Goal: Information Seeking & Learning: Learn about a topic

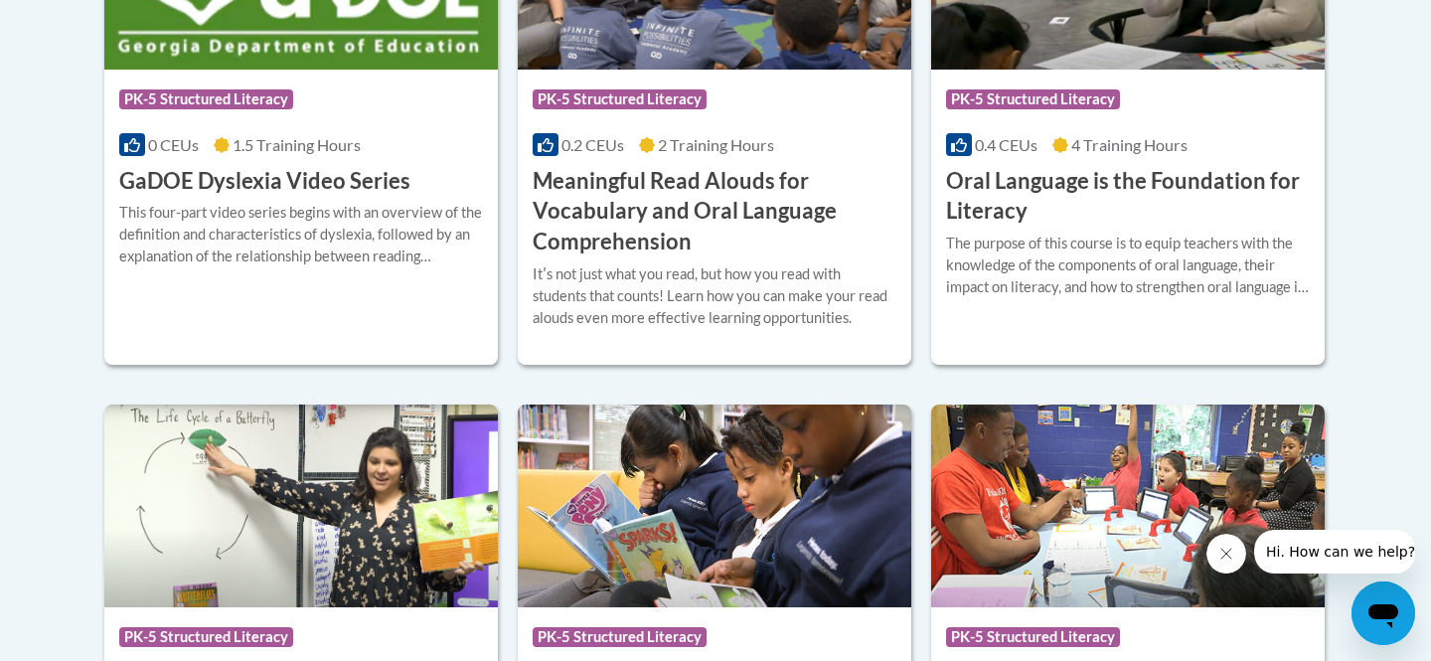
scroll to position [1524, 0]
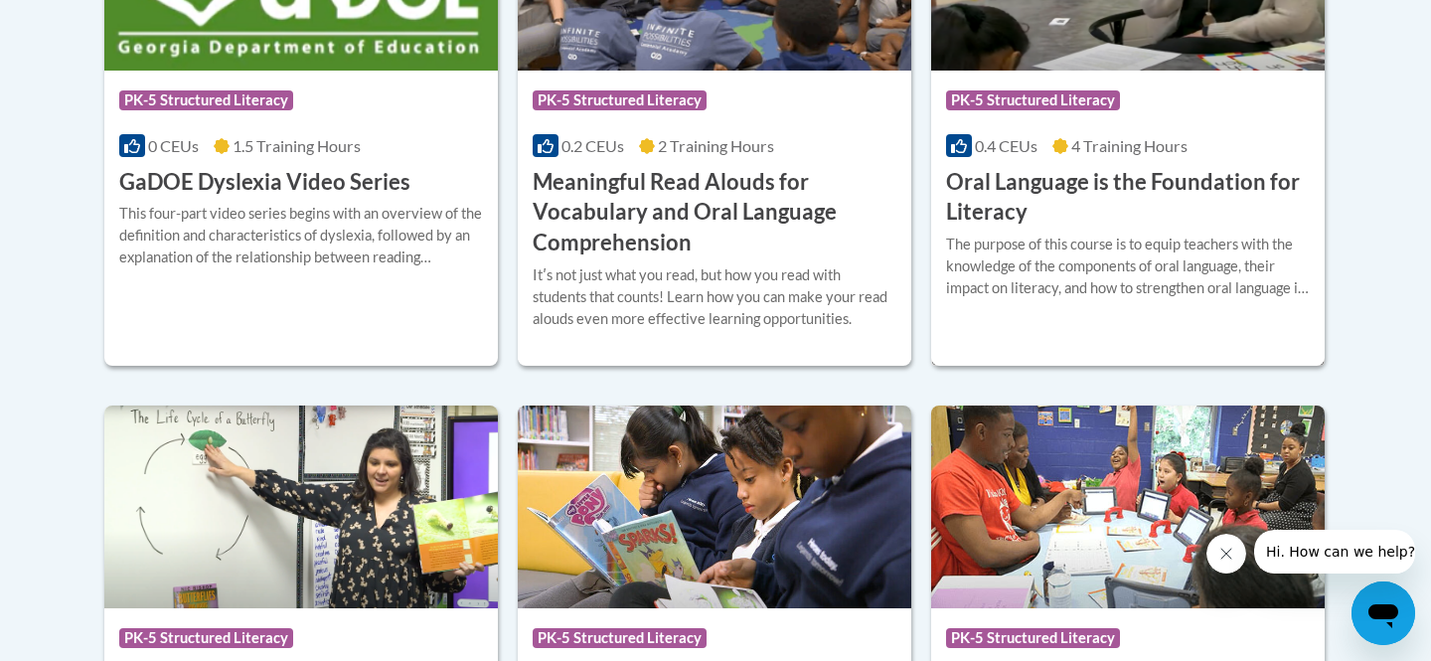
click at [1042, 184] on h3 "Oral Language is the Foundation for Literacy" at bounding box center [1128, 198] width 364 height 62
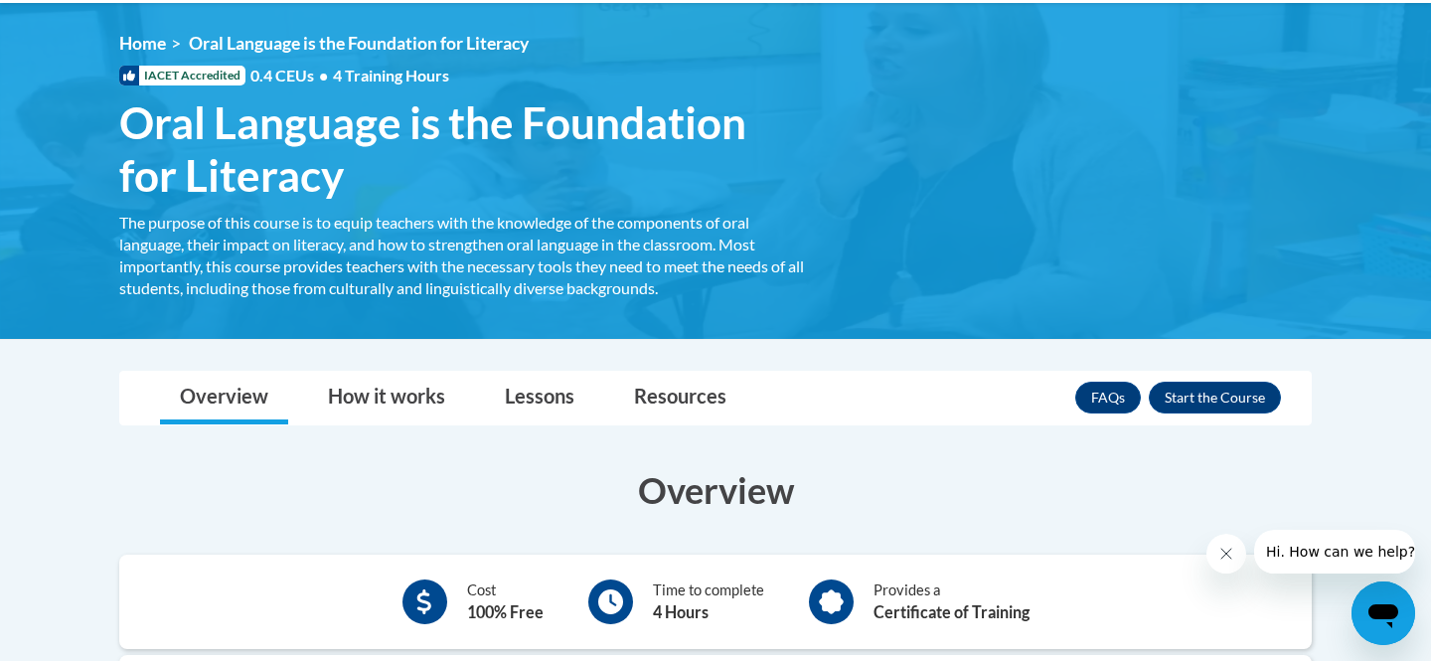
scroll to position [267, 0]
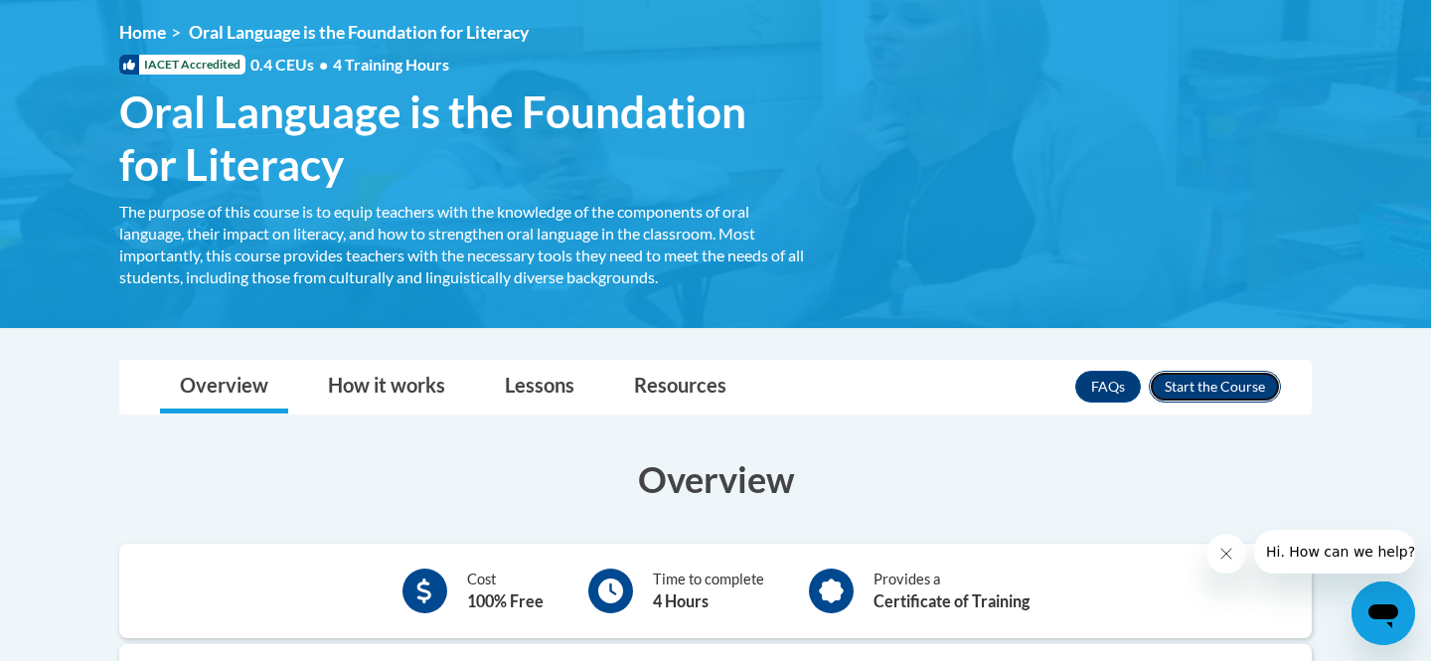
click at [1225, 383] on button "Enroll" at bounding box center [1215, 387] width 132 height 32
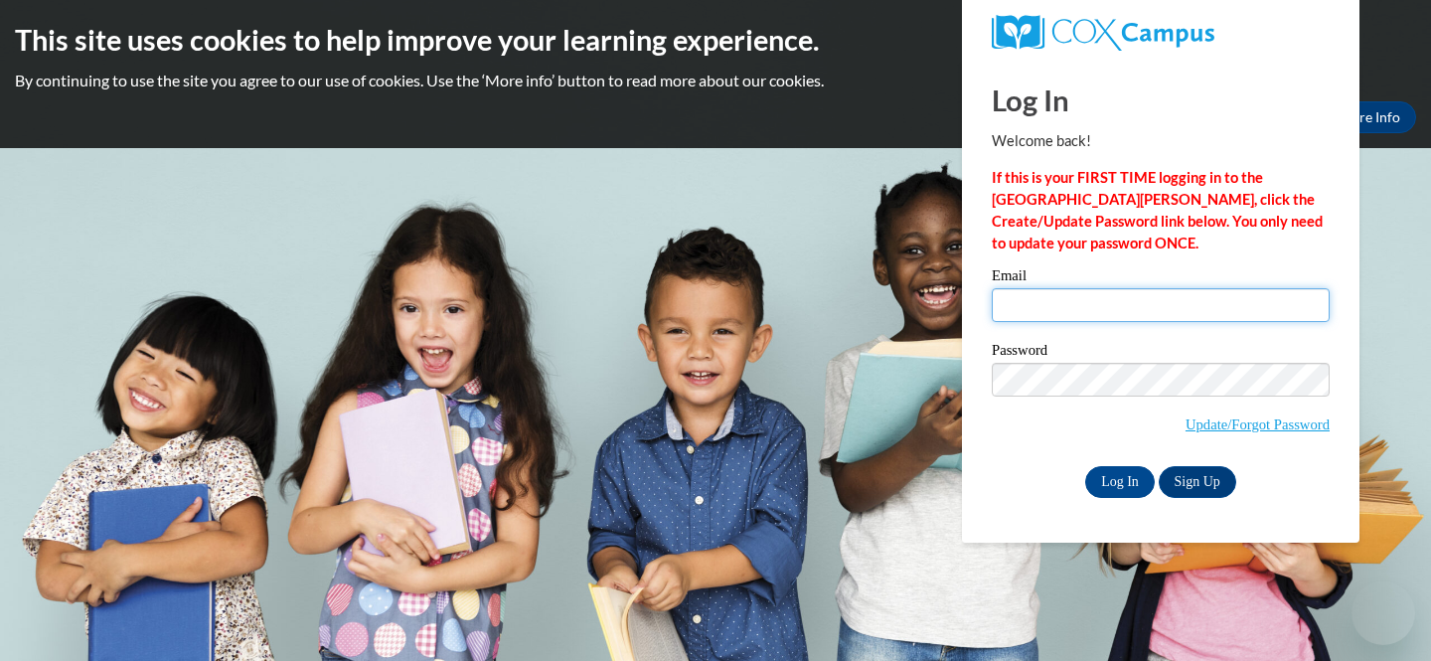
type input "[EMAIL_ADDRESS][DOMAIN_NAME]"
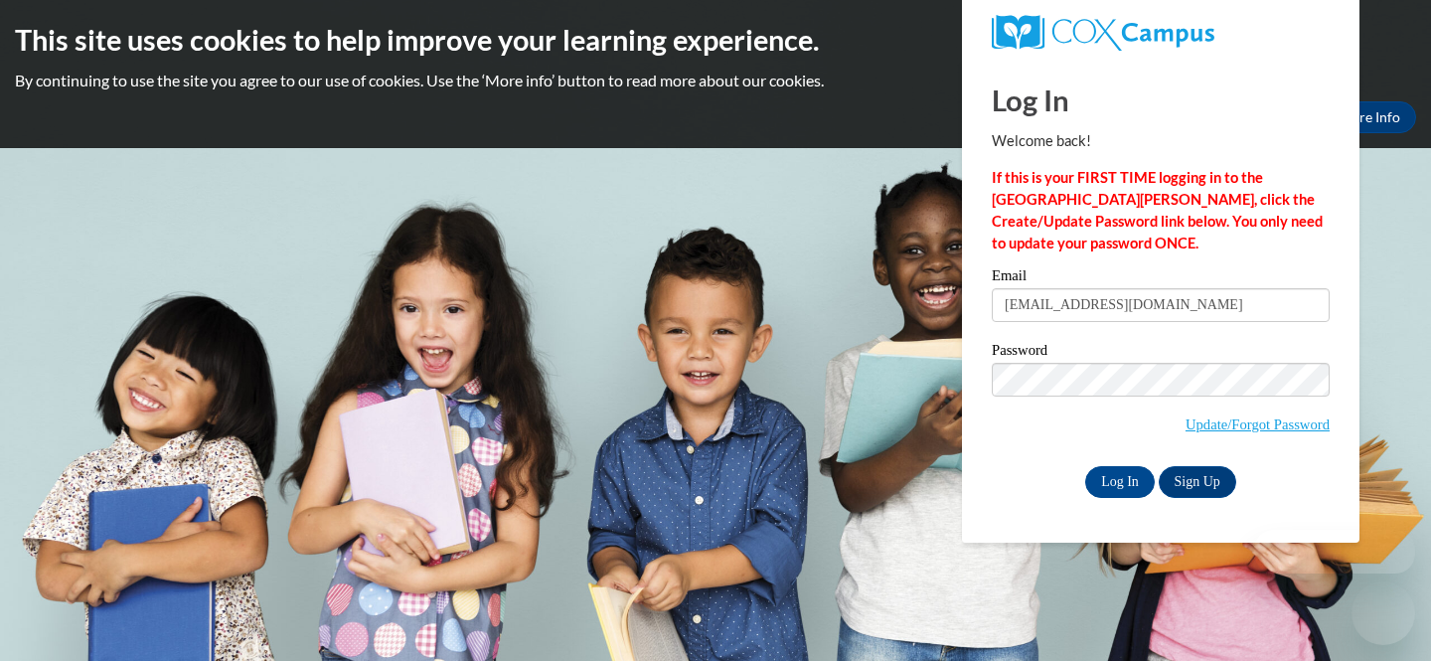
click at [1097, 312] on input "[EMAIL_ADDRESS][DOMAIN_NAME]" at bounding box center [1161, 305] width 338 height 34
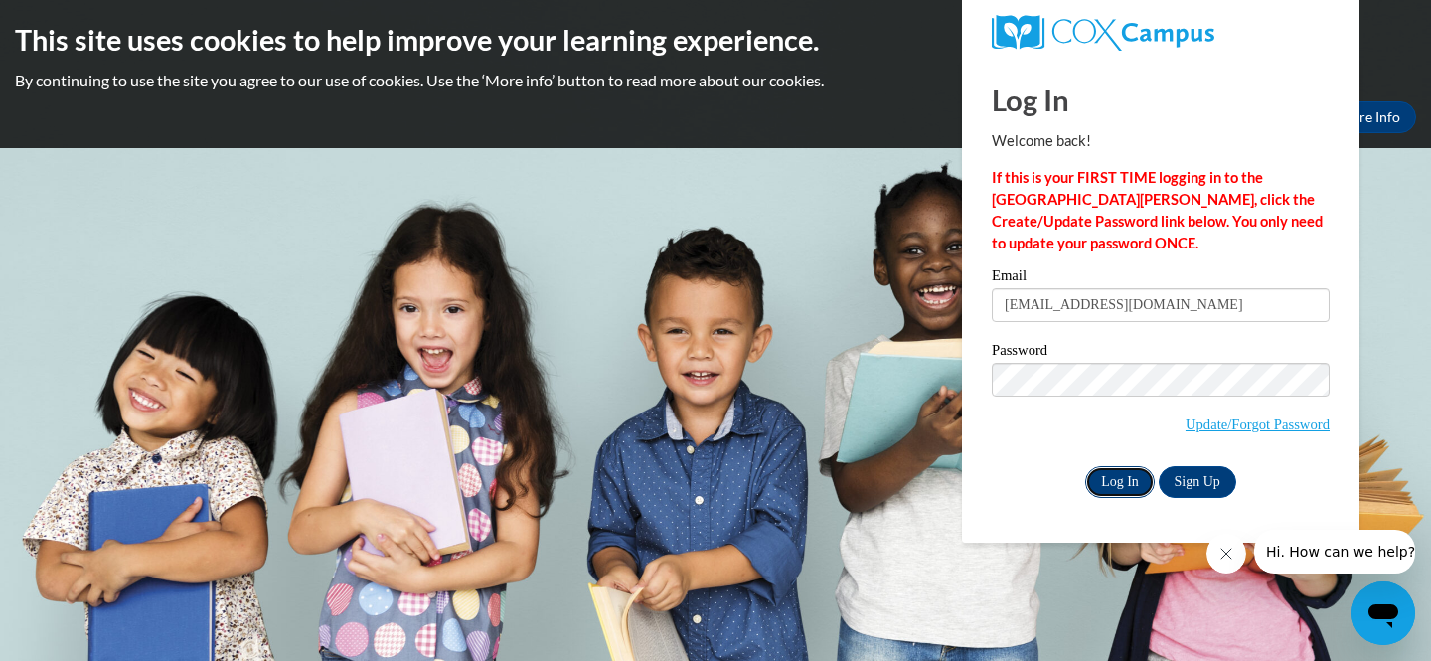
click at [1112, 493] on input "Log In" at bounding box center [1120, 482] width 70 height 32
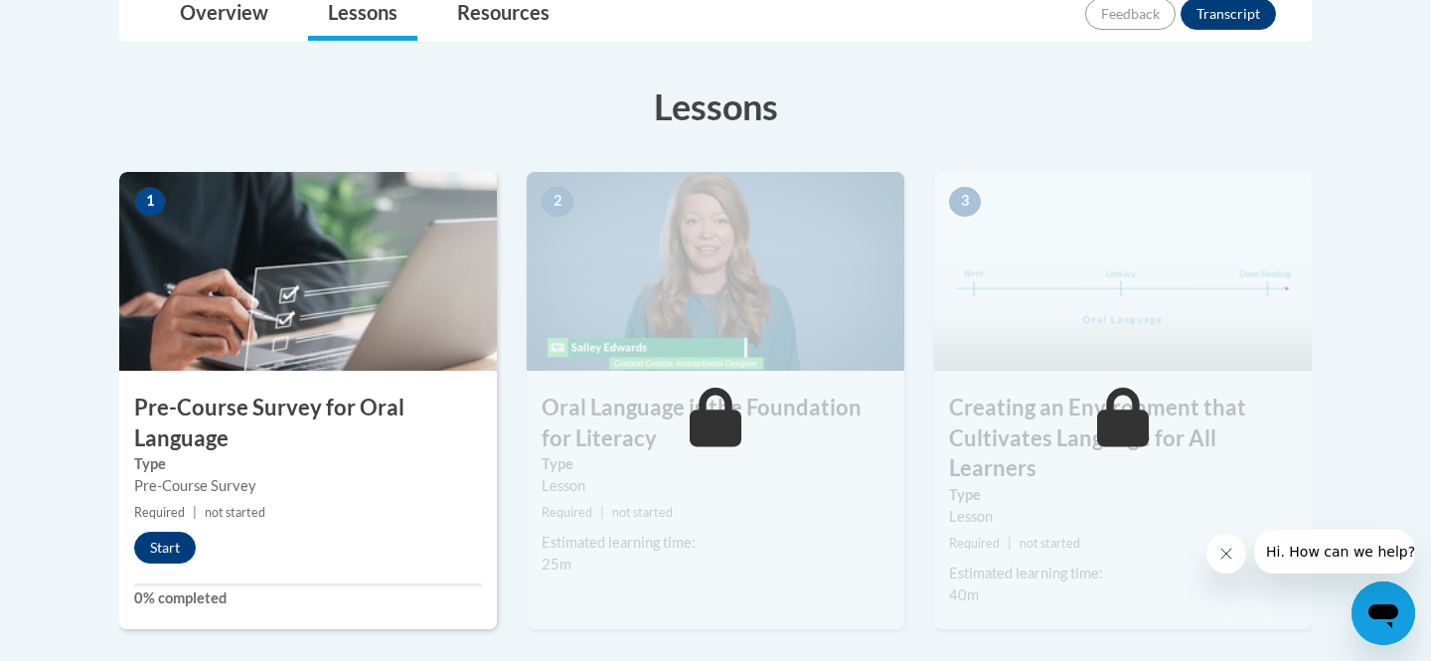
scroll to position [502, 0]
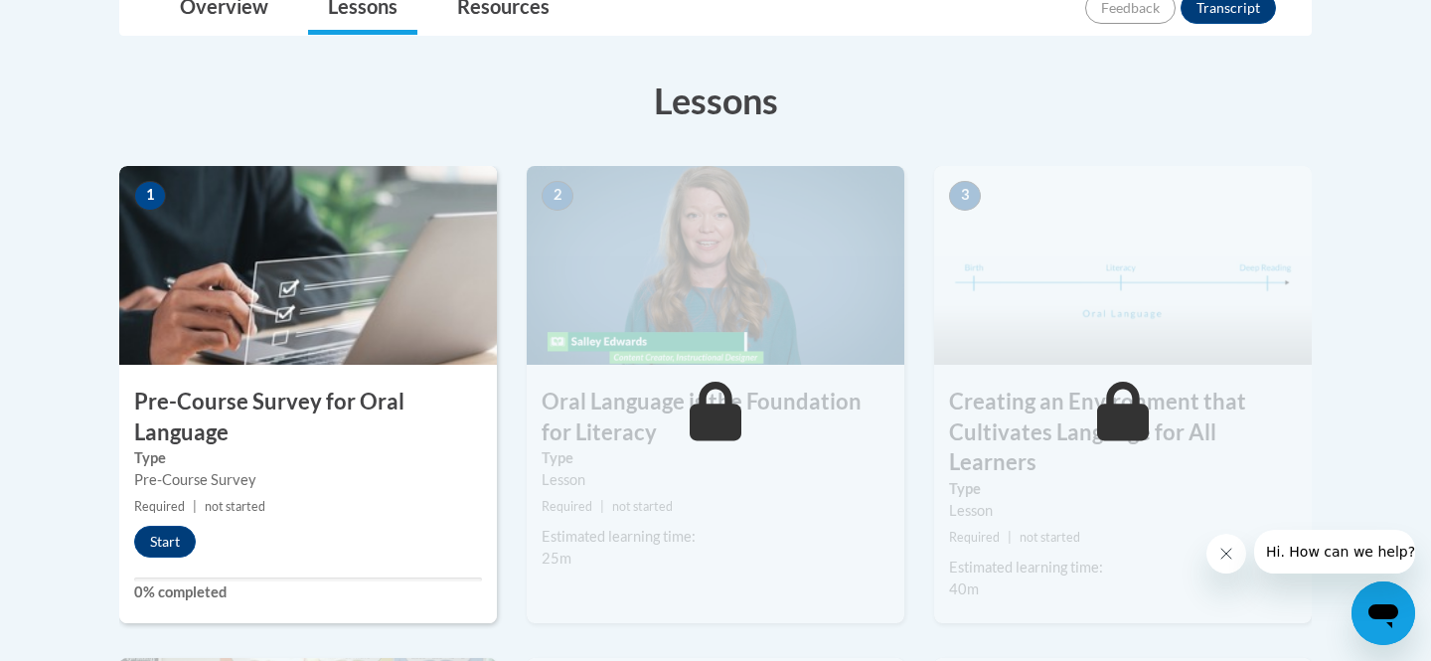
click at [267, 314] on img at bounding box center [308, 265] width 378 height 199
click at [171, 550] on button "Start" at bounding box center [165, 542] width 62 height 32
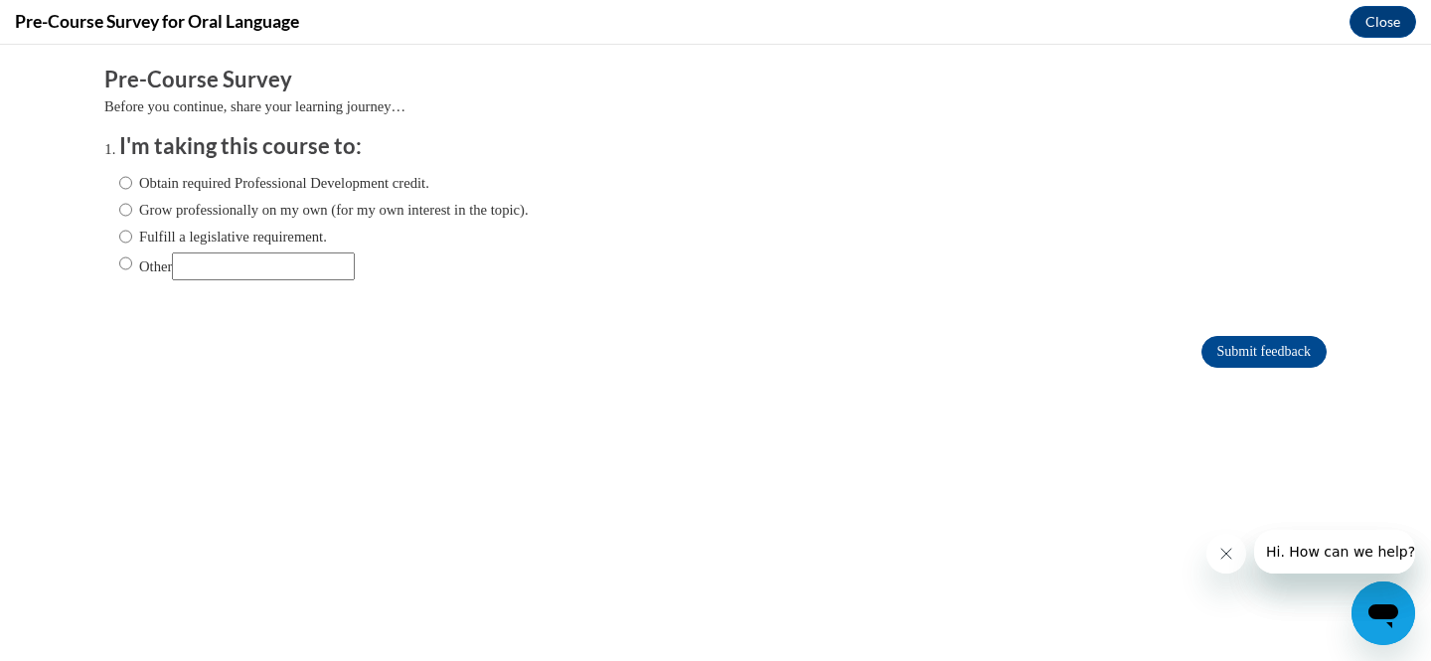
scroll to position [0, 0]
click at [346, 190] on label "Obtain required Professional Development credit." at bounding box center [274, 183] width 310 height 22
click at [132, 190] on input "Obtain required Professional Development credit." at bounding box center [125, 183] width 13 height 22
radio input "true"
click at [167, 233] on label "Fulfill a legislative requirement." at bounding box center [223, 237] width 208 height 22
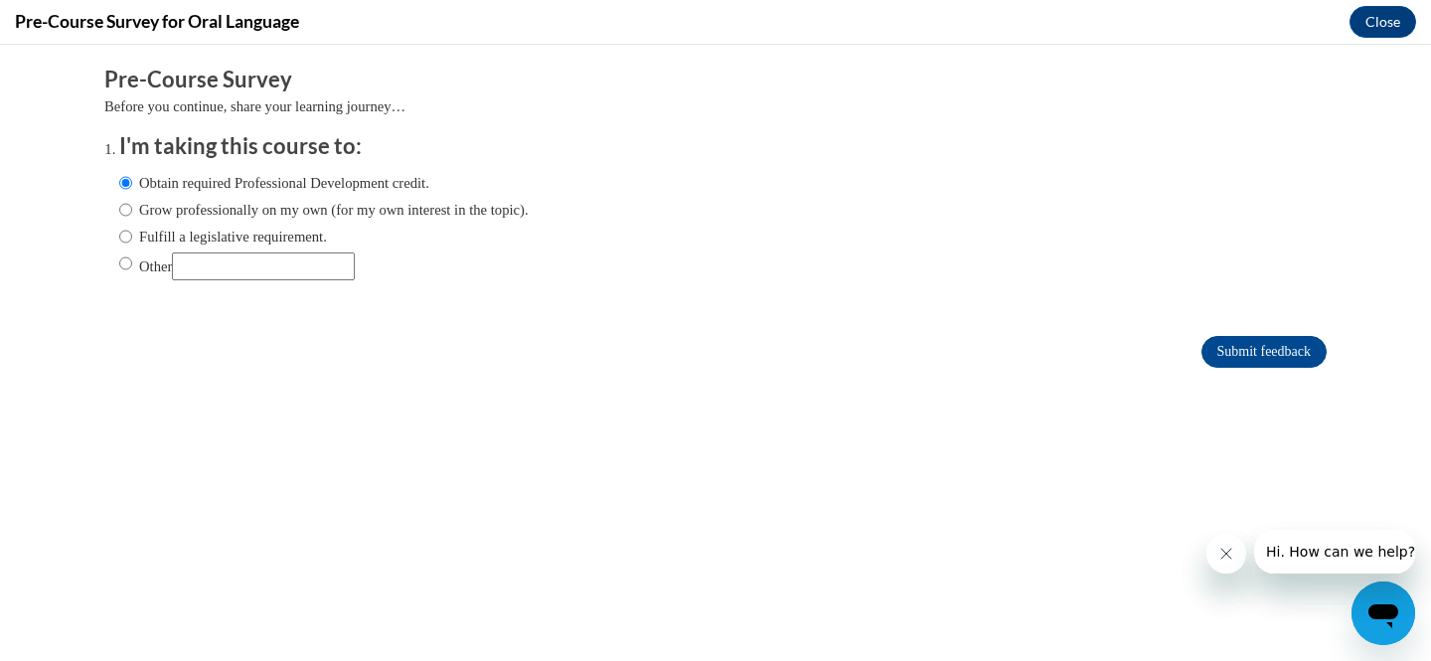
click at [132, 233] on input "Fulfill a legislative requirement." at bounding box center [125, 237] width 13 height 22
radio input "true"
click at [1263, 353] on input "Submit feedback" at bounding box center [1263, 352] width 125 height 32
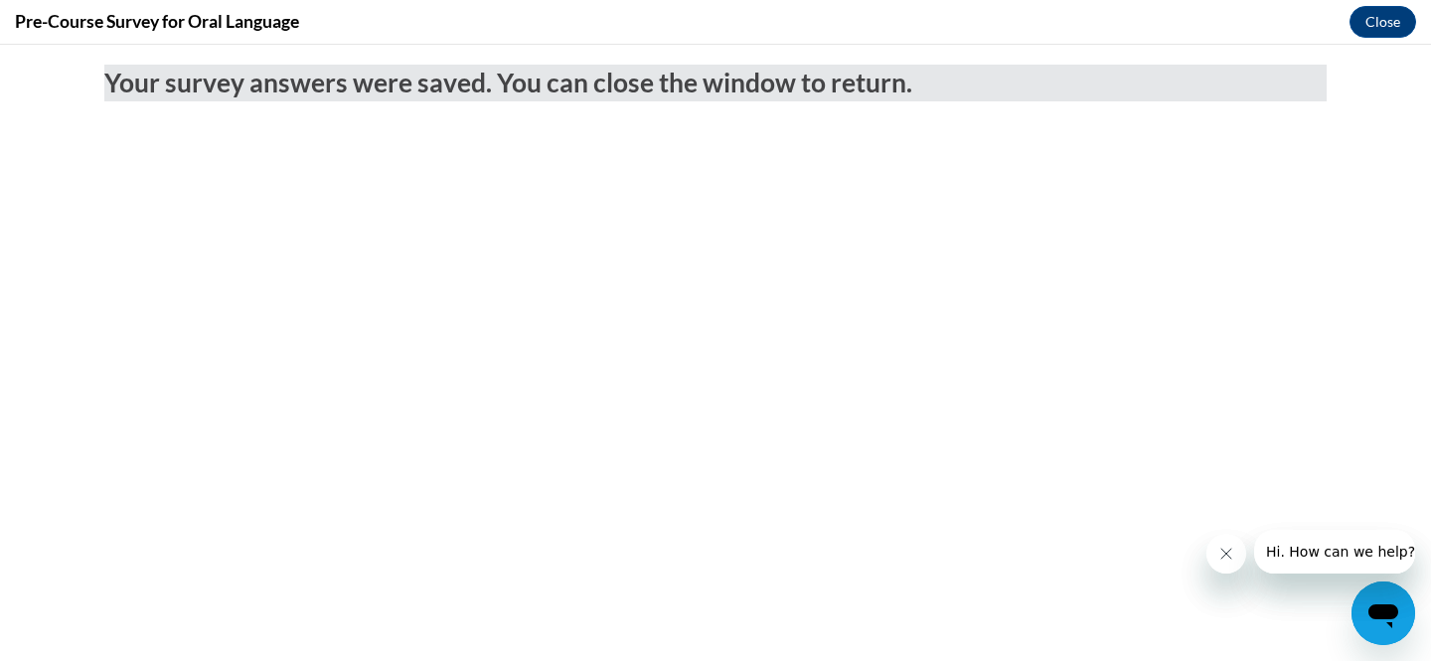
click at [1387, 4] on div "Pre-Course Survey for Oral Language Close" at bounding box center [715, 22] width 1431 height 45
click at [1379, 16] on button "Close" at bounding box center [1383, 22] width 67 height 32
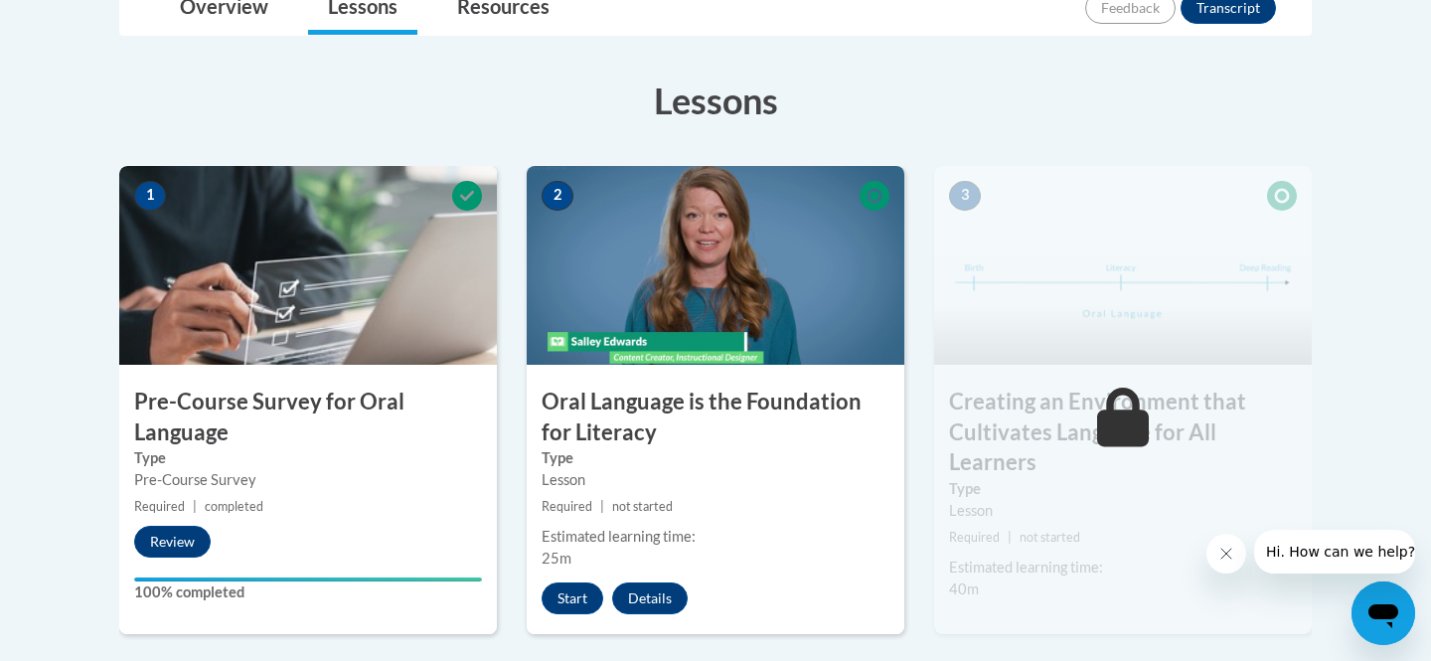
click at [681, 284] on img at bounding box center [716, 265] width 378 height 199
click at [575, 601] on button "Start" at bounding box center [573, 598] width 62 height 32
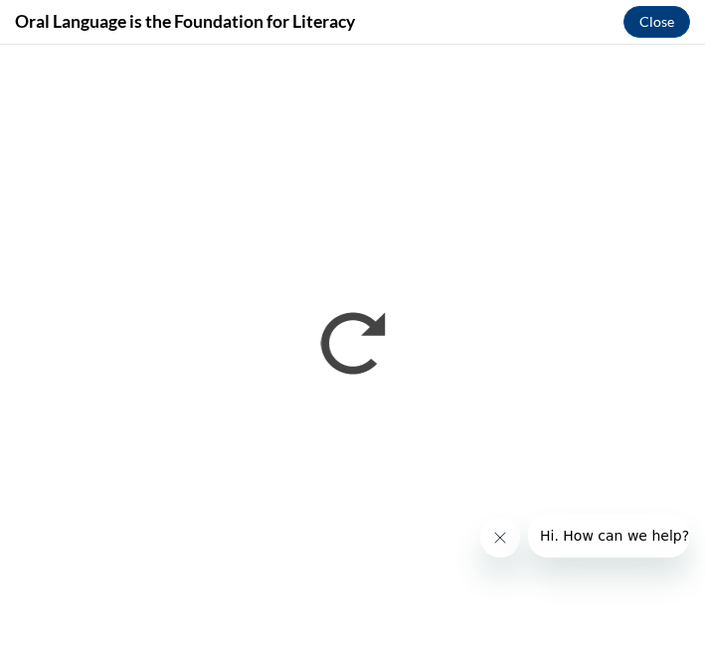
click at [501, 538] on icon "Close message from company" at bounding box center [500, 538] width 16 height 16
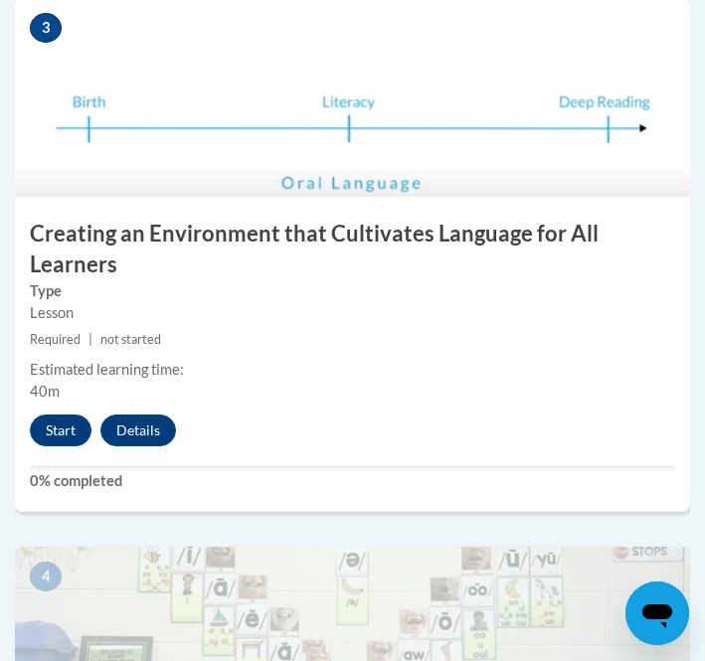
scroll to position [1706, 0]
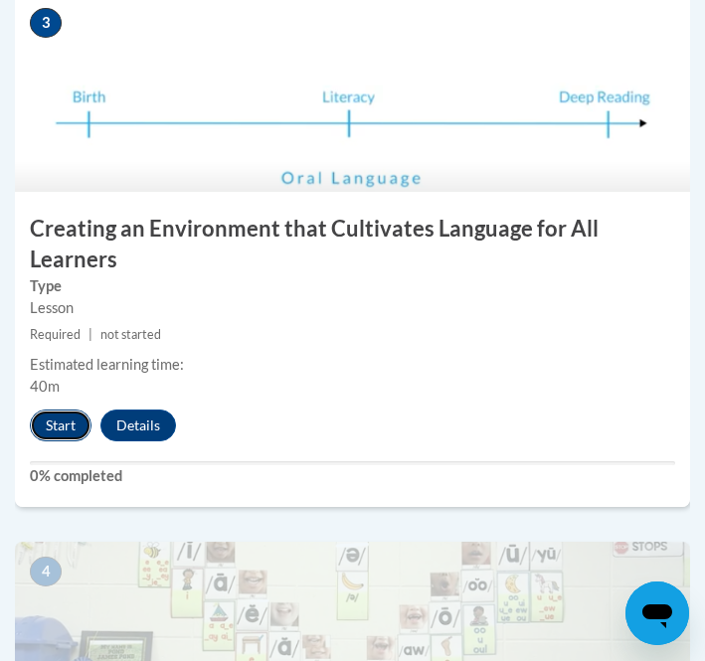
click at [64, 433] on button "Start" at bounding box center [61, 425] width 62 height 32
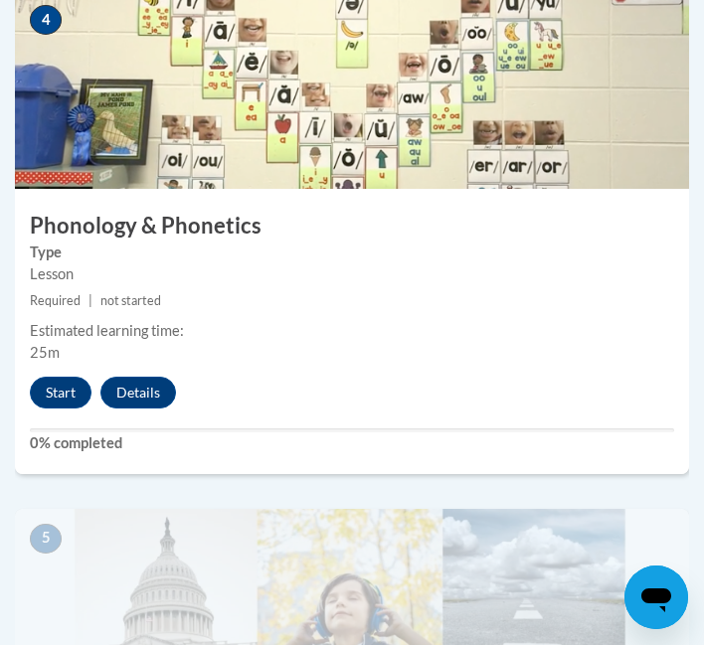
scroll to position [2274, 0]
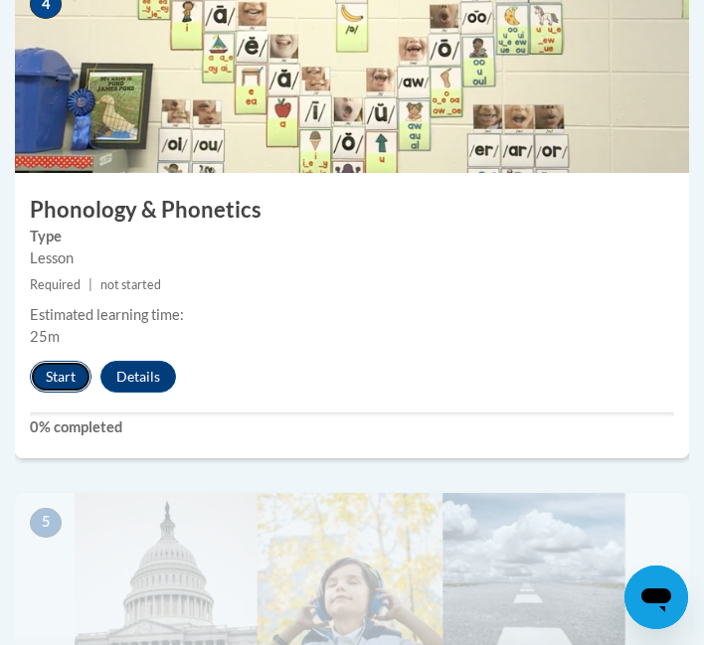
click at [58, 387] on button "Start" at bounding box center [61, 377] width 62 height 32
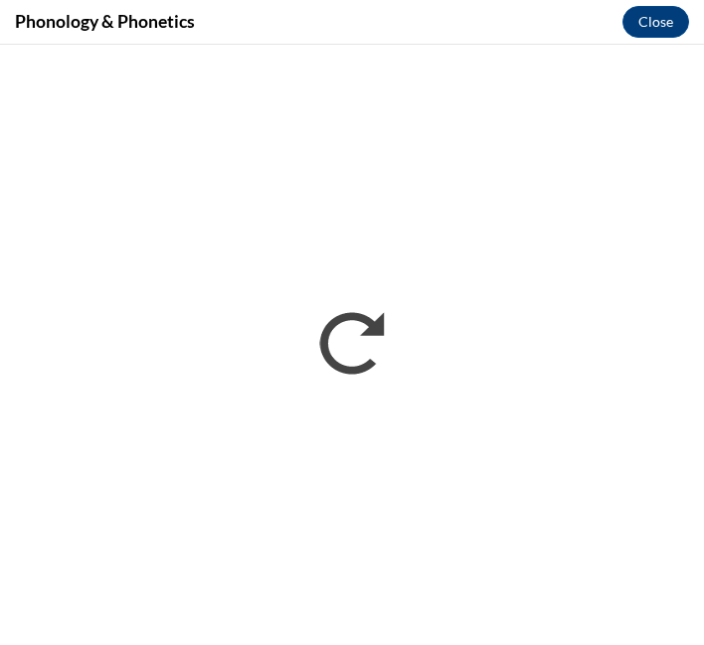
scroll to position [0, 0]
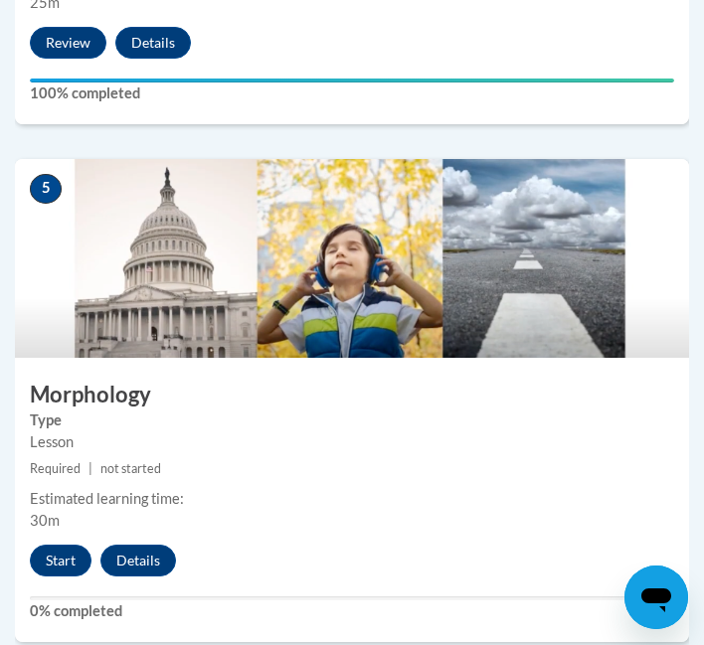
scroll to position [2728, 0]
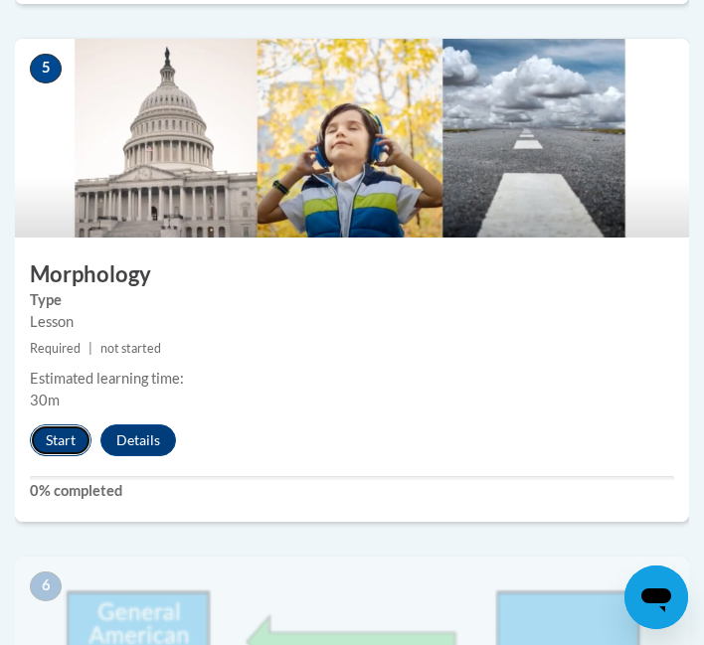
click at [69, 443] on button "Start" at bounding box center [61, 440] width 62 height 32
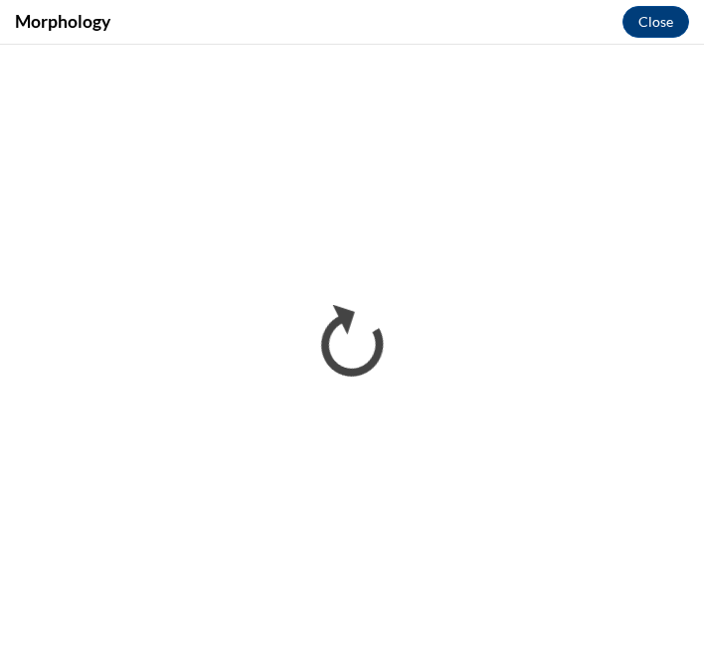
scroll to position [2261, 0]
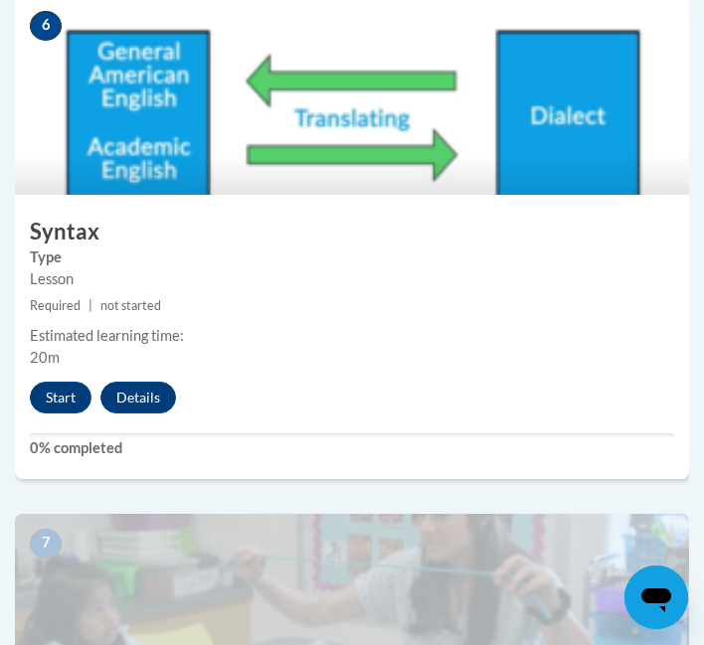
scroll to position [3298, 0]
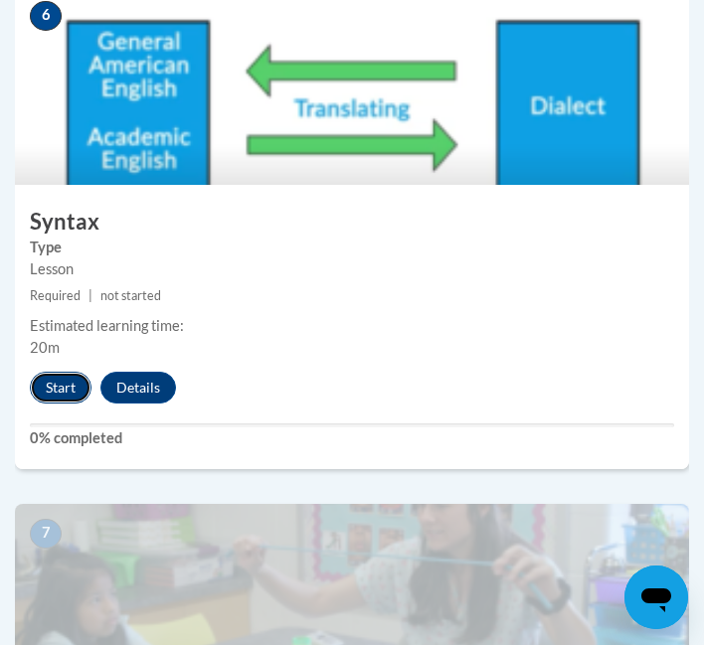
click at [58, 389] on button "Start" at bounding box center [61, 388] width 62 height 32
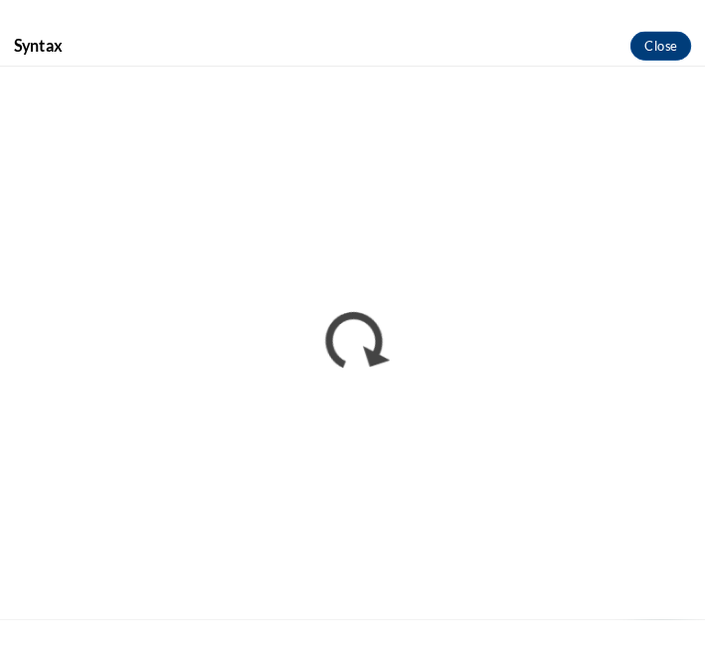
scroll to position [2522, 0]
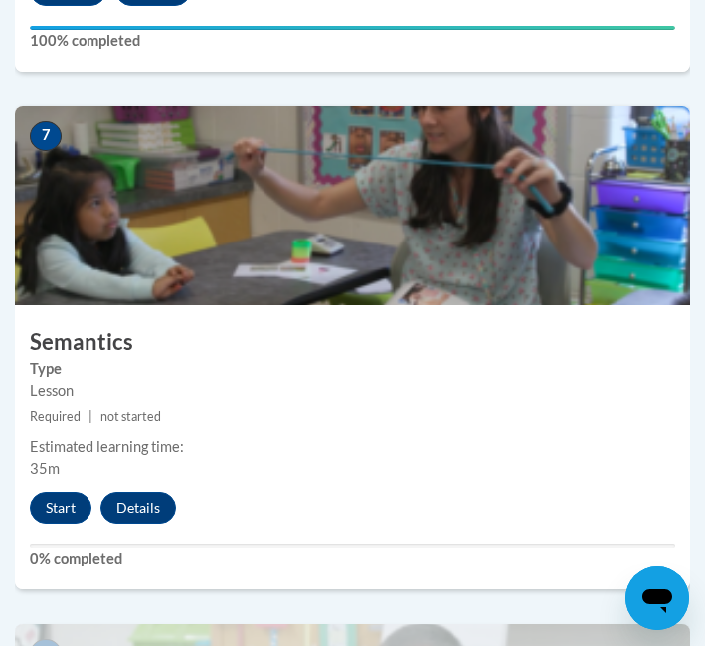
scroll to position [3694, 0]
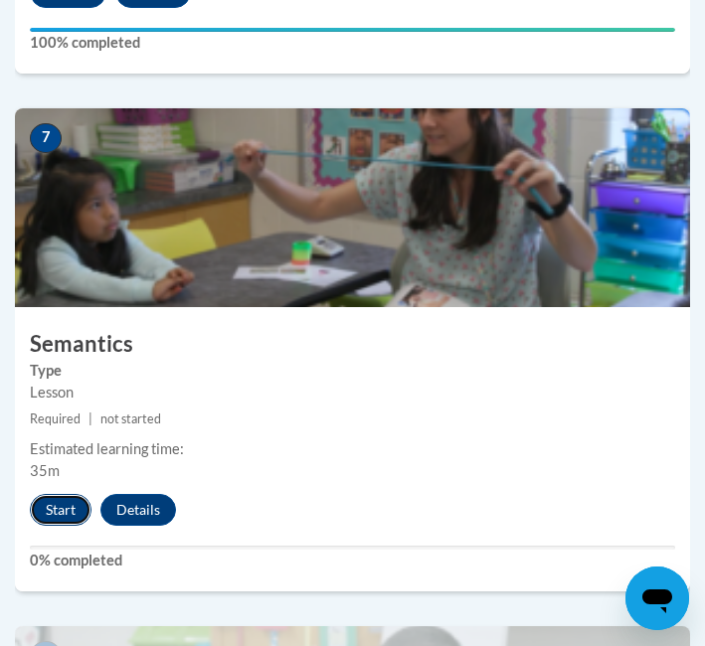
click at [62, 510] on button "Start" at bounding box center [61, 510] width 62 height 32
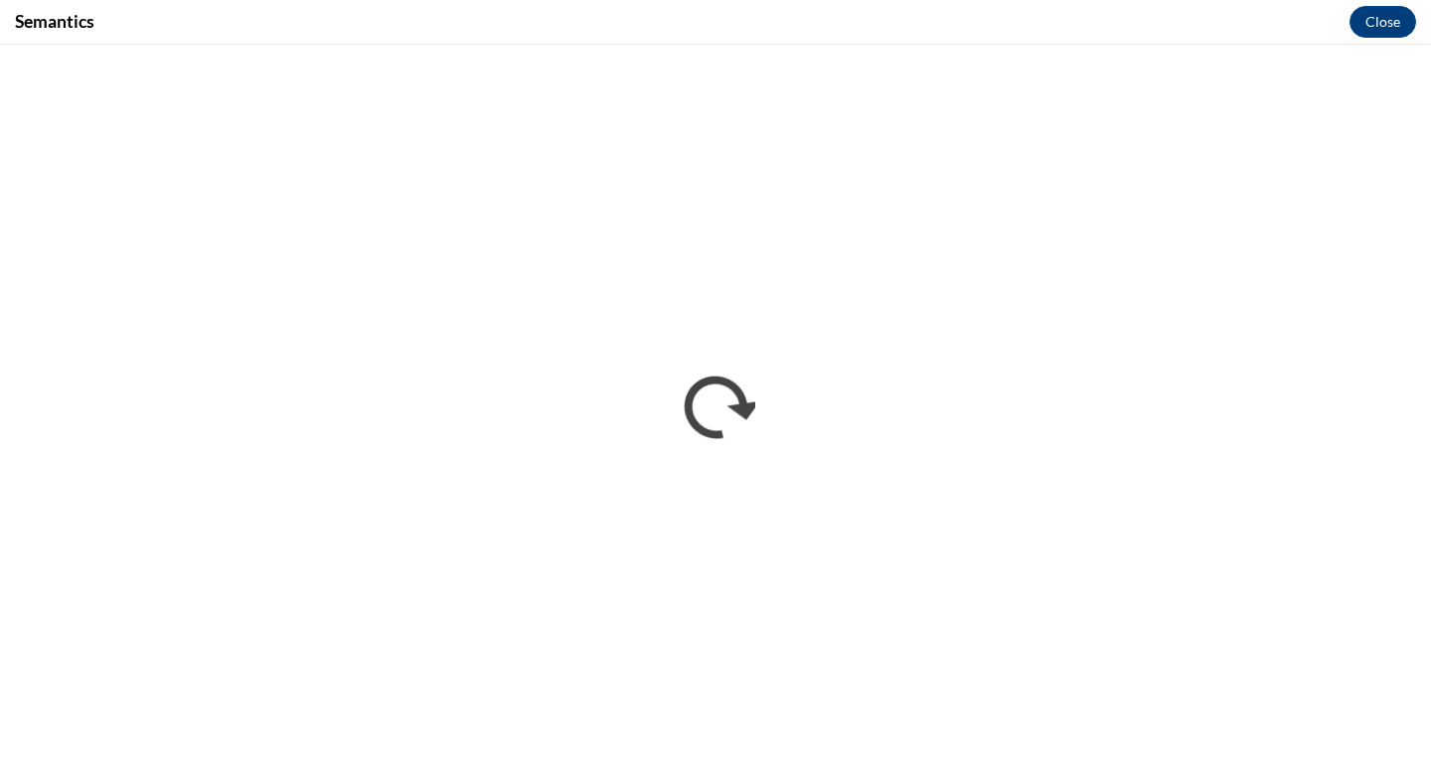
scroll to position [0, 0]
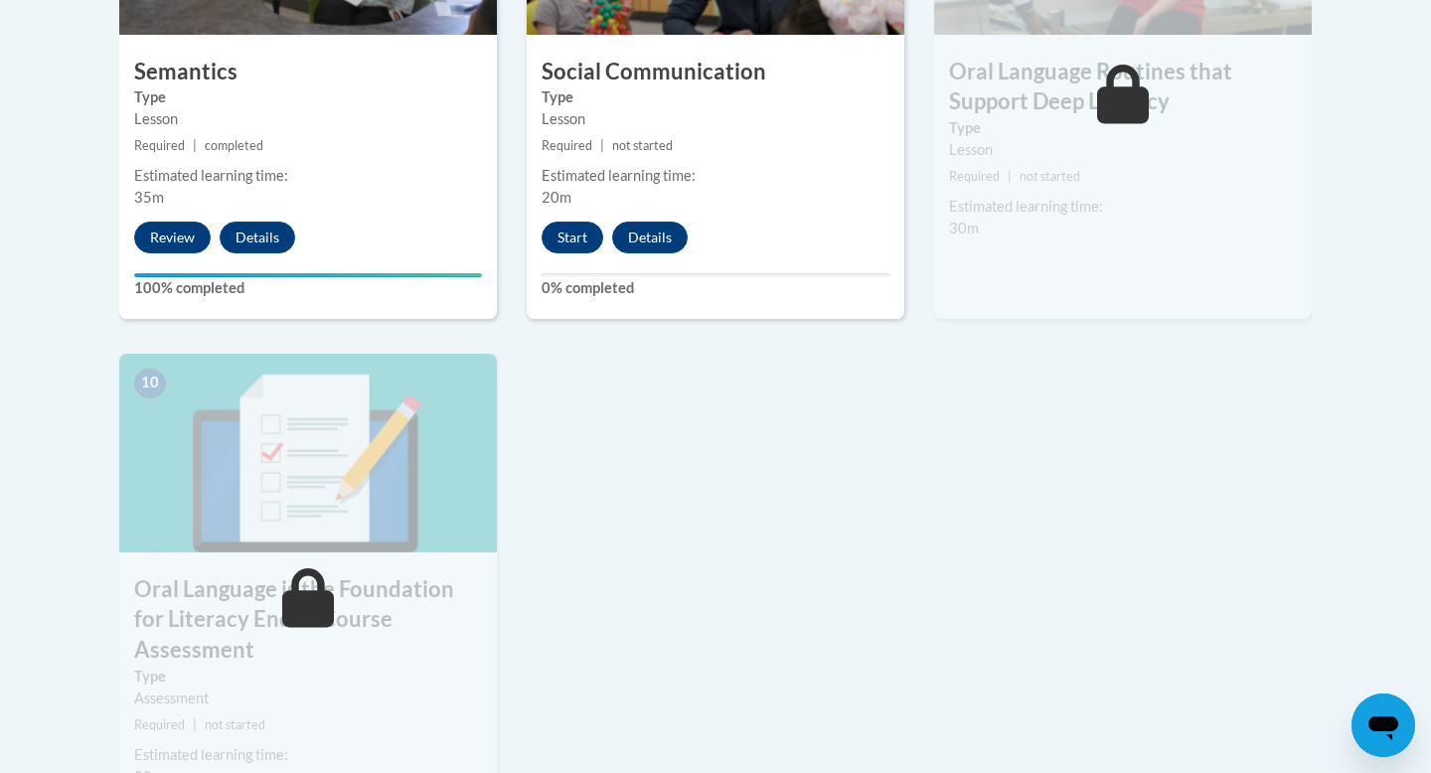
scroll to position [1931, 0]
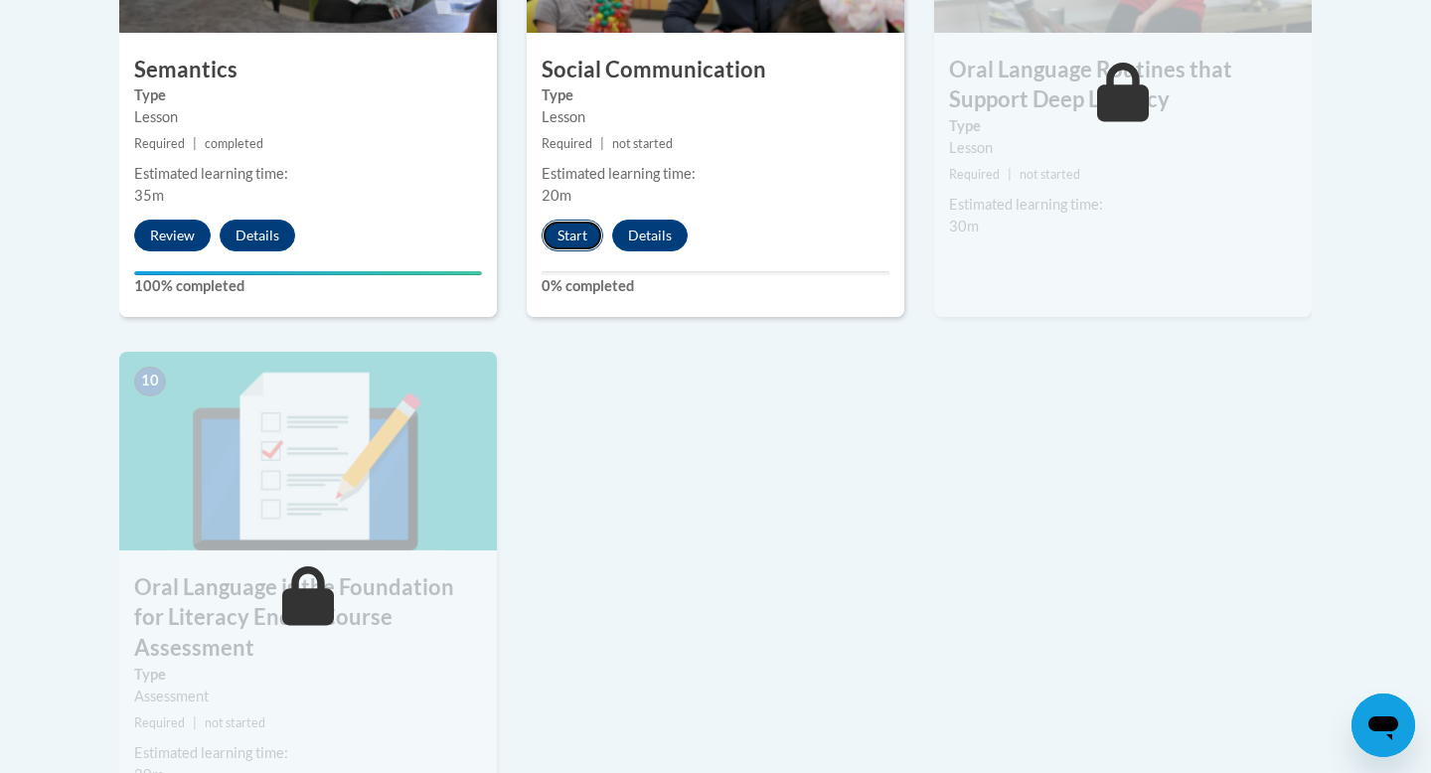
click at [573, 234] on button "Start" at bounding box center [573, 236] width 62 height 32
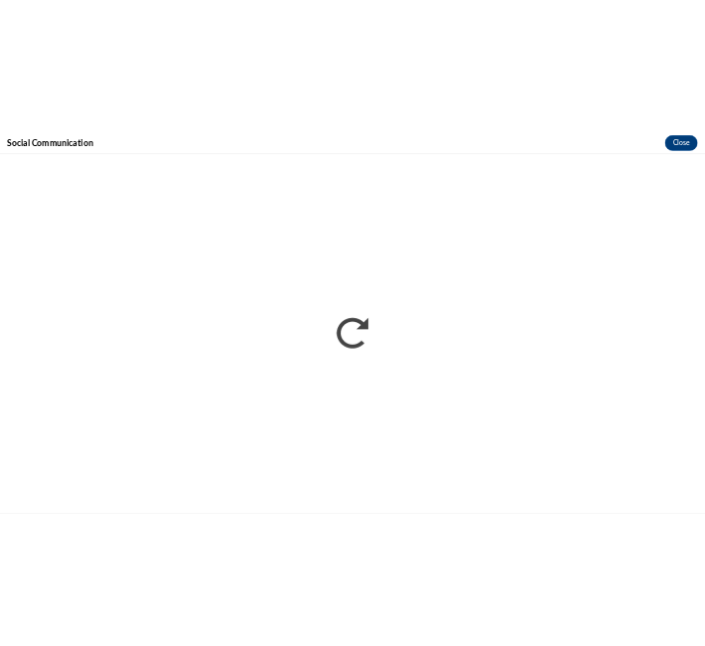
scroll to position [0, 0]
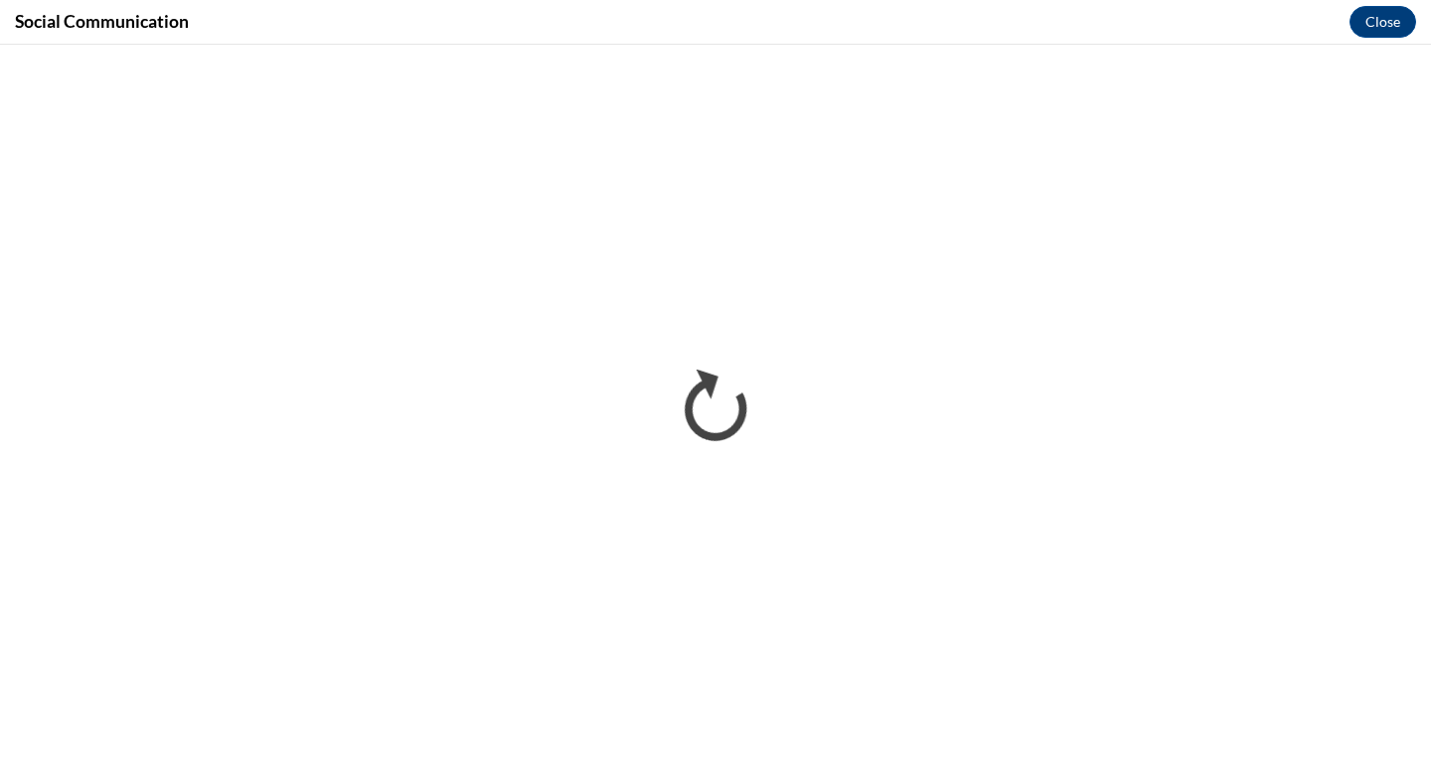
click at [1020, 32] on div "Social Communication Close" at bounding box center [715, 22] width 1431 height 45
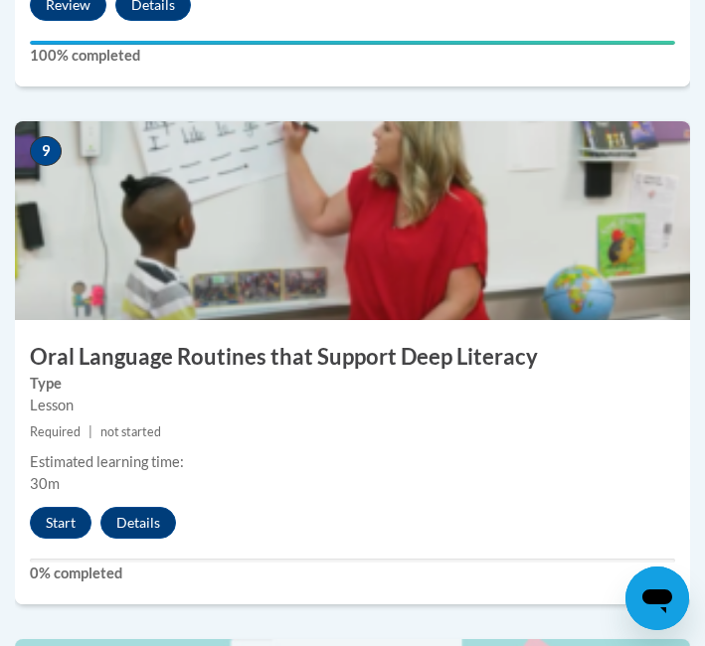
scroll to position [4732, 0]
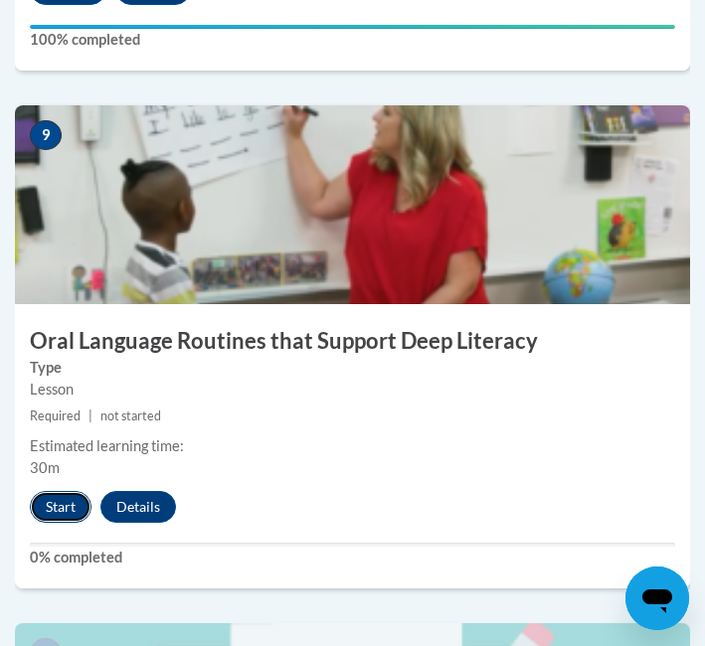
click at [65, 510] on button "Start" at bounding box center [61, 507] width 62 height 32
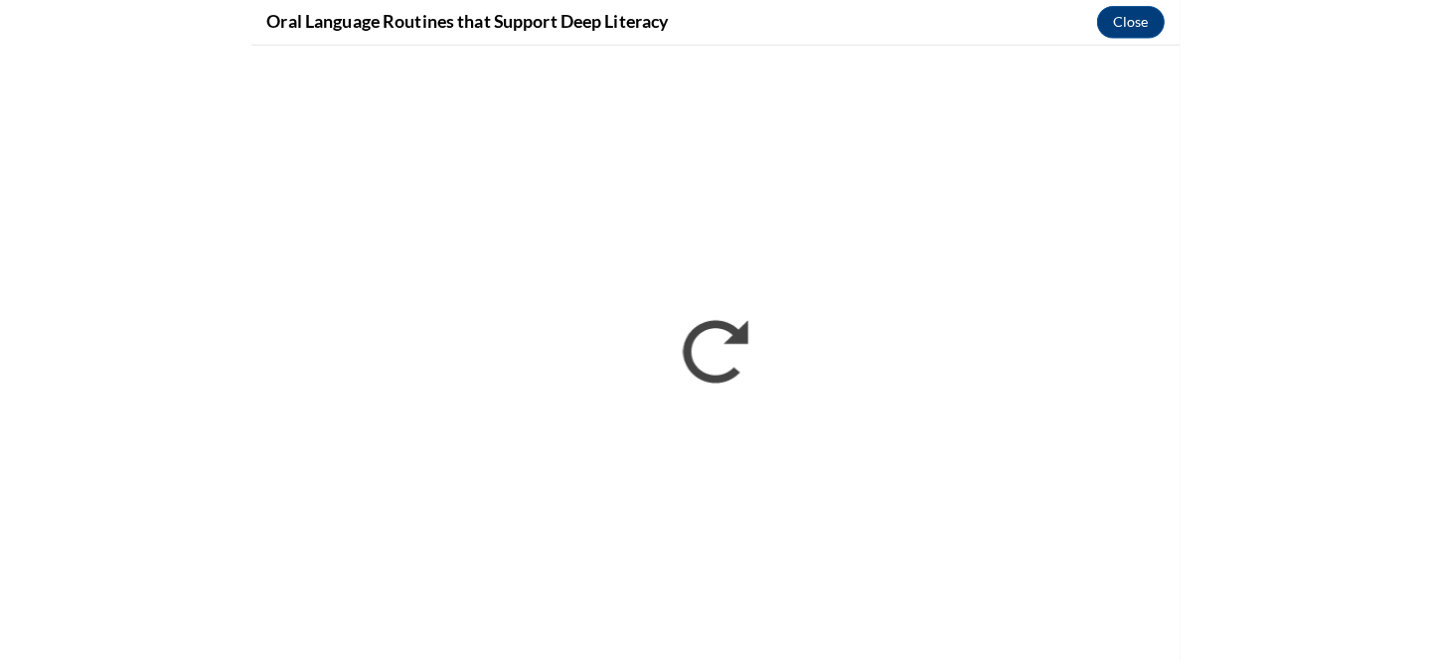
scroll to position [2584, 0]
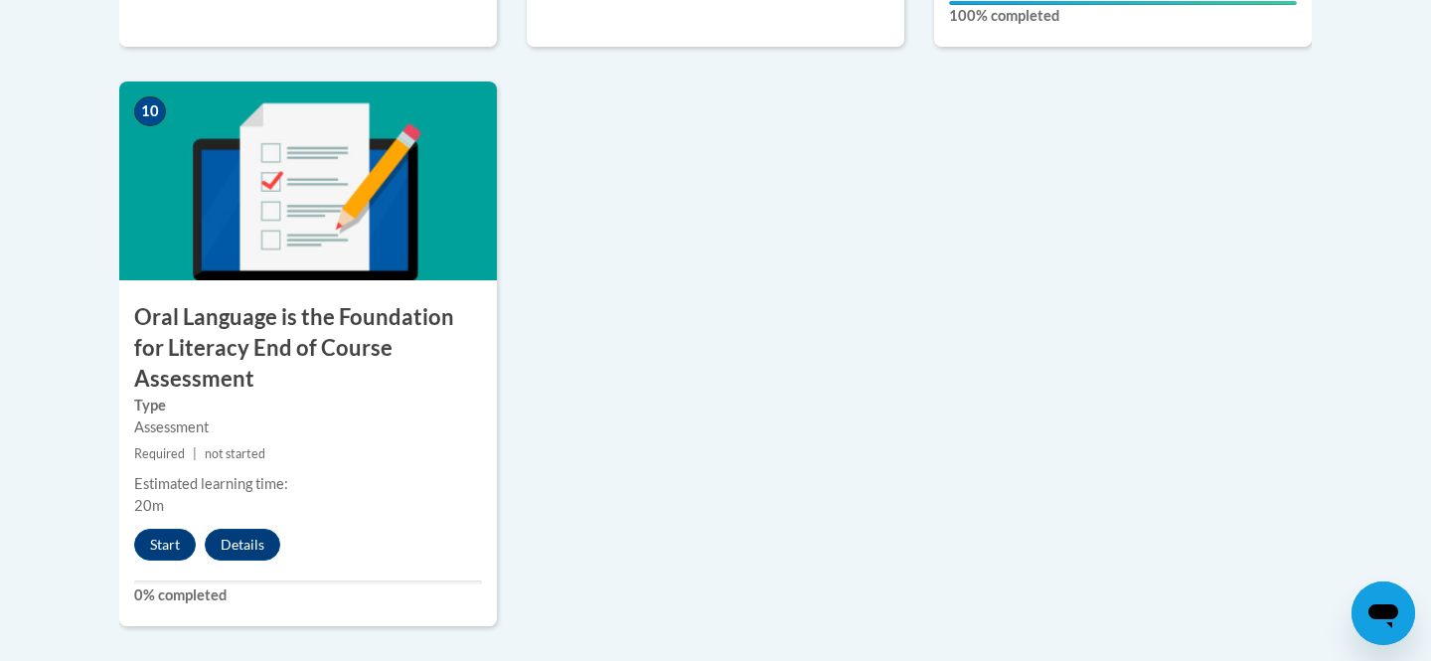
scroll to position [2333, 0]
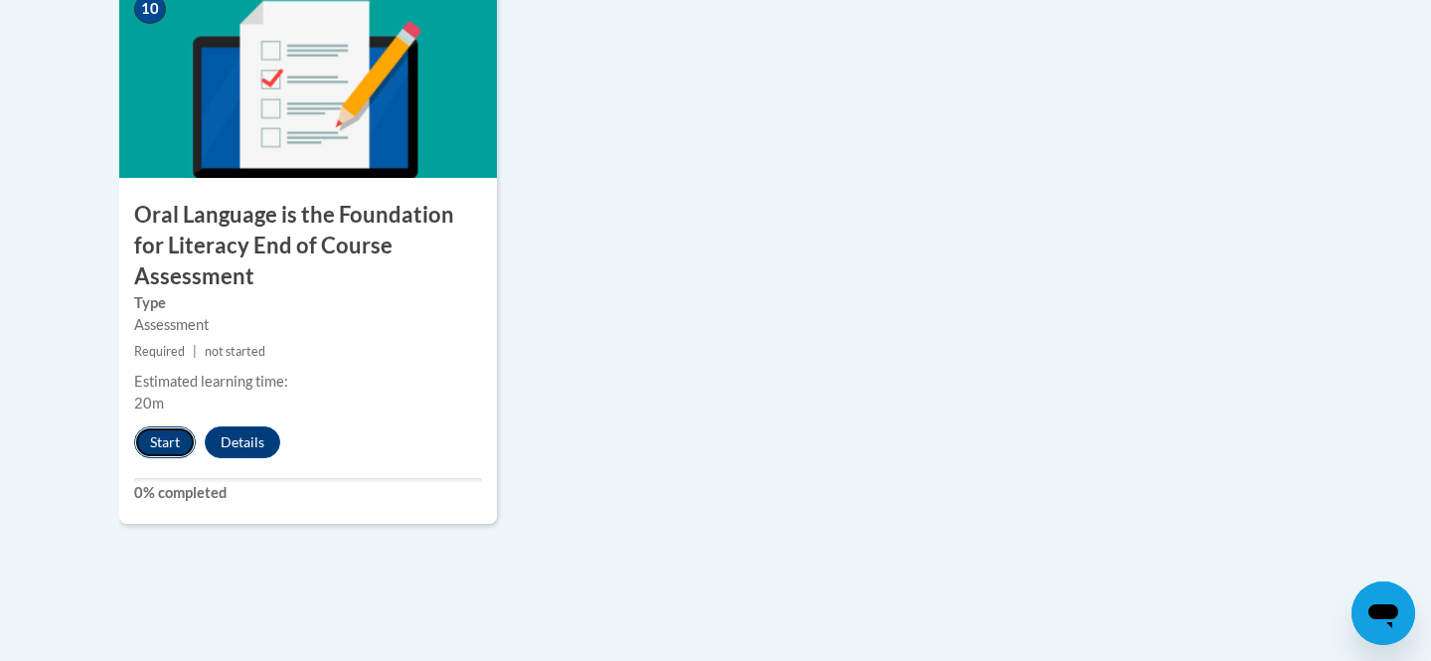
click at [160, 426] on button "Start" at bounding box center [165, 442] width 62 height 32
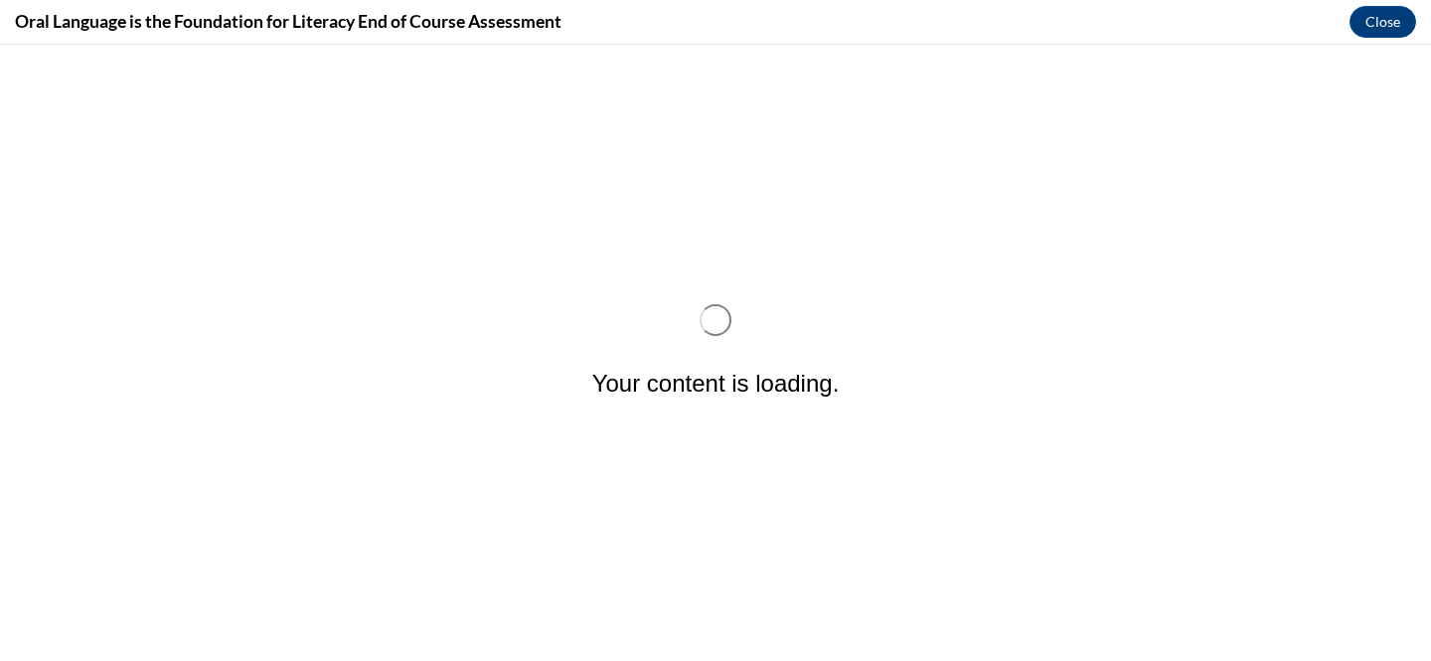
scroll to position [0, 0]
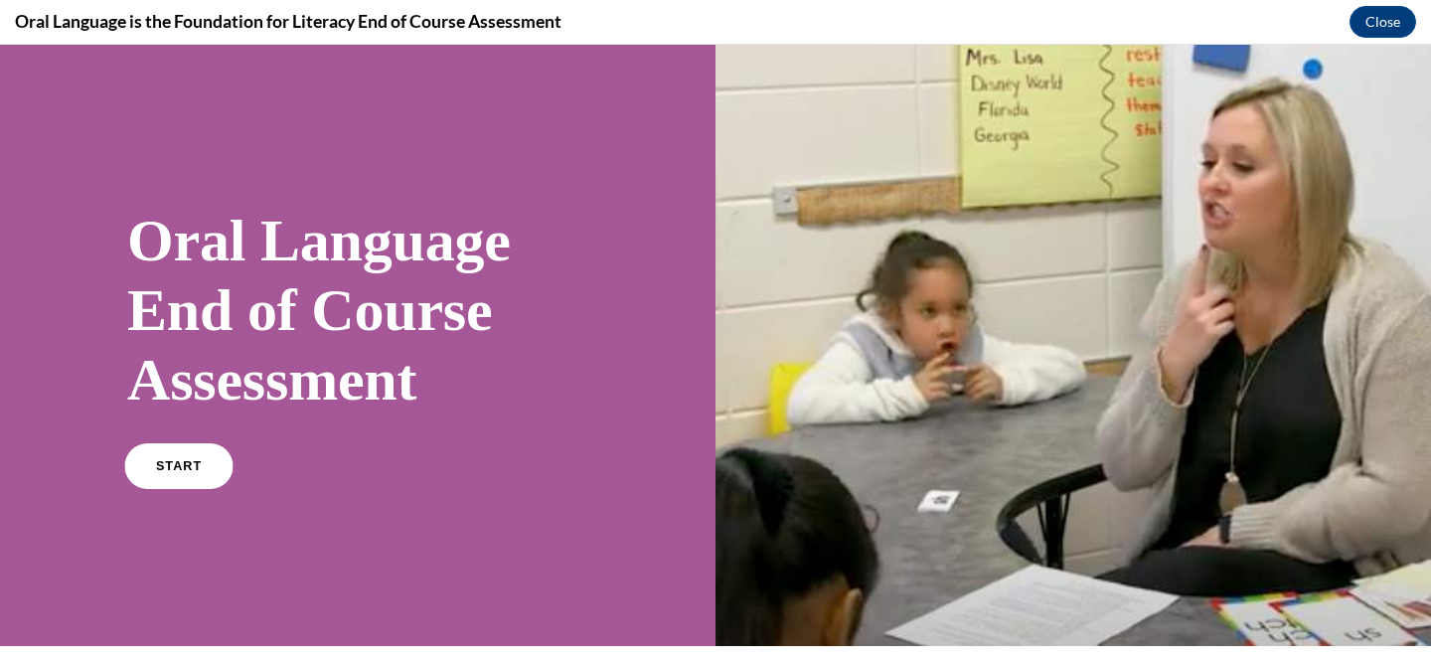
click at [198, 451] on link "START" at bounding box center [178, 466] width 108 height 46
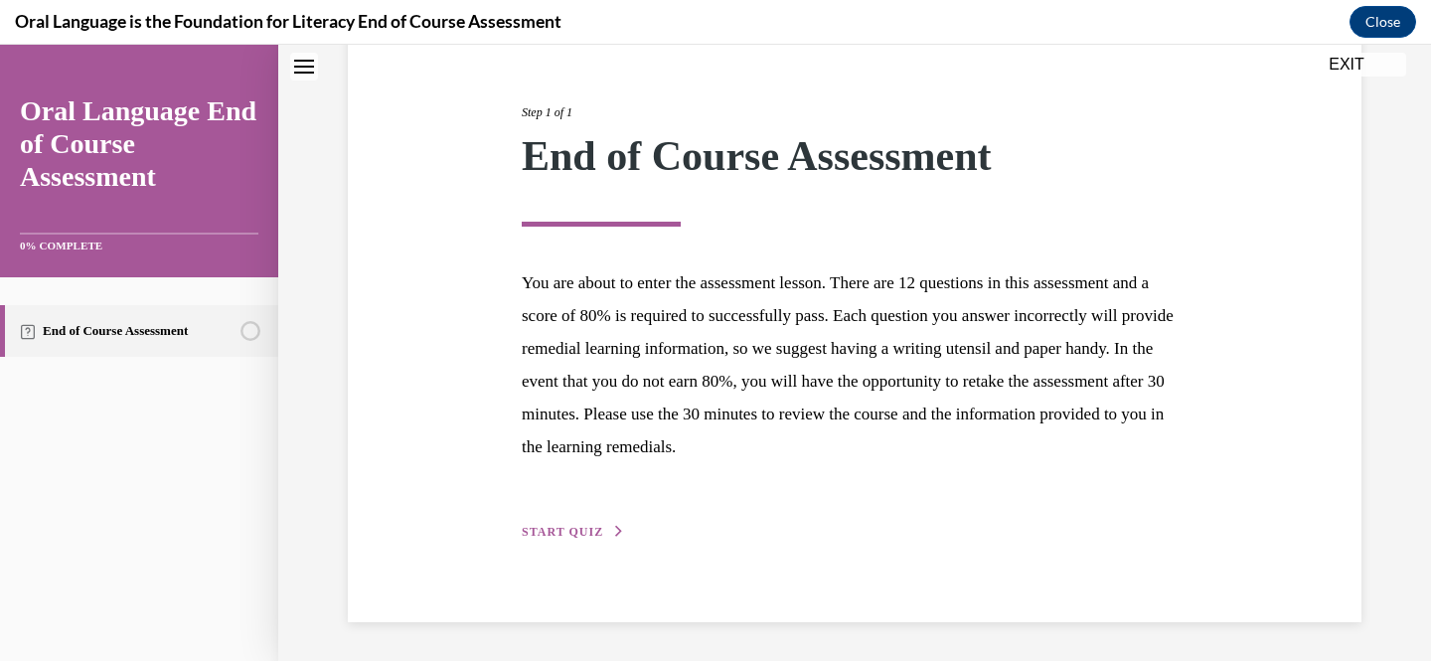
scroll to position [219, 0]
click at [552, 538] on span "START QUIZ" at bounding box center [562, 532] width 81 height 14
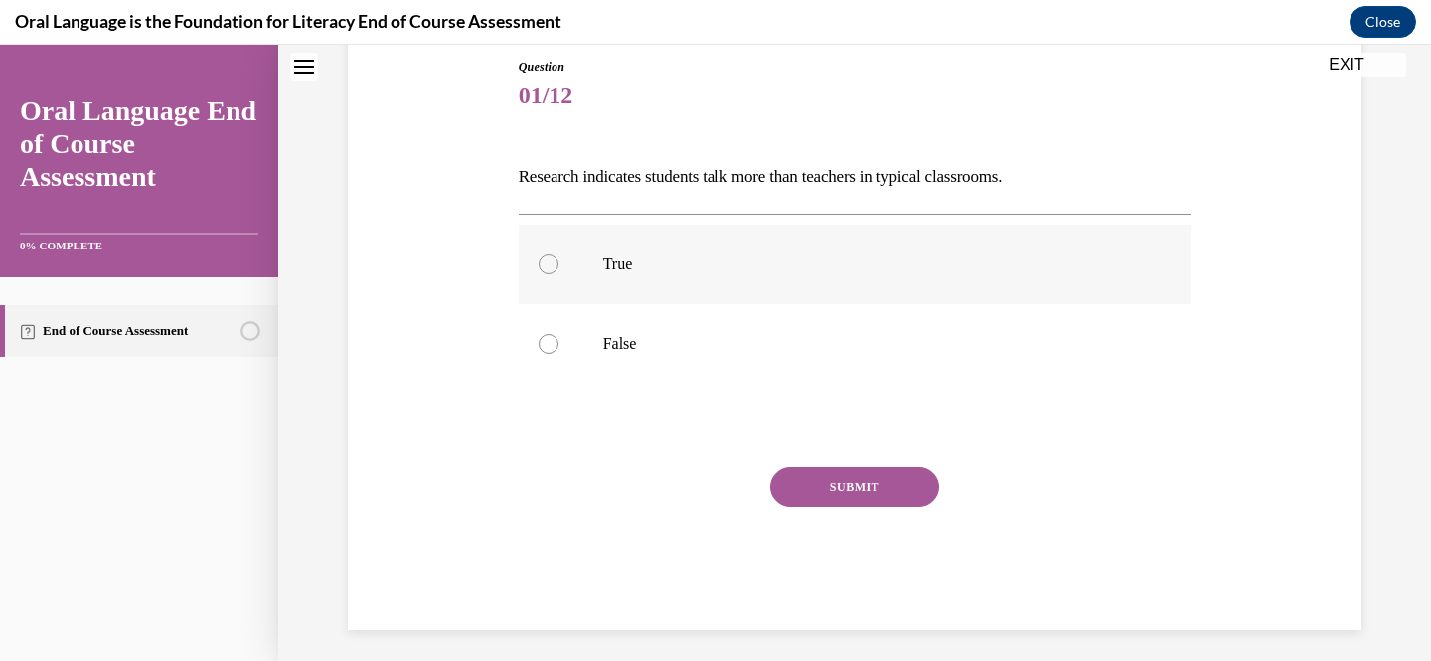
click at [661, 284] on label "True" at bounding box center [855, 265] width 673 height 80
click at [558, 274] on input "True" at bounding box center [549, 264] width 20 height 20
radio input "true"
click at [845, 475] on button "SUBMIT" at bounding box center [854, 487] width 169 height 40
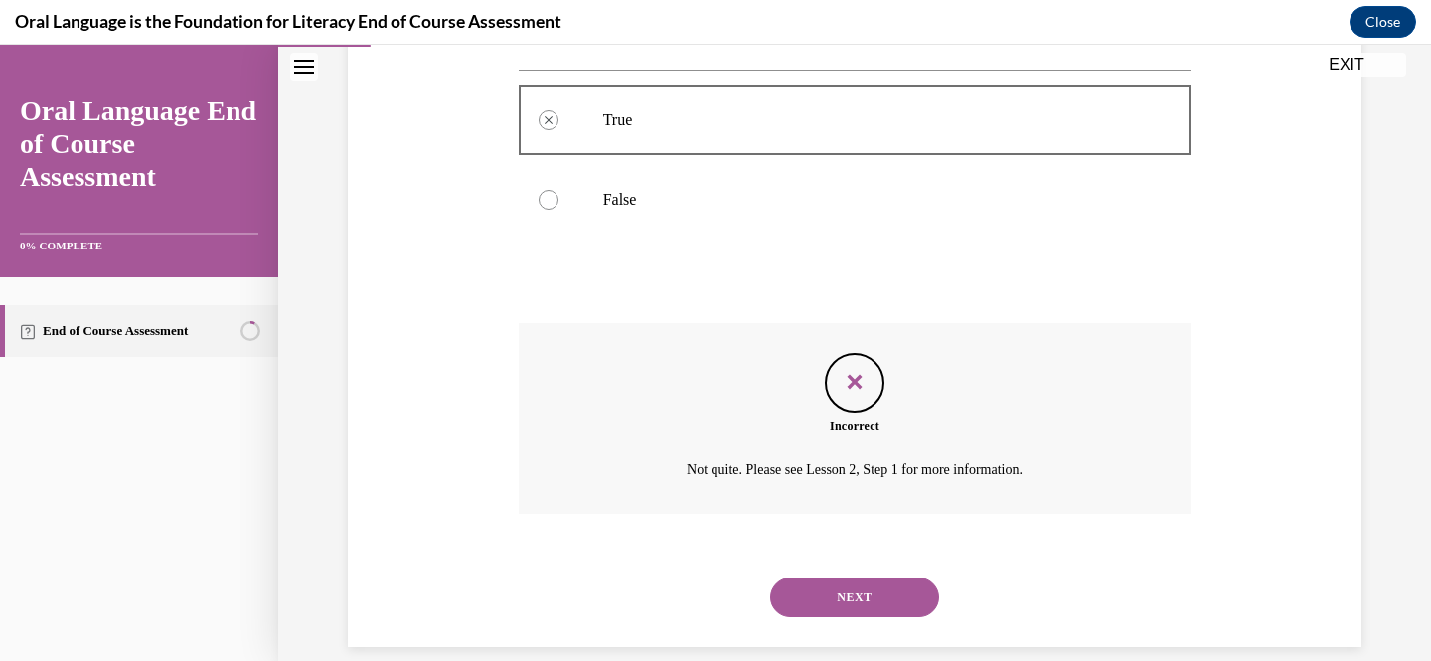
scroll to position [389, 0]
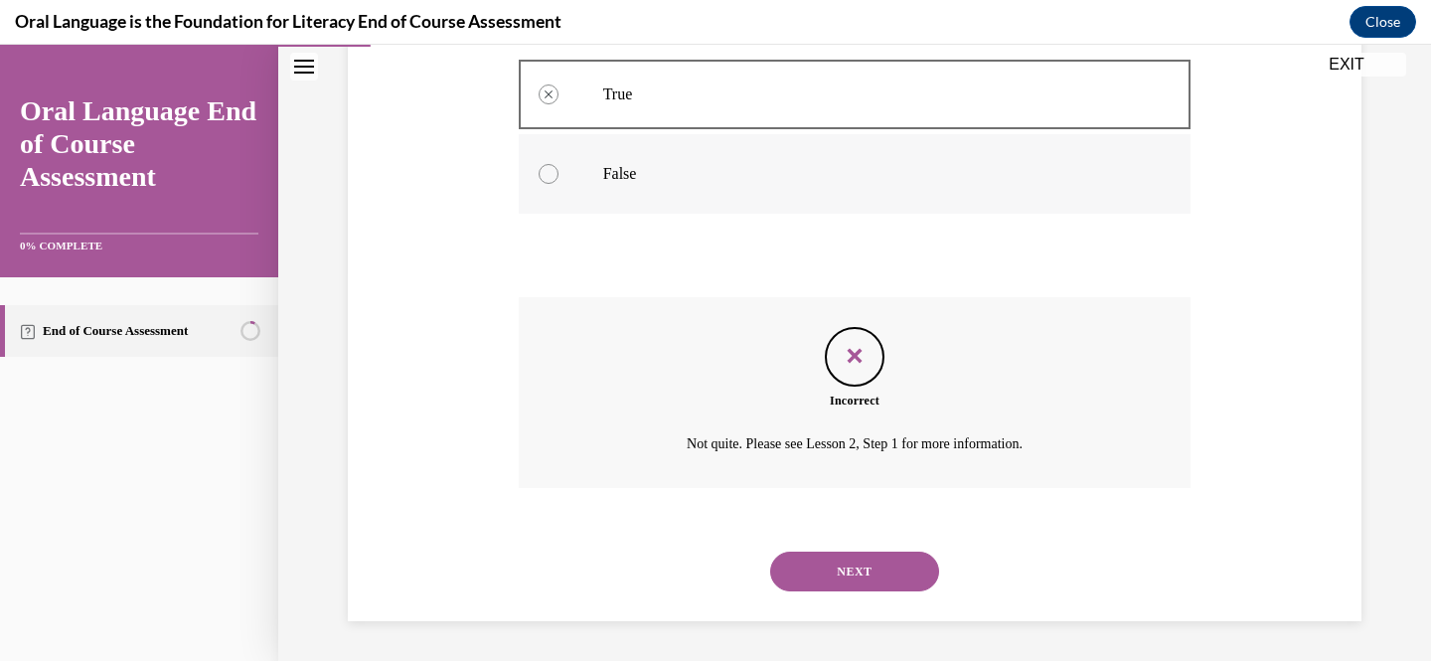
click at [769, 193] on label "False" at bounding box center [855, 174] width 673 height 80
click at [900, 578] on button "NEXT" at bounding box center [854, 572] width 169 height 40
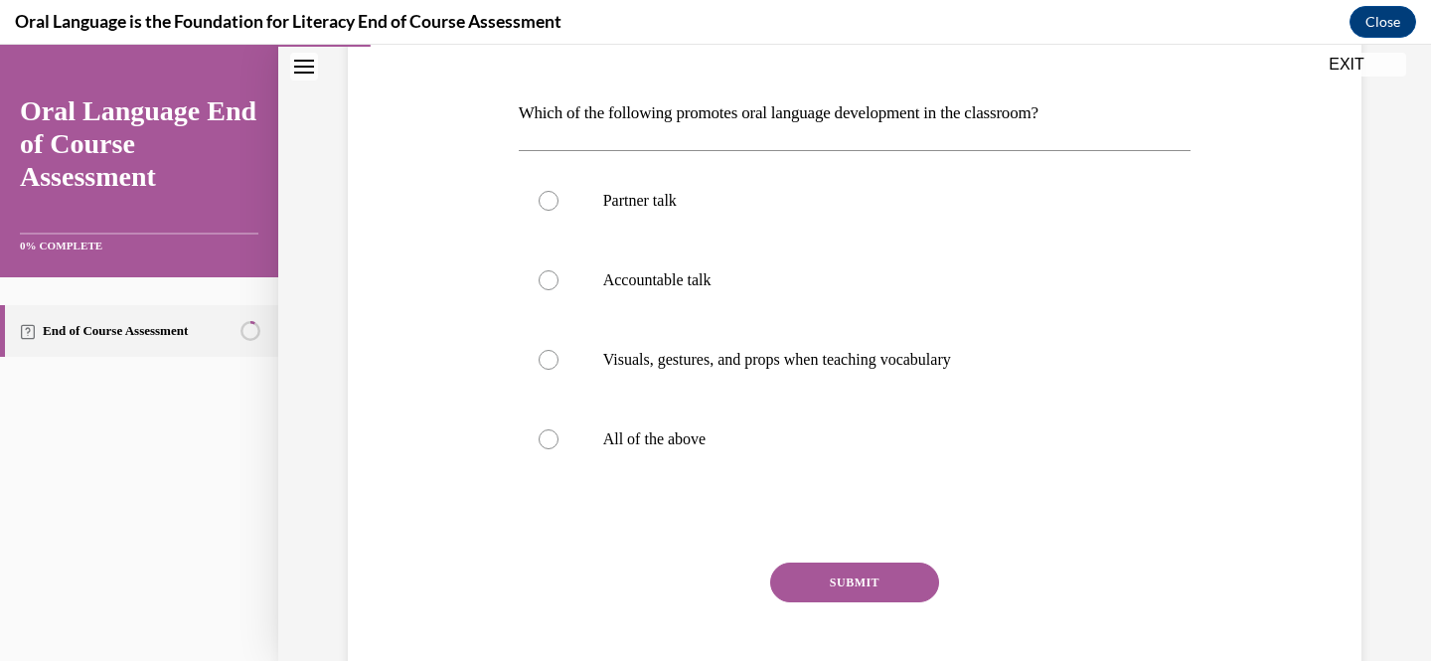
scroll to position [283, 0]
click at [712, 437] on p "All of the above" at bounding box center [872, 438] width 539 height 20
click at [558, 437] on input "All of the above" at bounding box center [549, 438] width 20 height 20
radio input "true"
click at [863, 593] on button "SUBMIT" at bounding box center [854, 581] width 169 height 40
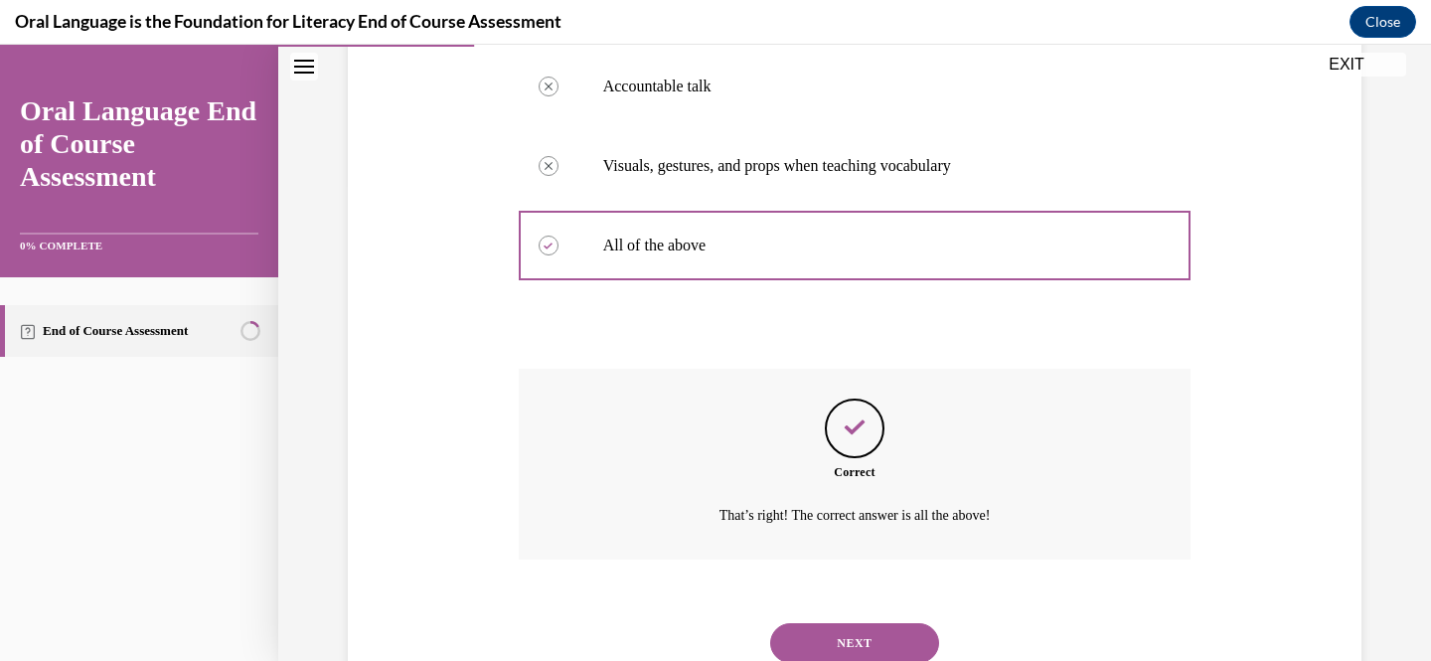
scroll to position [548, 0]
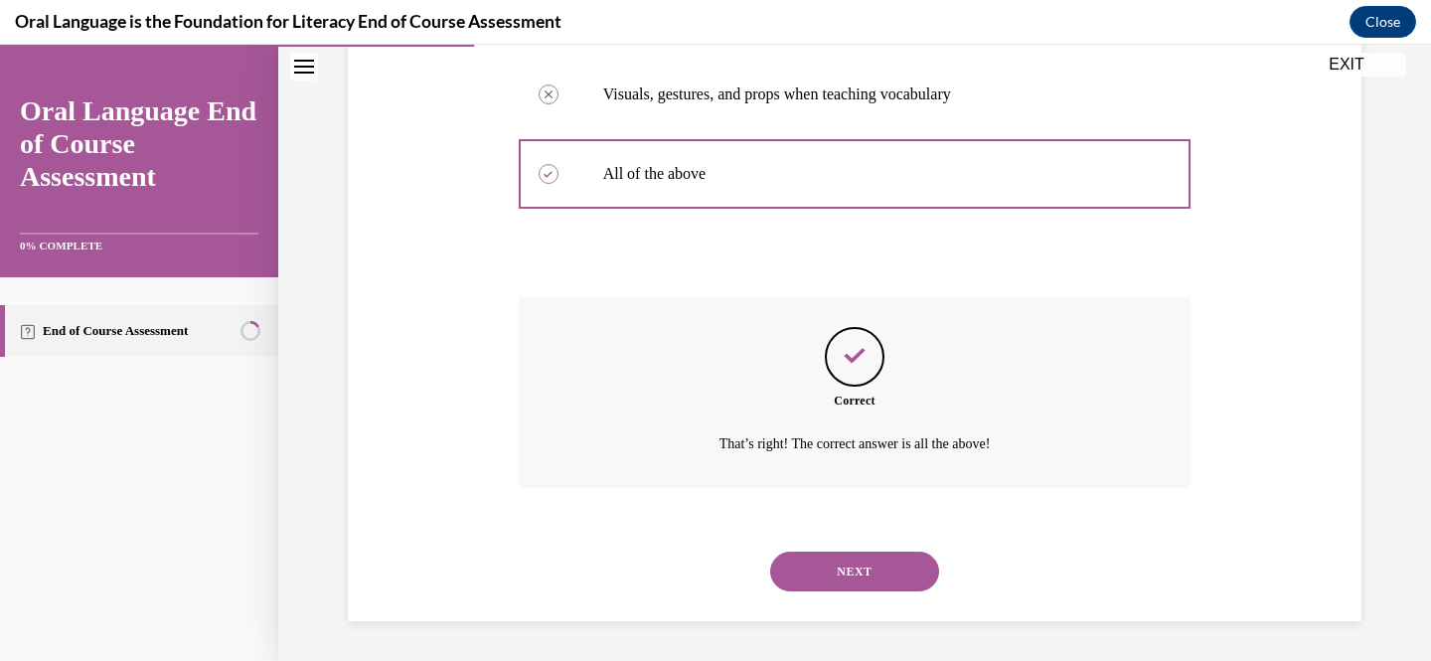
click at [855, 564] on button "NEXT" at bounding box center [854, 572] width 169 height 40
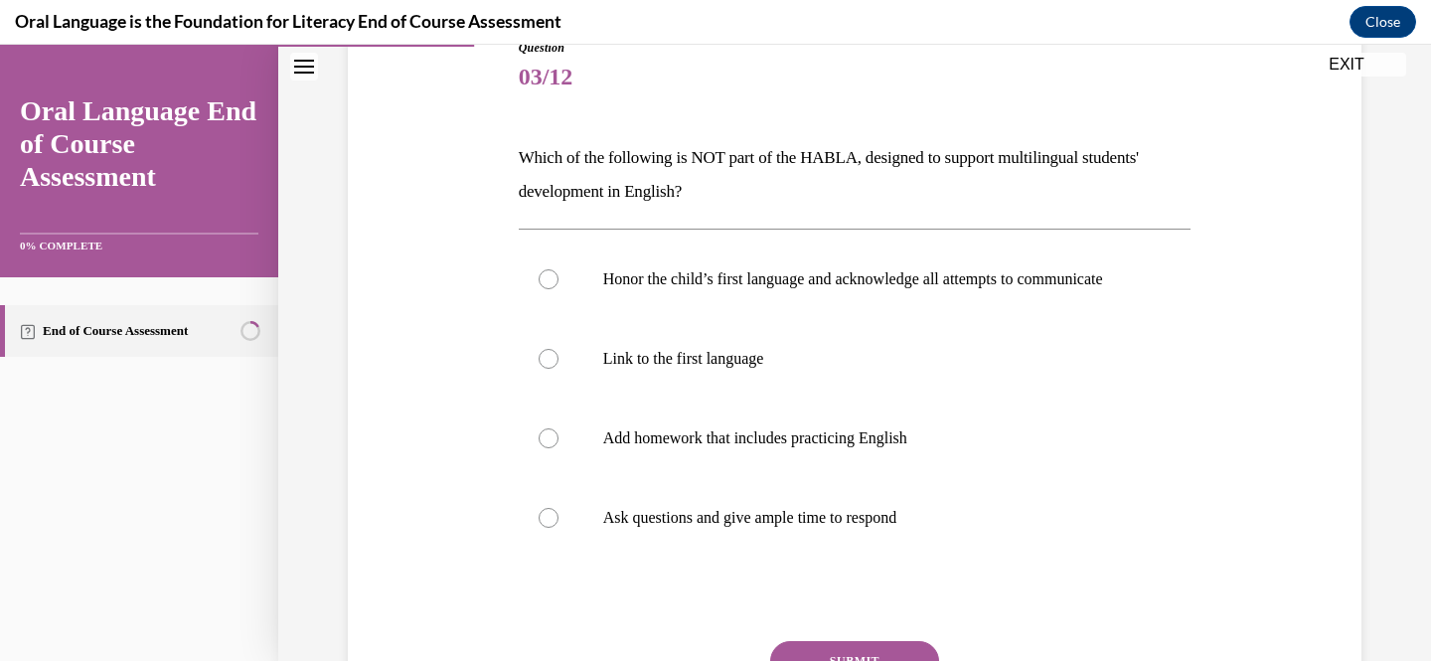
scroll to position [261, 0]
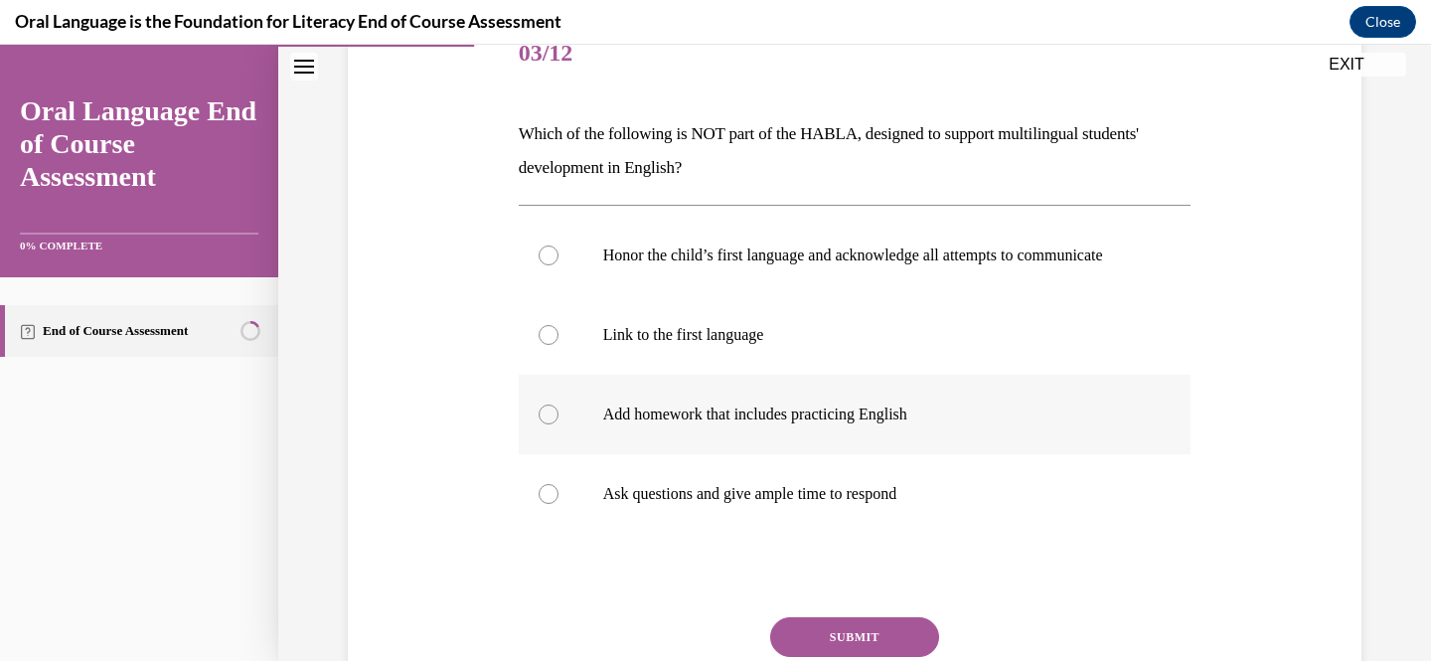
click at [770, 421] on label "Add homework that includes practicing English" at bounding box center [855, 415] width 673 height 80
click at [558, 421] on input "Add homework that includes practicing English" at bounding box center [549, 414] width 20 height 20
radio input "true"
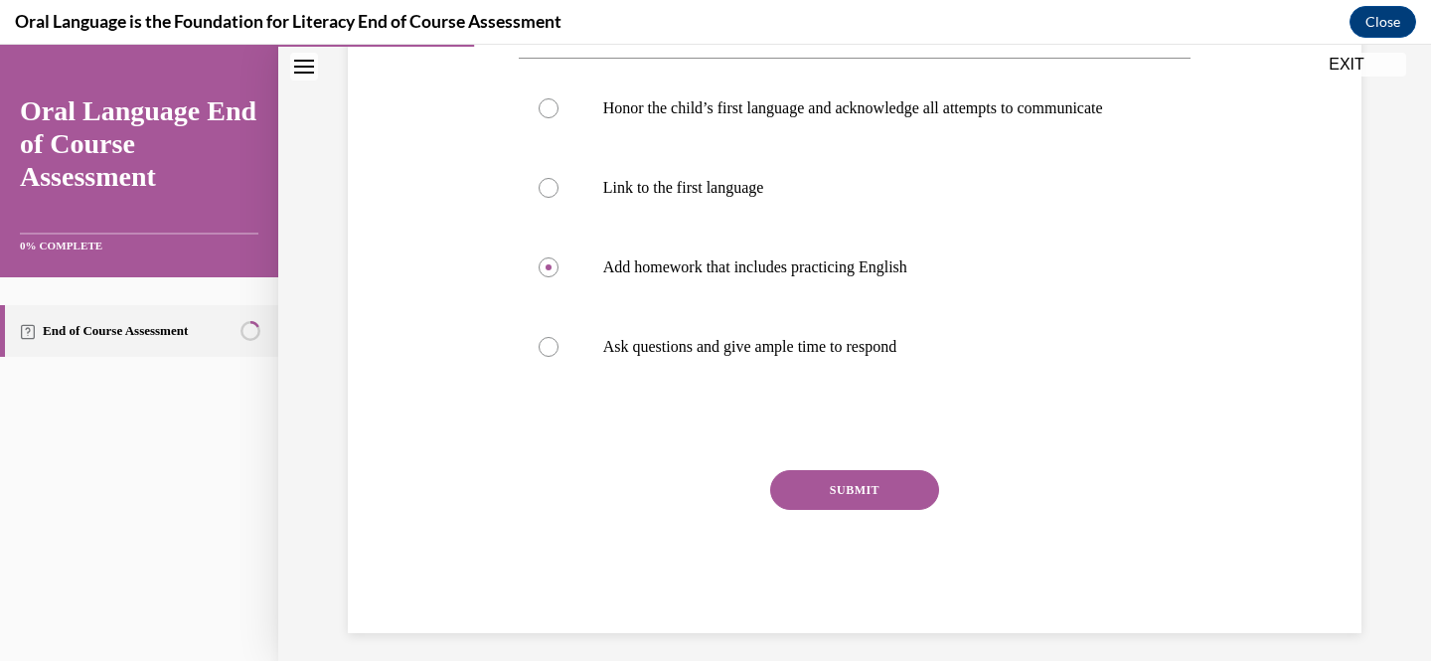
click at [875, 502] on button "SUBMIT" at bounding box center [854, 490] width 169 height 40
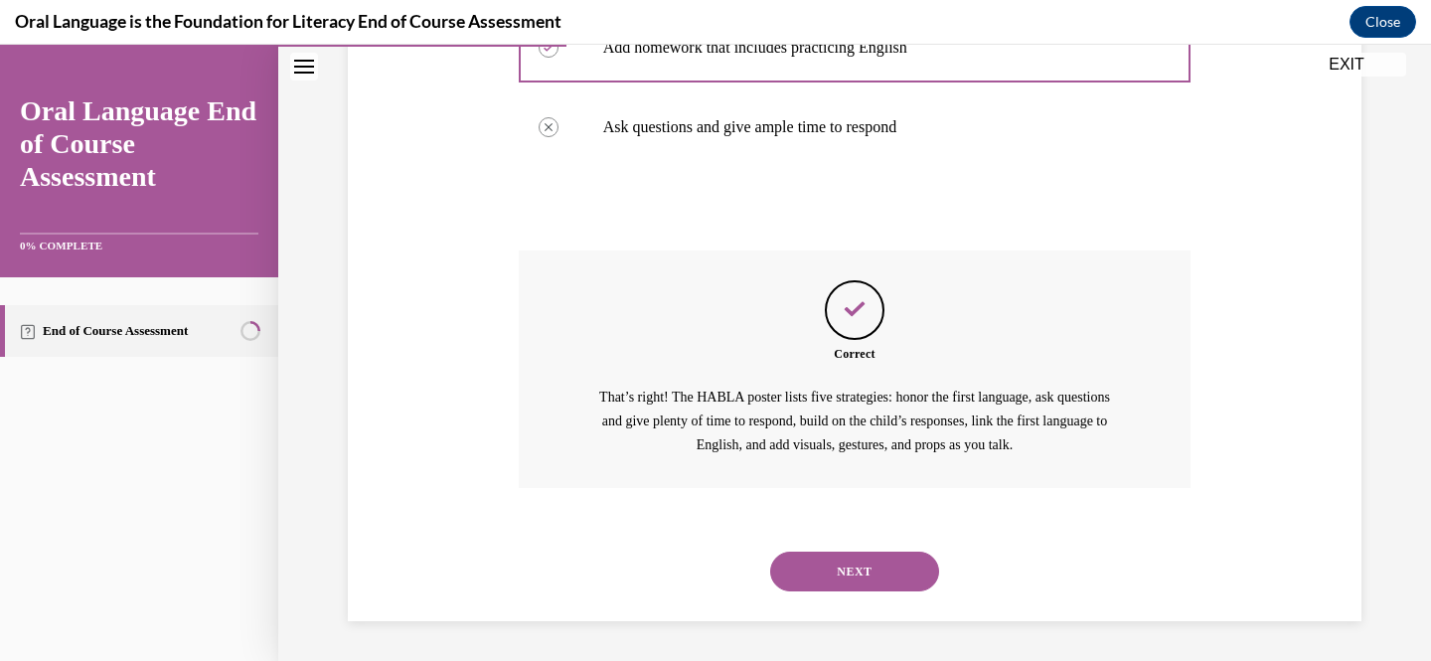
click at [824, 571] on button "NEXT" at bounding box center [854, 572] width 169 height 40
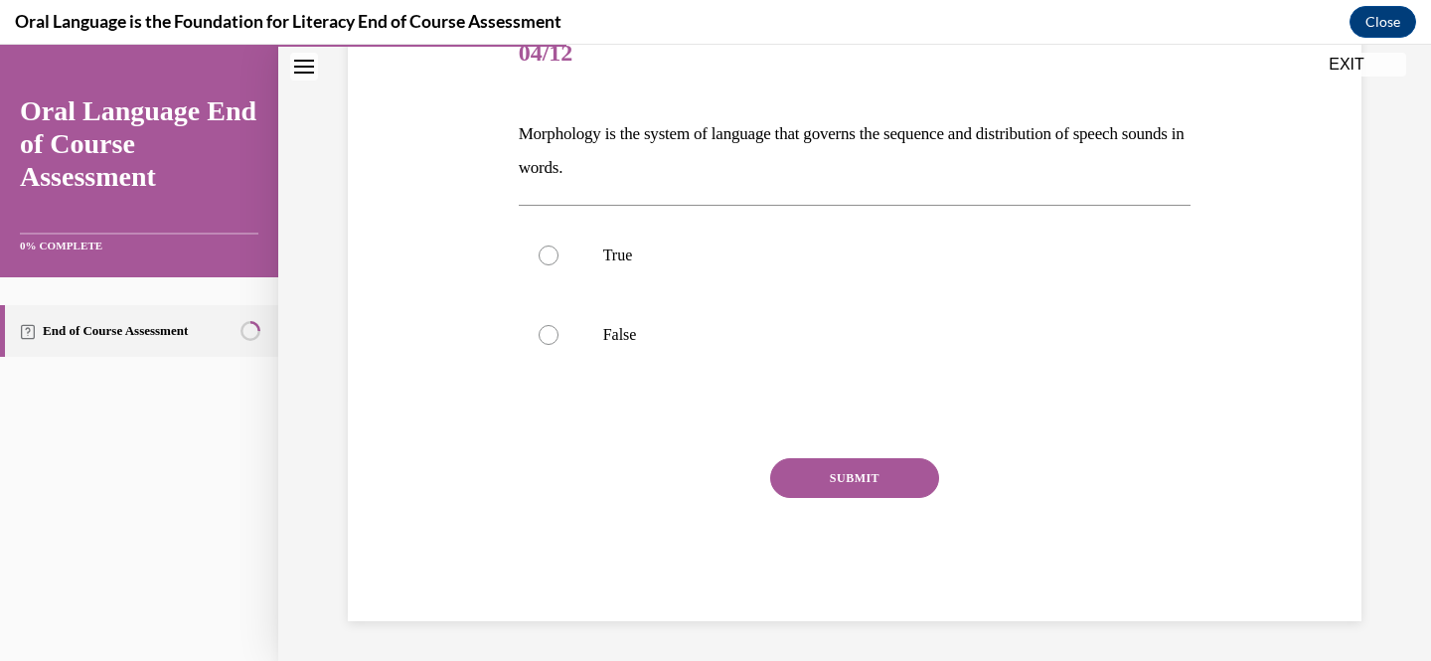
scroll to position [221, 0]
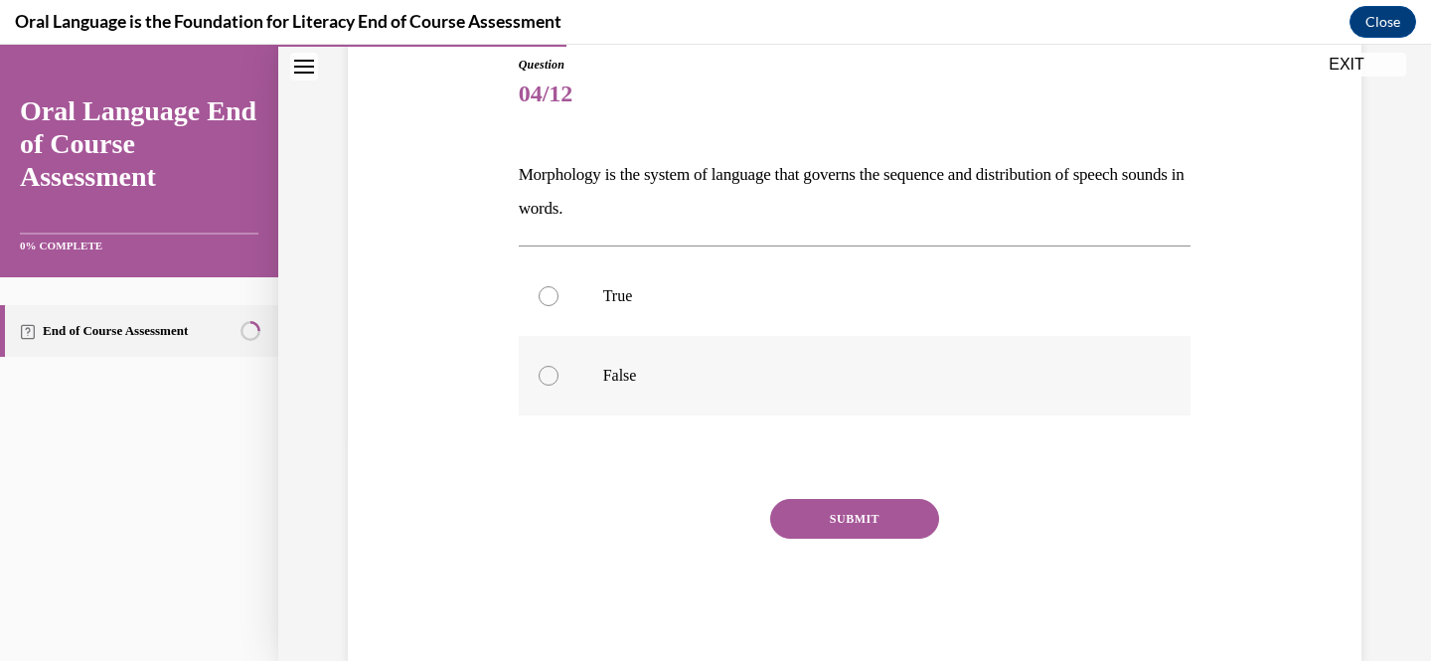
click at [583, 394] on label "False" at bounding box center [855, 376] width 673 height 80
click at [558, 386] on input "False" at bounding box center [549, 376] width 20 height 20
radio input "true"
click at [851, 502] on button "SUBMIT" at bounding box center [854, 519] width 169 height 40
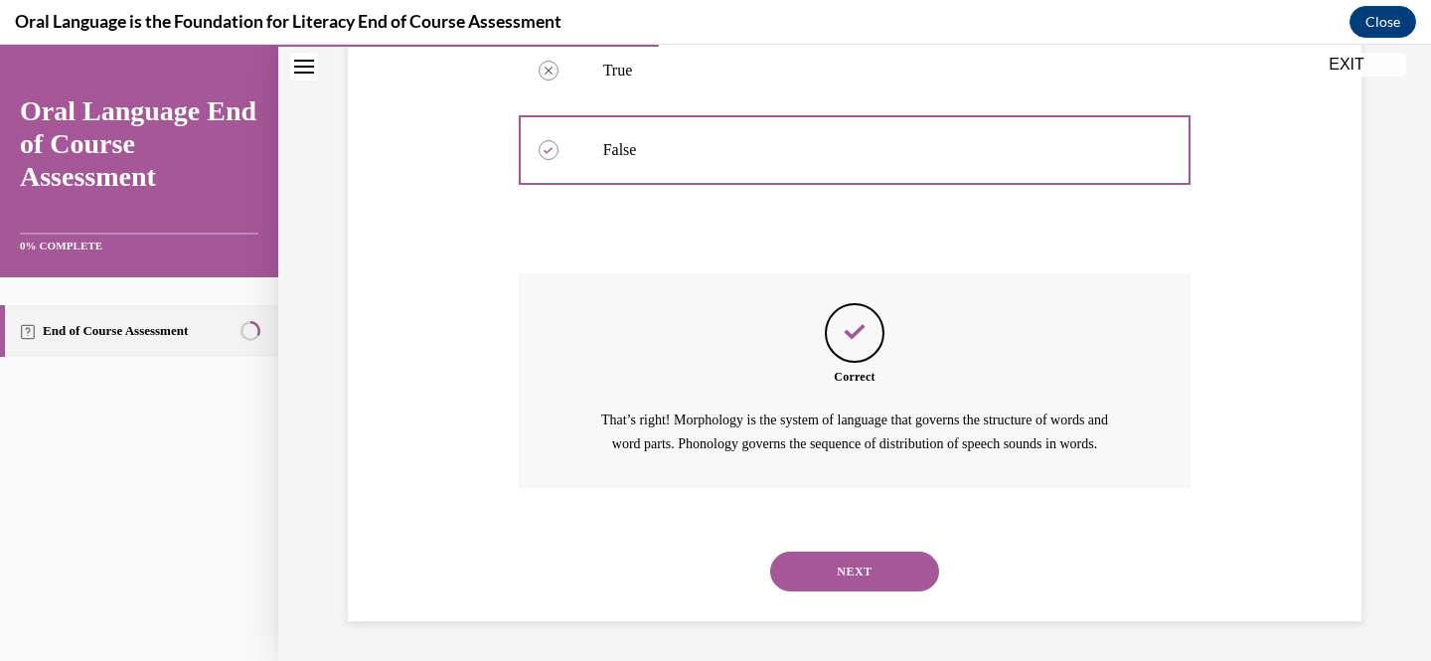
scroll to position [469, 0]
click at [834, 576] on button "NEXT" at bounding box center [854, 572] width 169 height 40
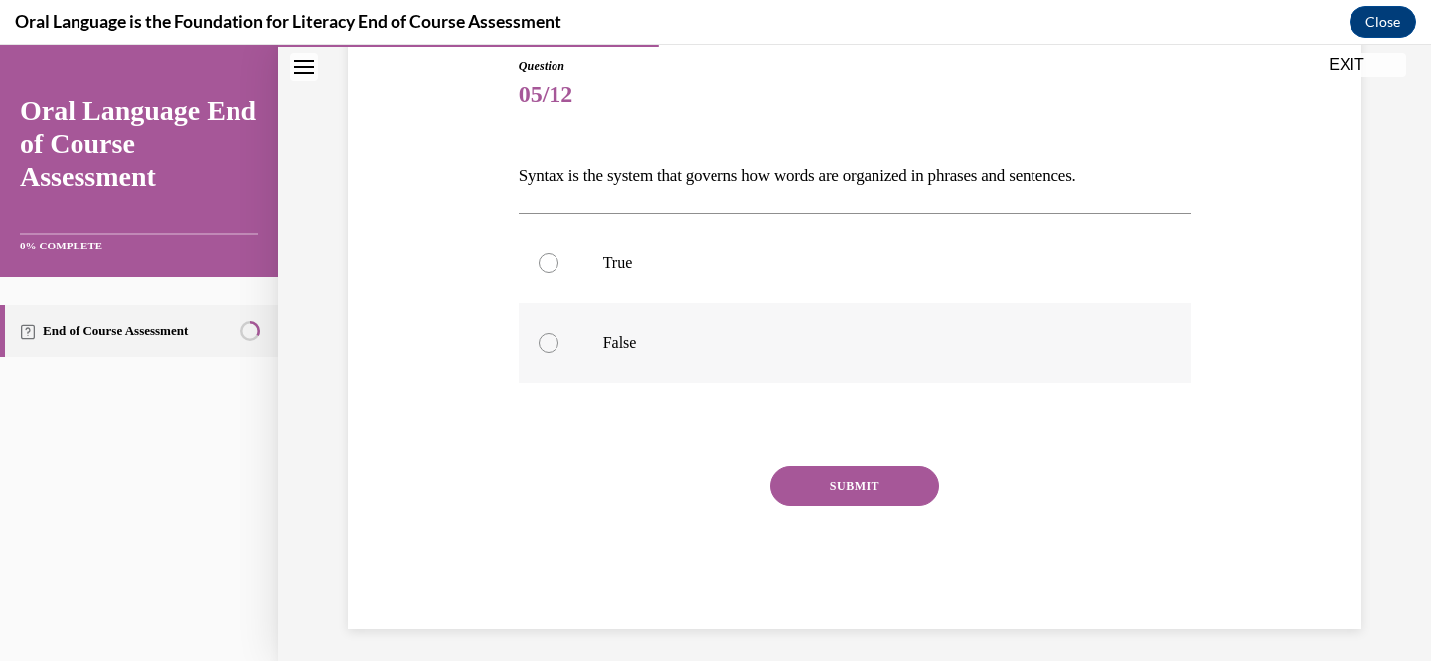
scroll to position [228, 0]
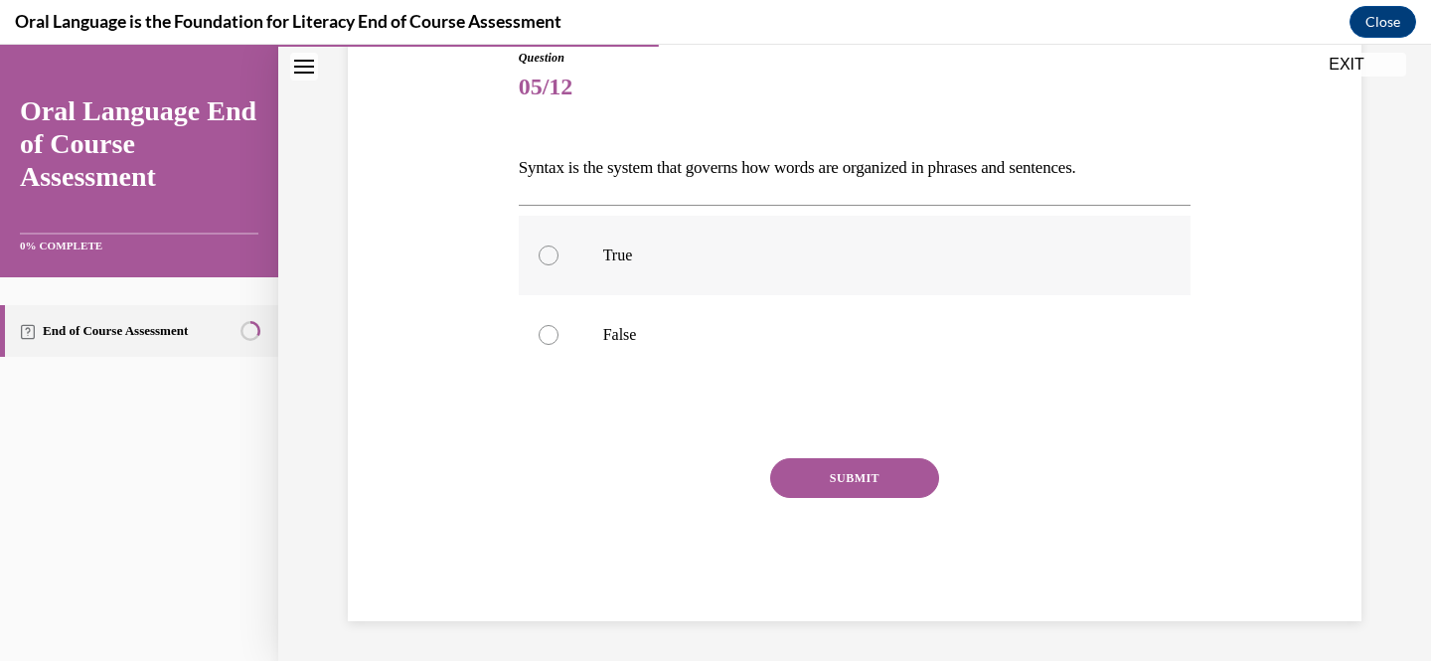
click at [652, 247] on p "True" at bounding box center [872, 255] width 539 height 20
click at [558, 247] on input "True" at bounding box center [549, 255] width 20 height 20
radio input "true"
click at [842, 464] on button "SUBMIT" at bounding box center [854, 478] width 169 height 40
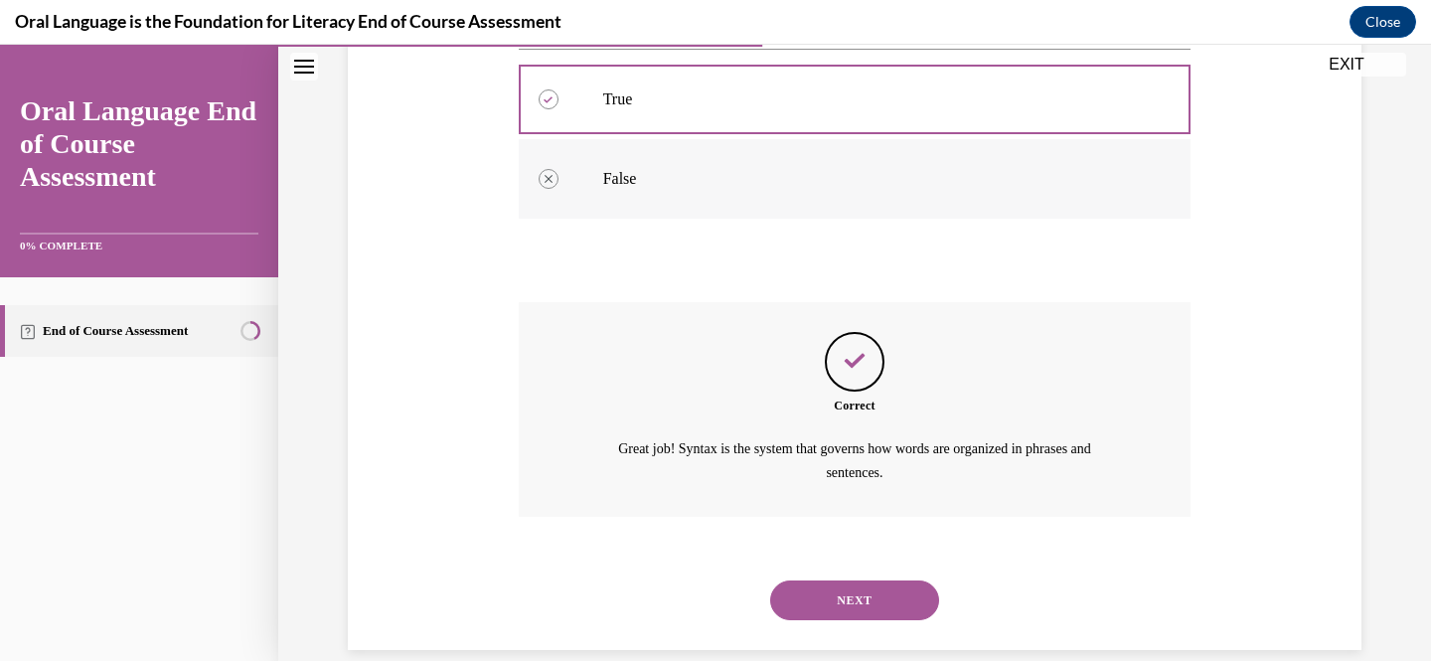
scroll to position [411, 0]
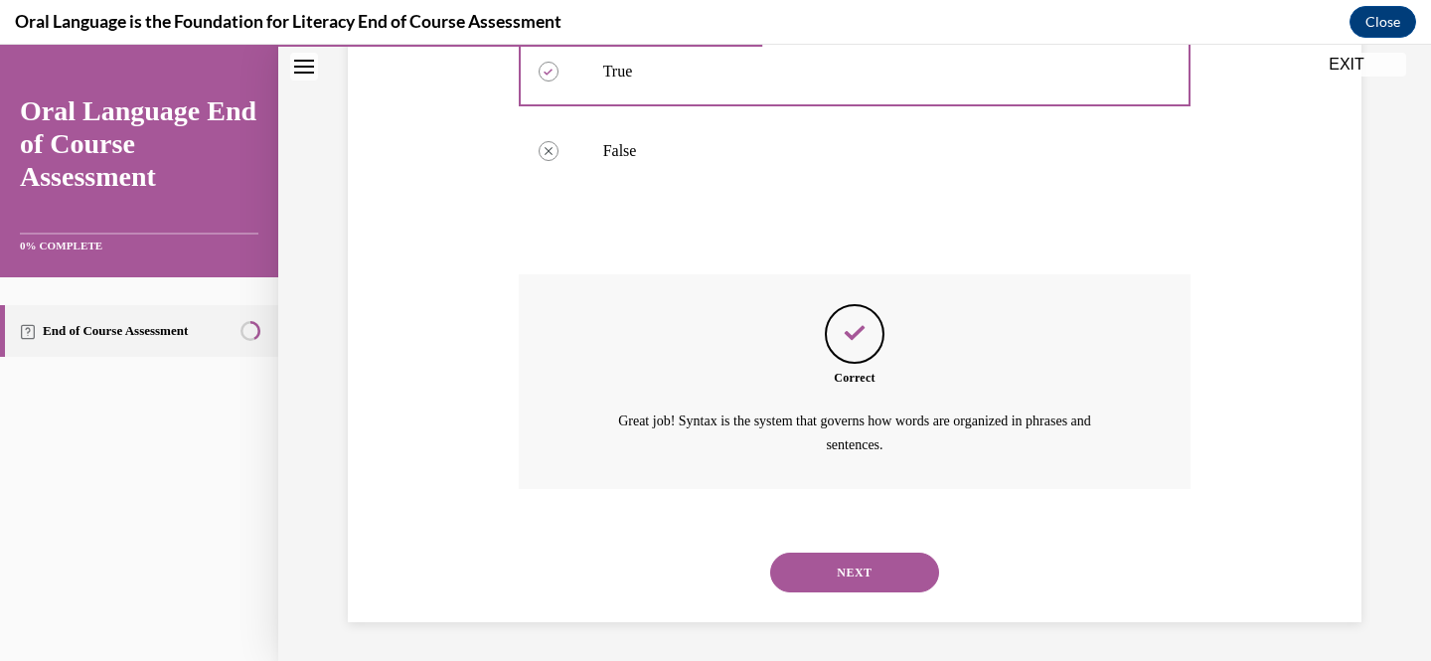
click at [876, 595] on div "NEXT" at bounding box center [855, 573] width 673 height 80
click at [890, 575] on button "NEXT" at bounding box center [854, 573] width 169 height 40
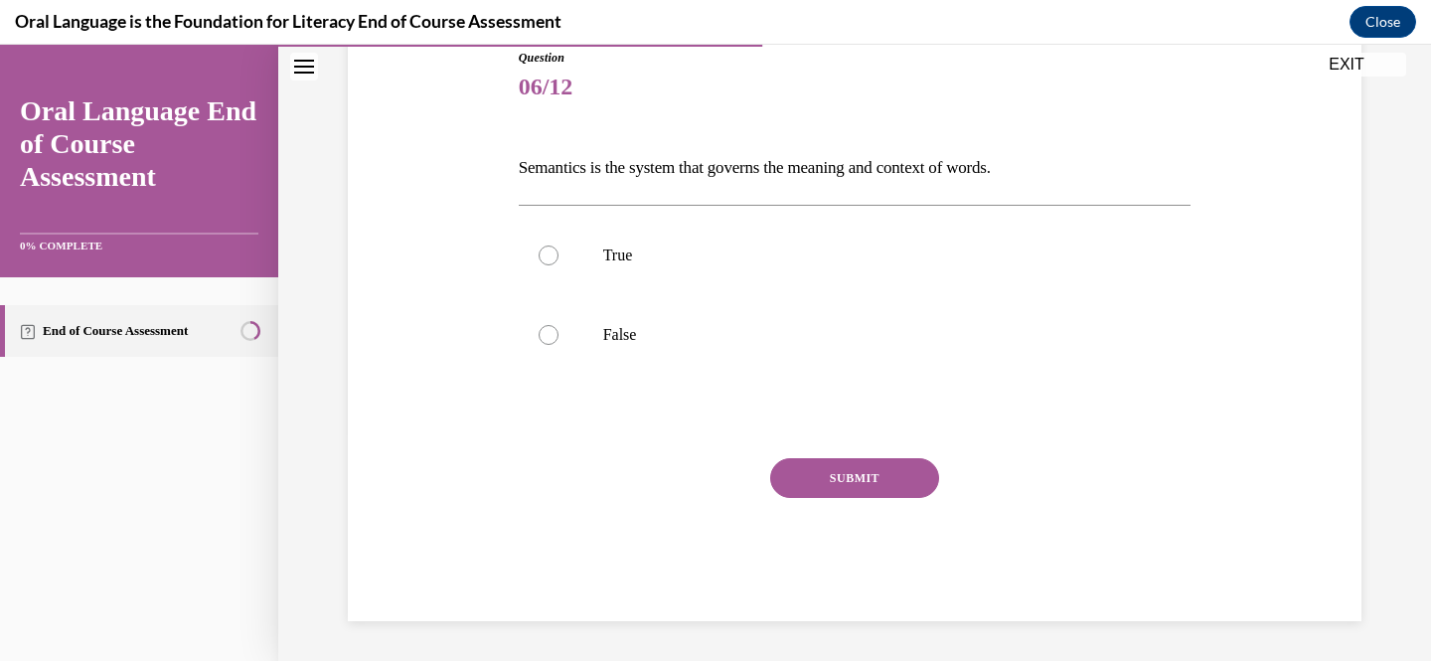
scroll to position [220, 0]
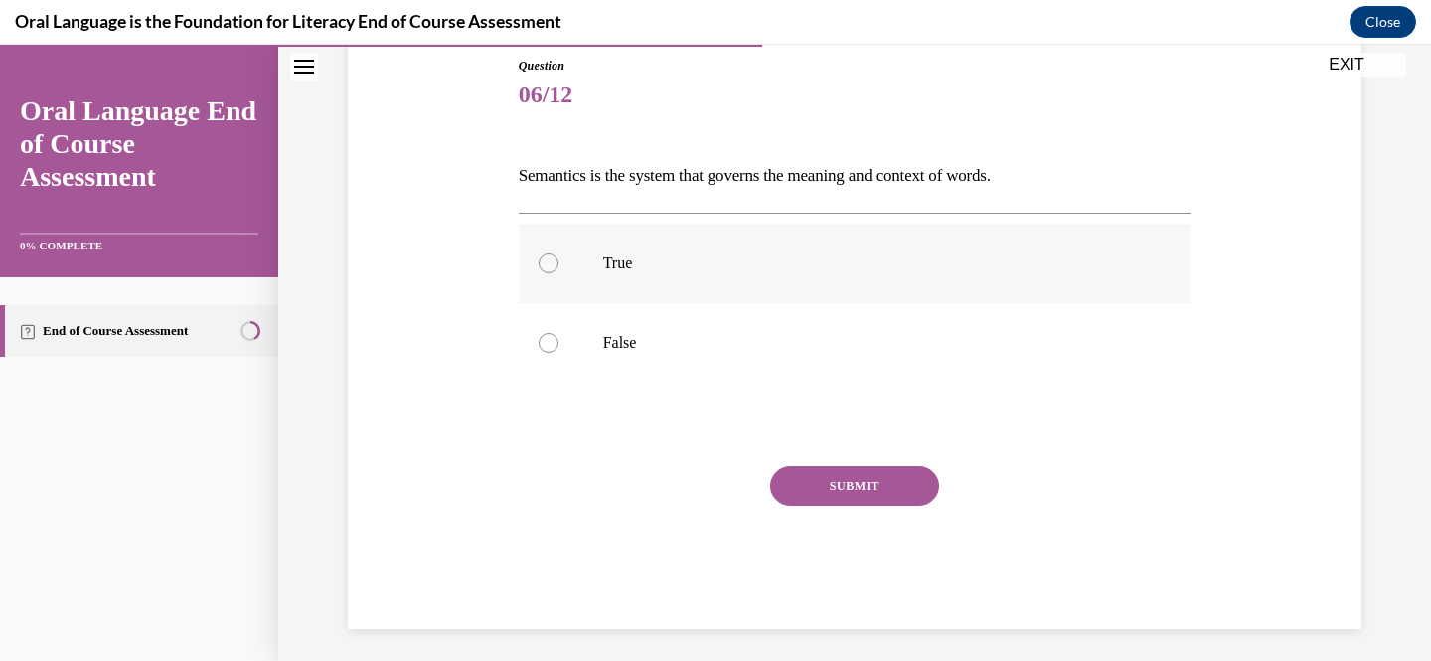
click at [671, 281] on label "True" at bounding box center [855, 264] width 673 height 80
click at [558, 273] on input "True" at bounding box center [549, 263] width 20 height 20
radio input "true"
click at [671, 326] on label "False" at bounding box center [855, 343] width 673 height 80
click at [558, 333] on input "False" at bounding box center [549, 343] width 20 height 20
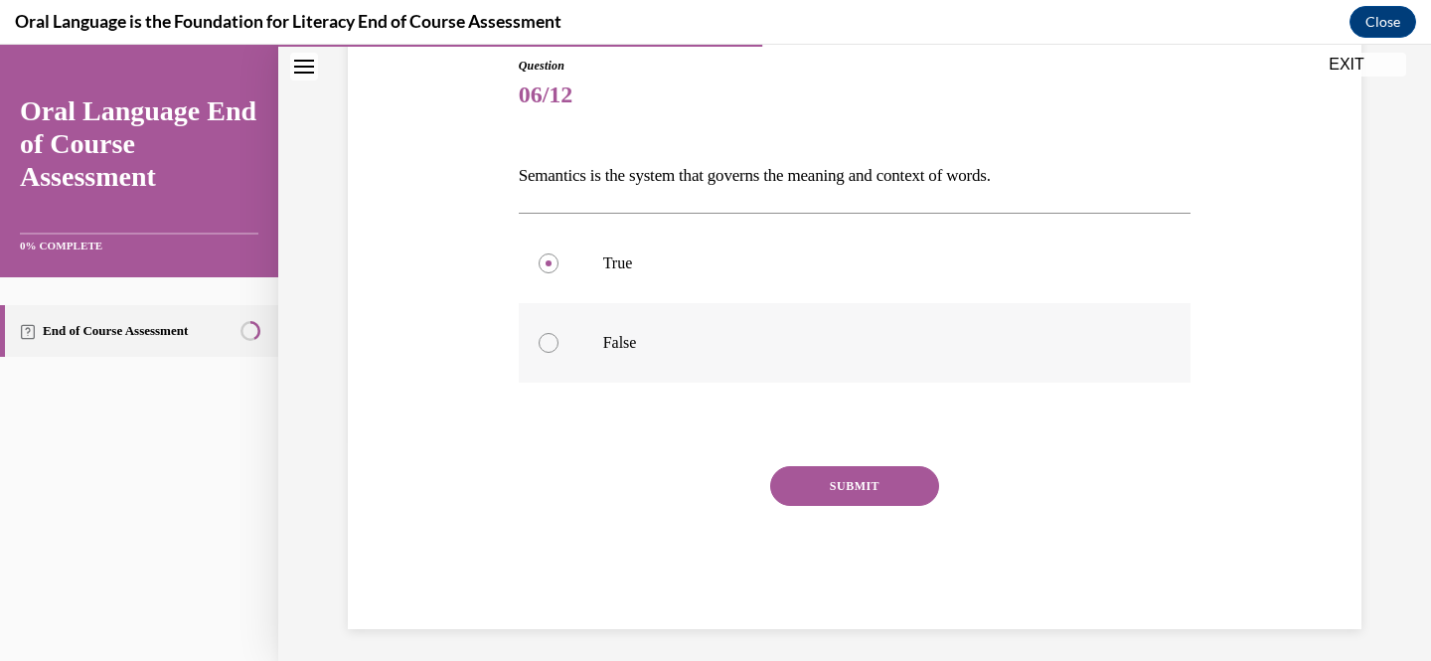
radio input "true"
click at [769, 254] on p "True" at bounding box center [872, 263] width 539 height 20
click at [558, 254] on input "True" at bounding box center [549, 263] width 20 height 20
radio input "true"
click at [808, 482] on button "SUBMIT" at bounding box center [854, 486] width 169 height 40
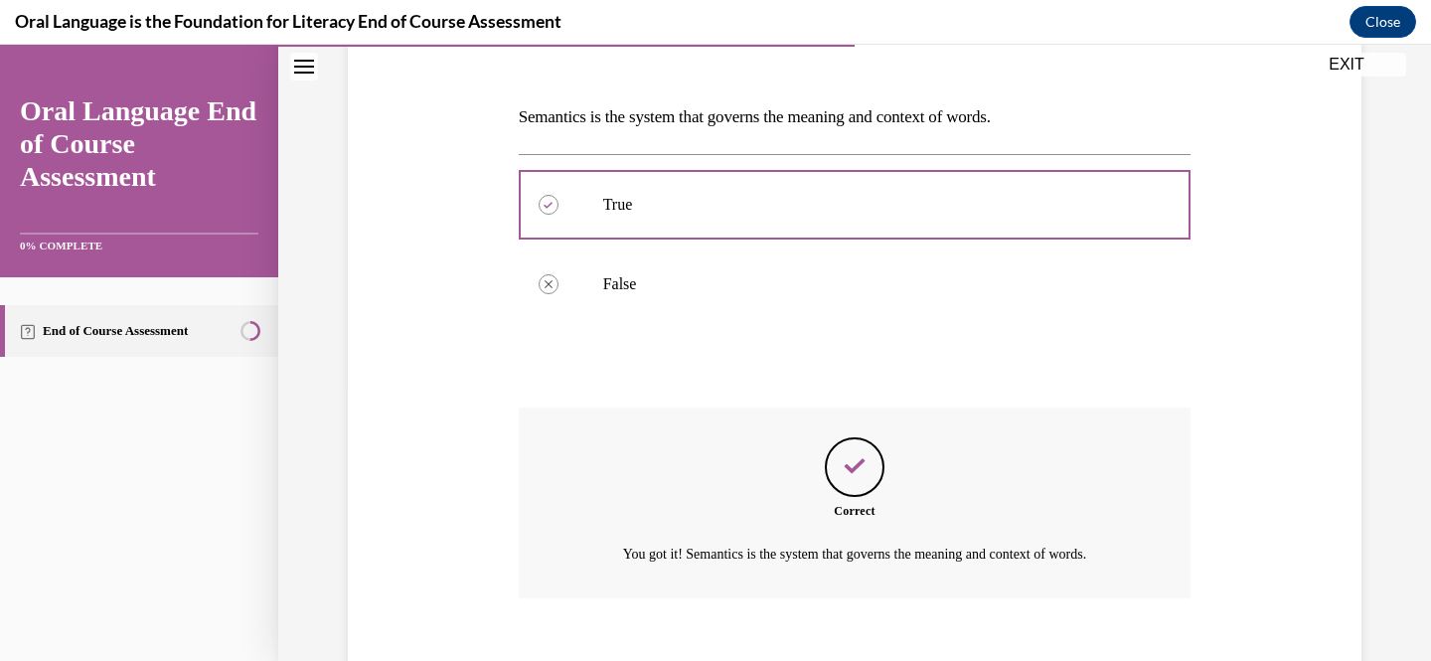
scroll to position [389, 0]
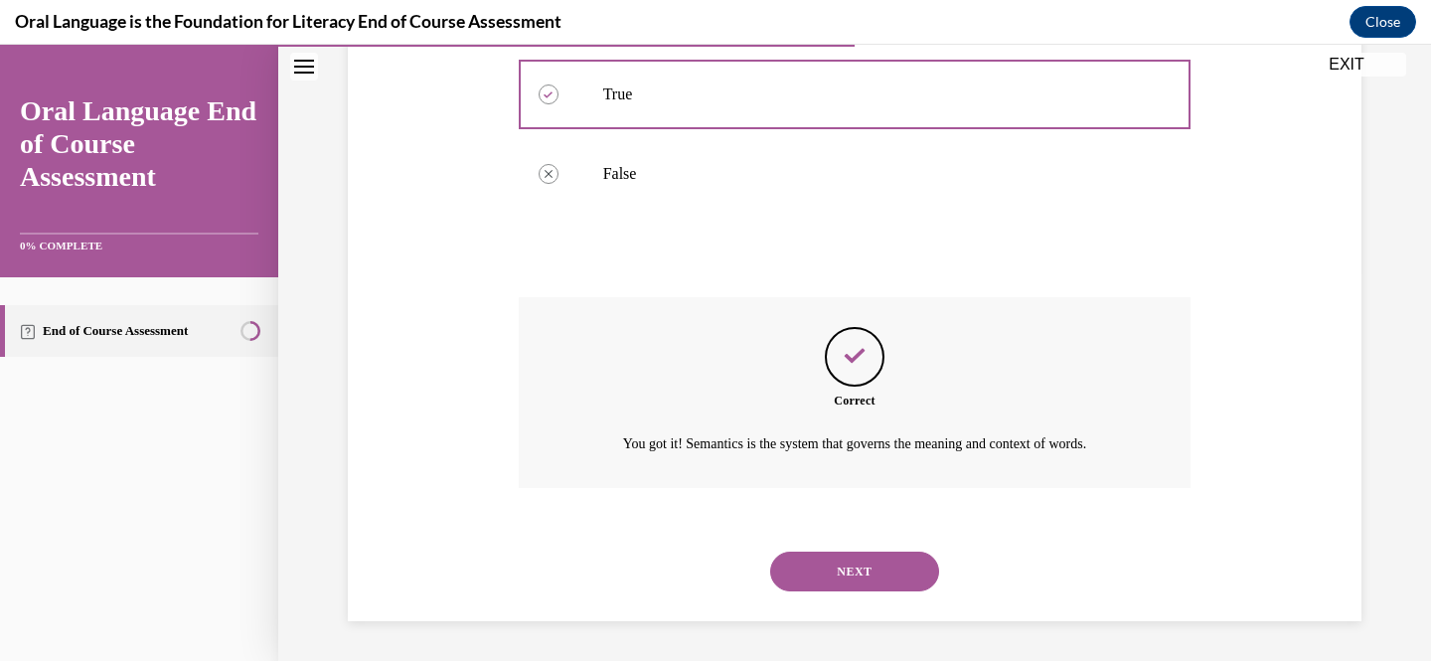
click at [809, 560] on button "NEXT" at bounding box center [854, 572] width 169 height 40
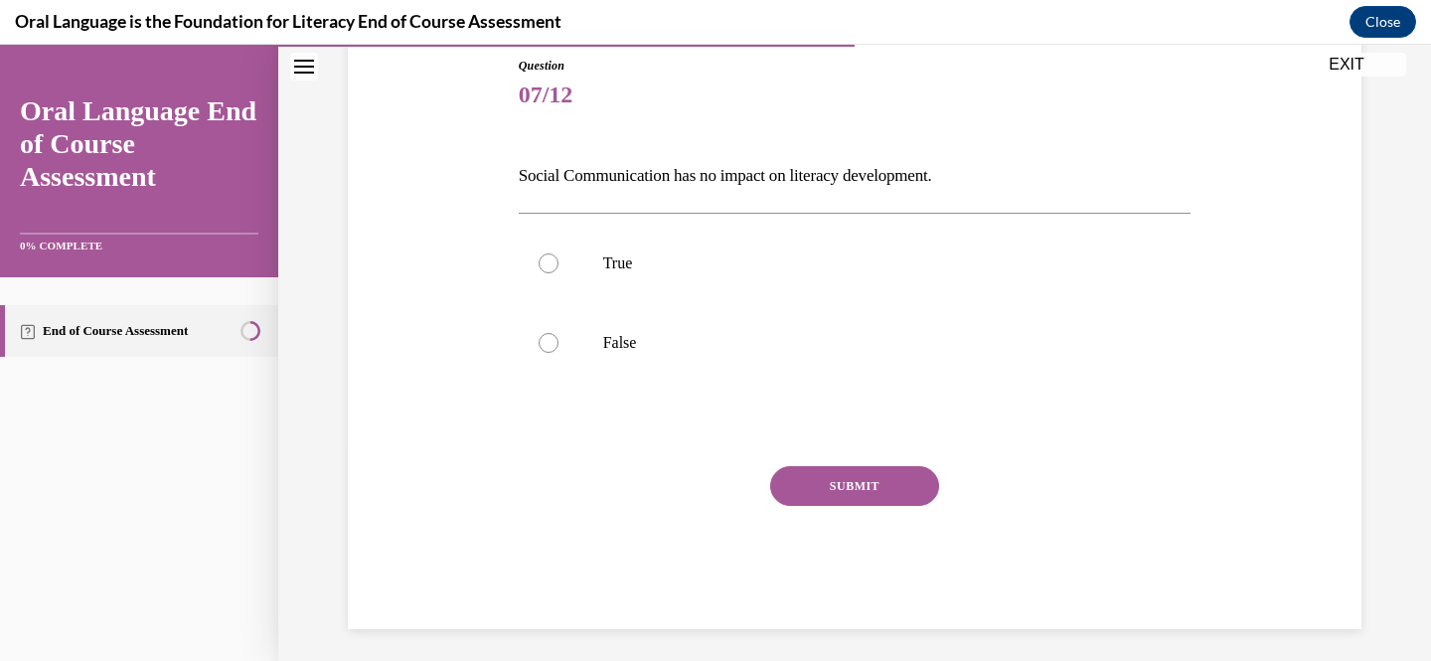
scroll to position [228, 0]
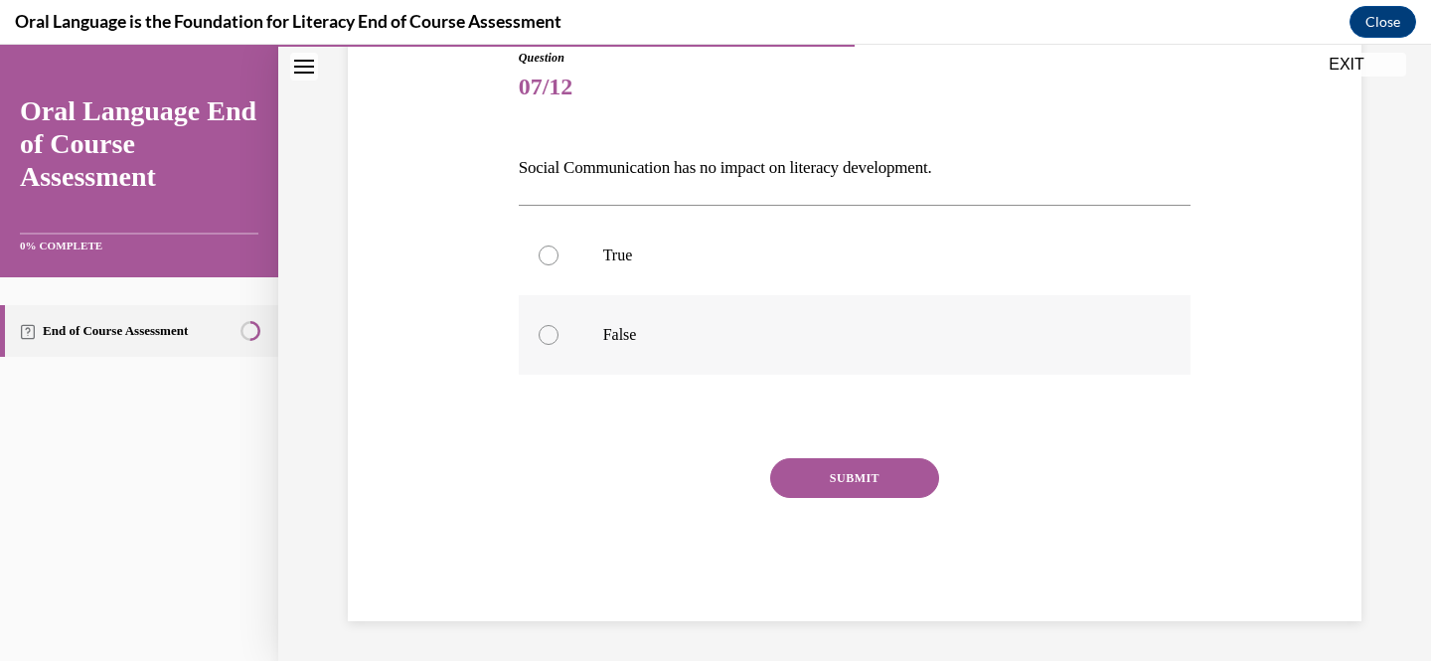
click at [615, 330] on p "False" at bounding box center [872, 335] width 539 height 20
click at [558, 330] on input "False" at bounding box center [549, 335] width 20 height 20
radio input "true"
click at [864, 475] on button "SUBMIT" at bounding box center [854, 478] width 169 height 40
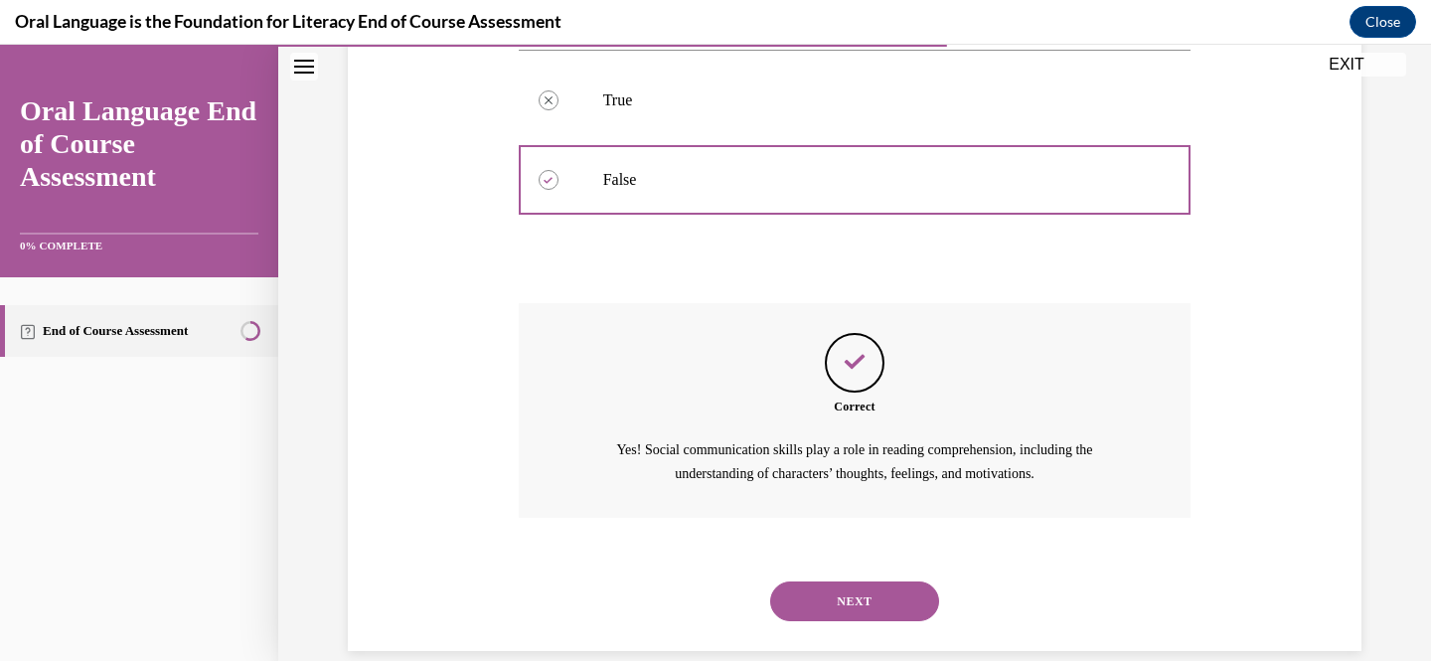
scroll to position [411, 0]
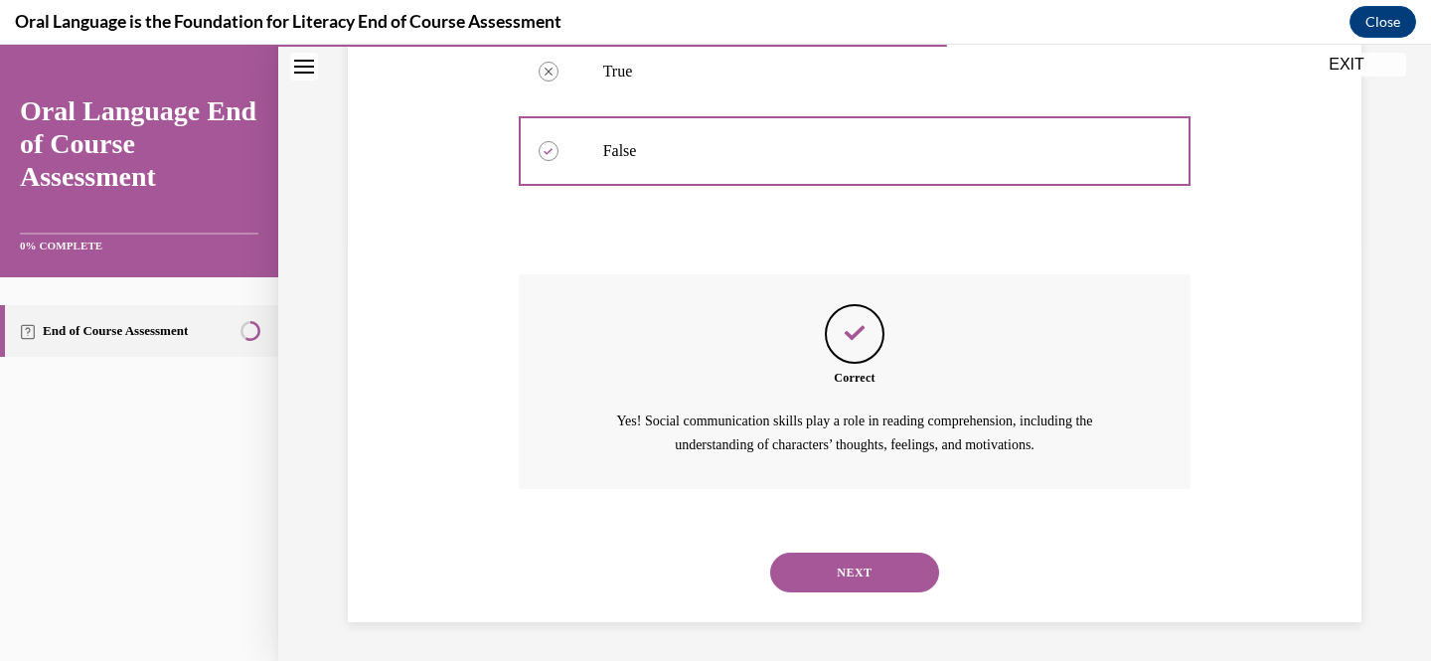
click at [839, 562] on button "NEXT" at bounding box center [854, 573] width 169 height 40
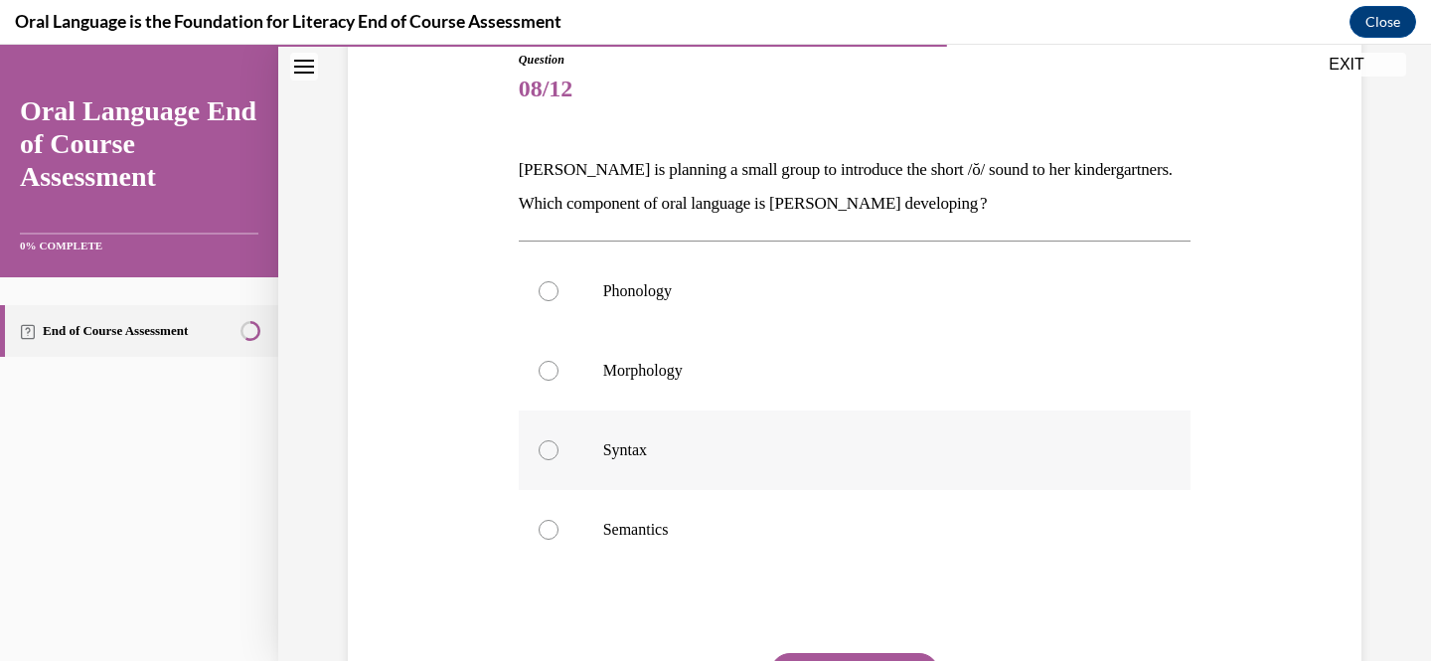
scroll to position [224, 0]
click at [793, 290] on p "Phonology" at bounding box center [872, 293] width 539 height 20
click at [558, 290] on input "Phonology" at bounding box center [549, 293] width 20 height 20
radio input "true"
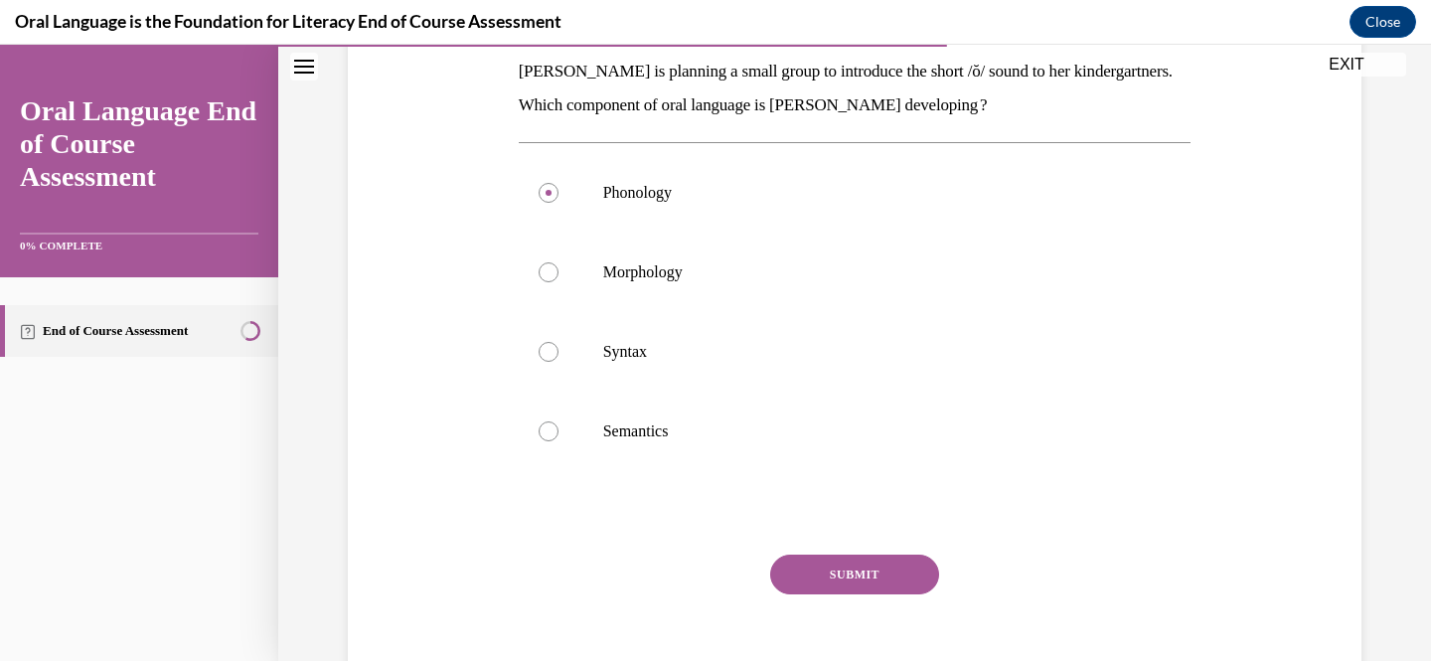
click at [852, 589] on button "SUBMIT" at bounding box center [854, 575] width 169 height 40
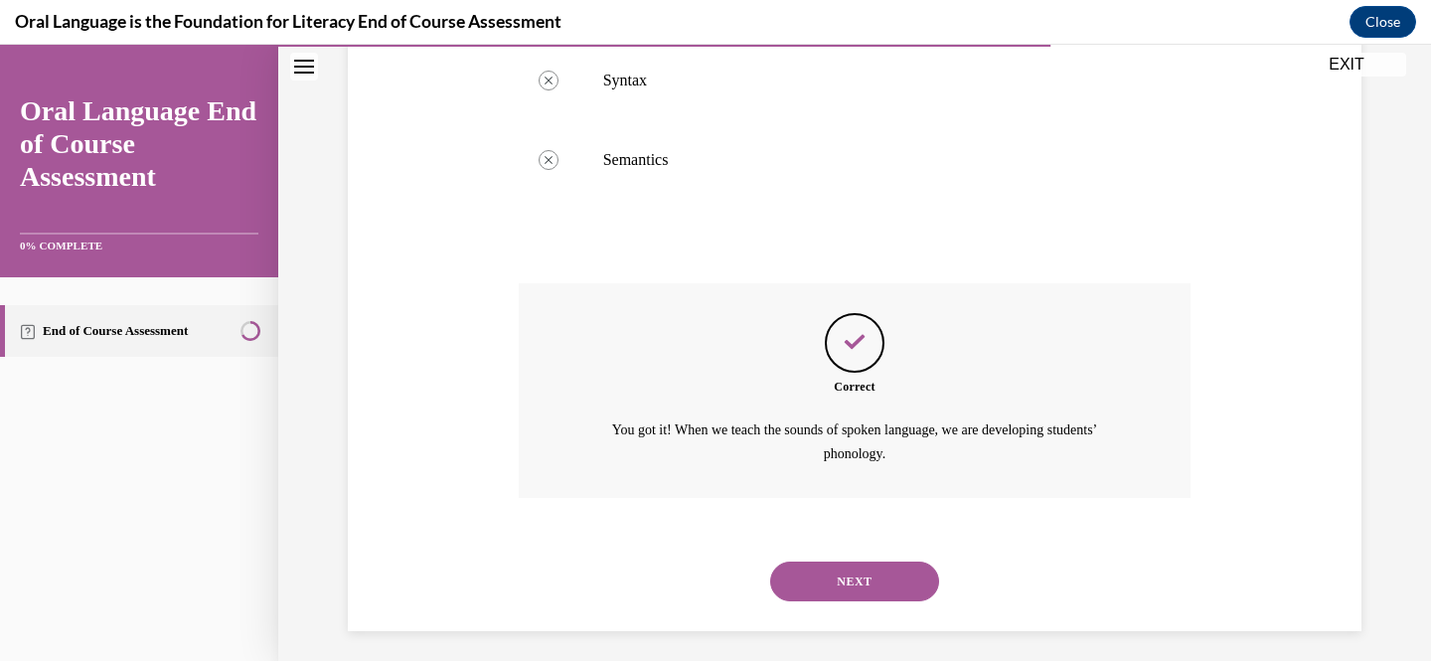
scroll to position [604, 0]
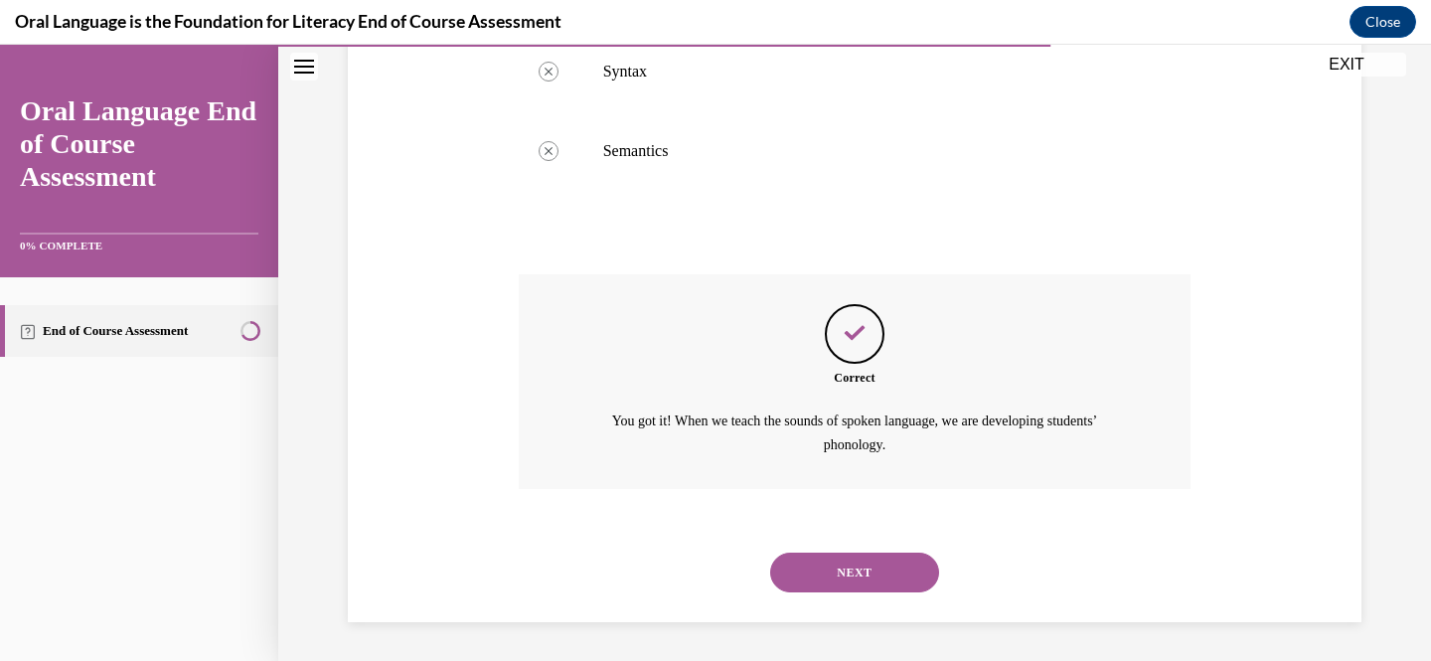
click at [875, 569] on button "NEXT" at bounding box center [854, 573] width 169 height 40
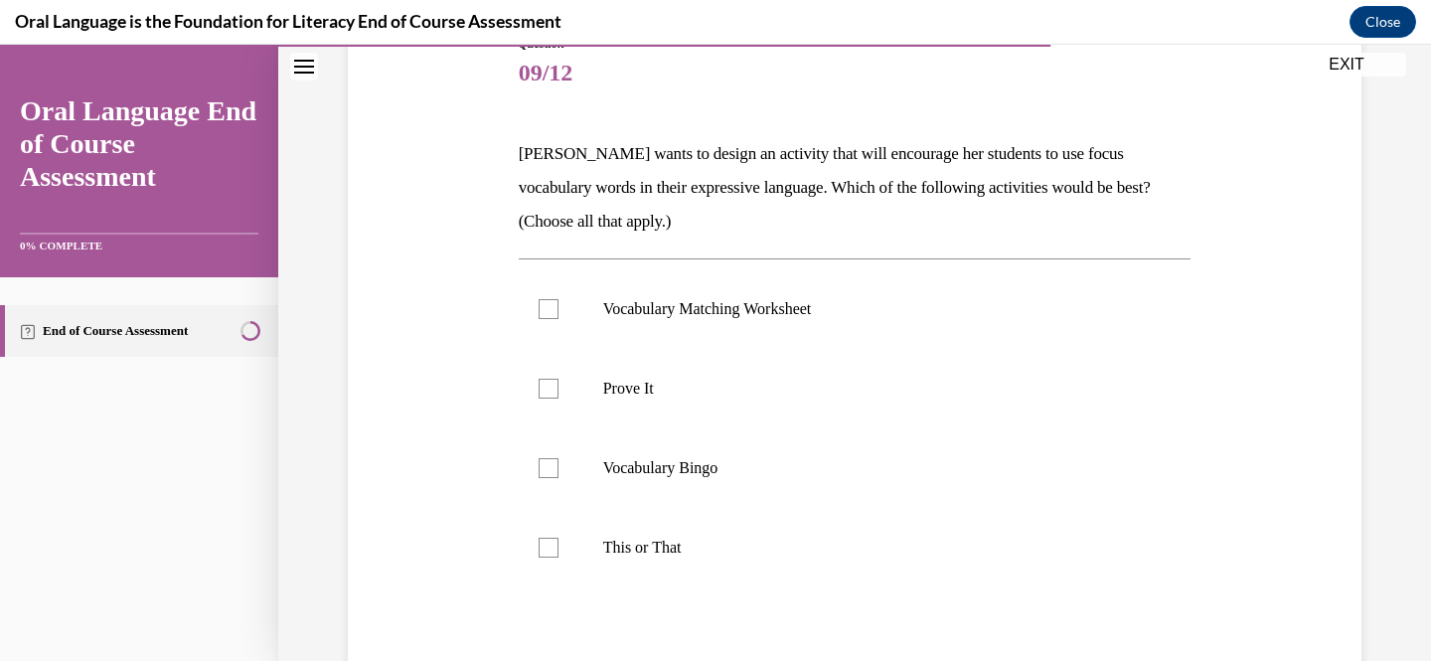
scroll to position [250, 0]
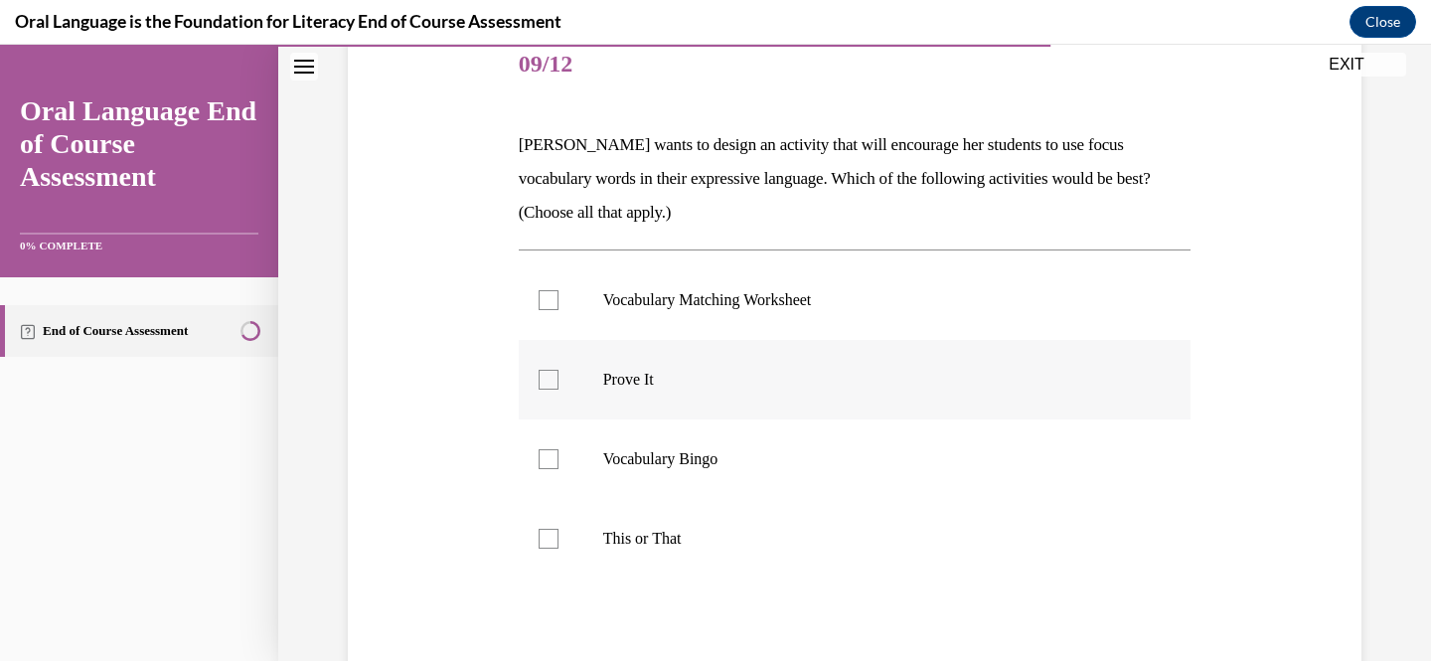
click at [788, 395] on label "Prove It" at bounding box center [855, 380] width 673 height 80
click at [558, 390] on input "Prove It" at bounding box center [549, 380] width 20 height 20
checkbox input "true"
click at [731, 535] on p "This or That" at bounding box center [872, 539] width 539 height 20
click at [558, 535] on input "This or That" at bounding box center [549, 539] width 20 height 20
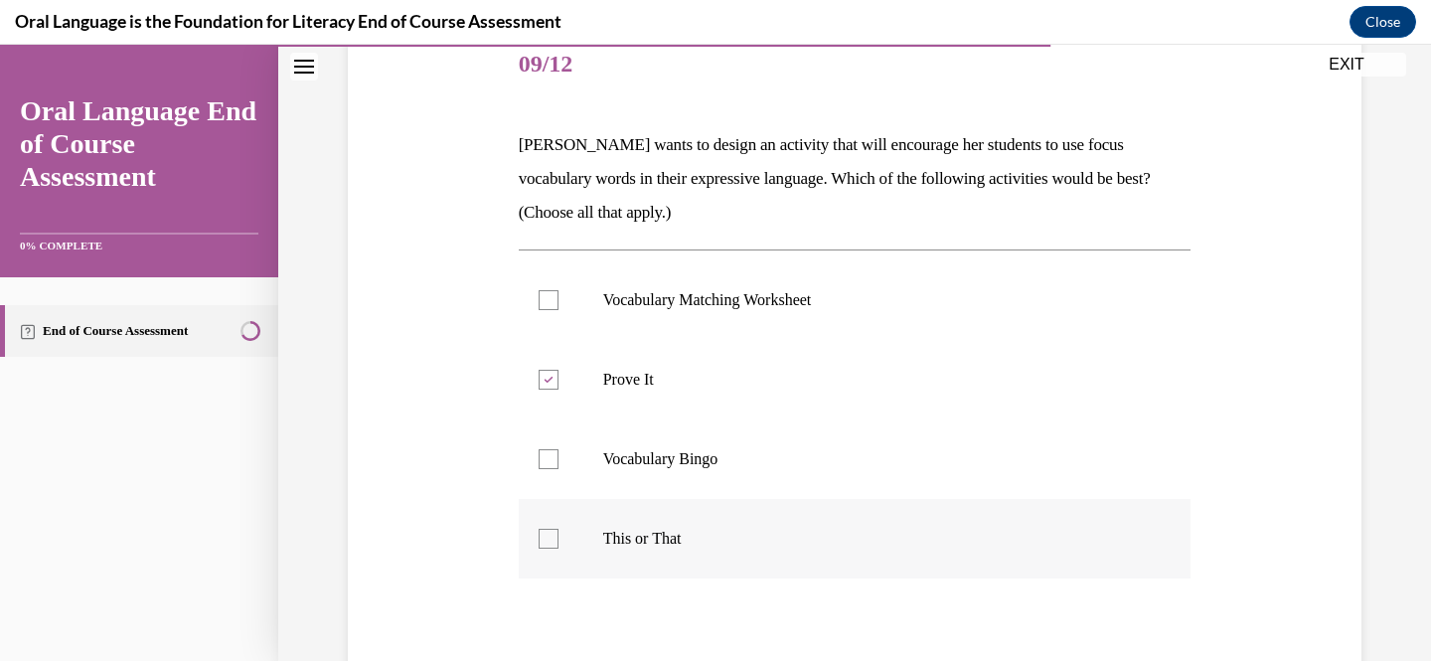
checkbox input "true"
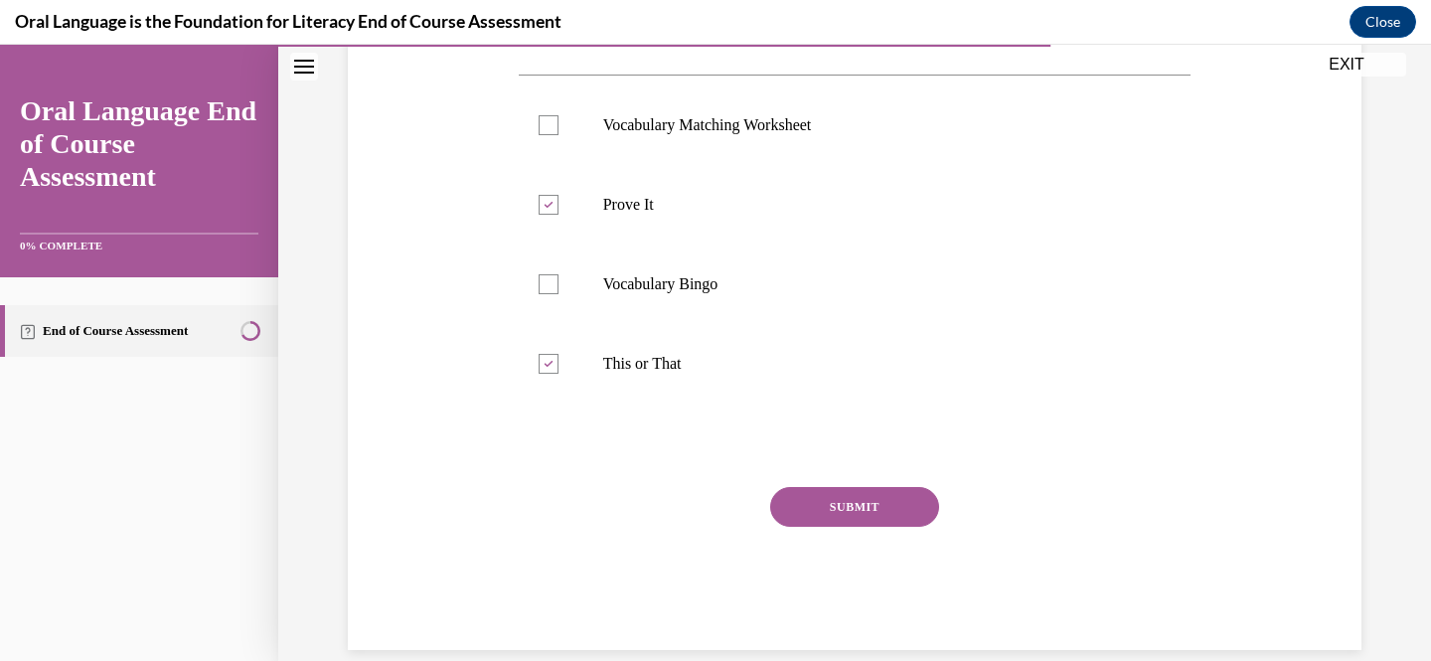
click at [875, 487] on button "SUBMIT" at bounding box center [854, 507] width 169 height 40
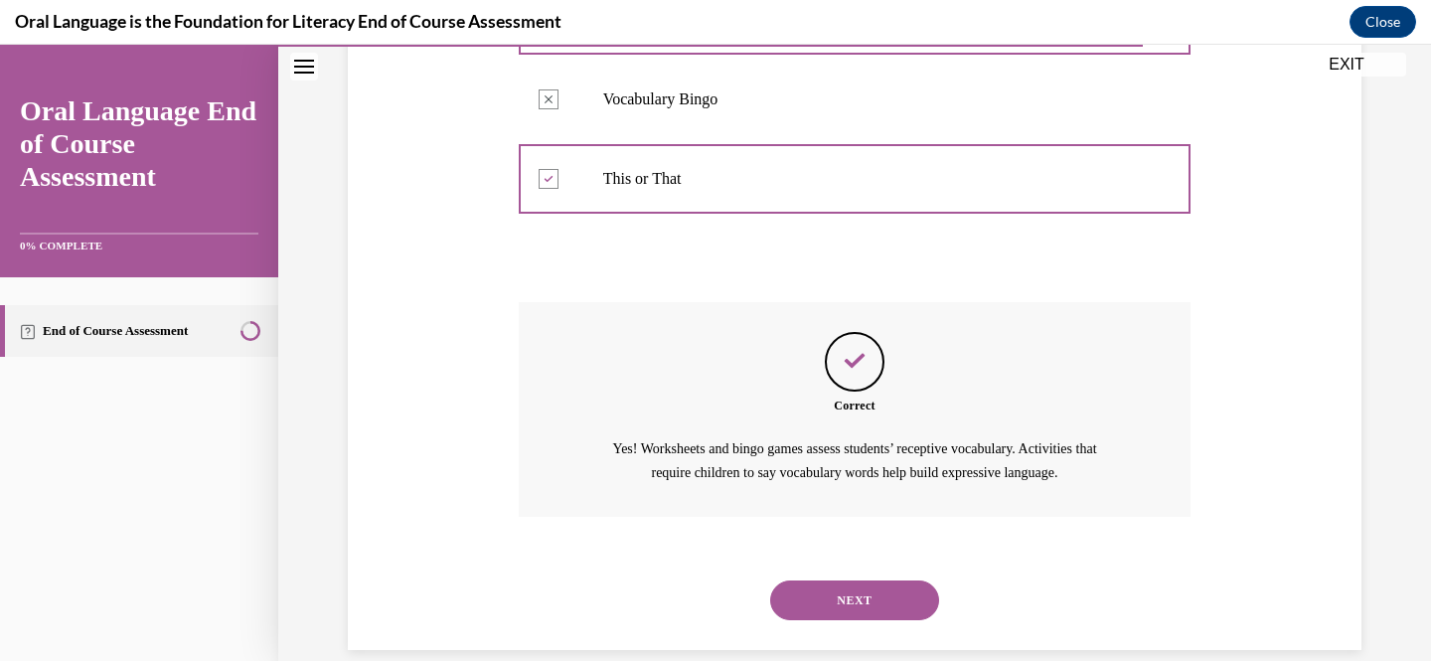
scroll to position [638, 0]
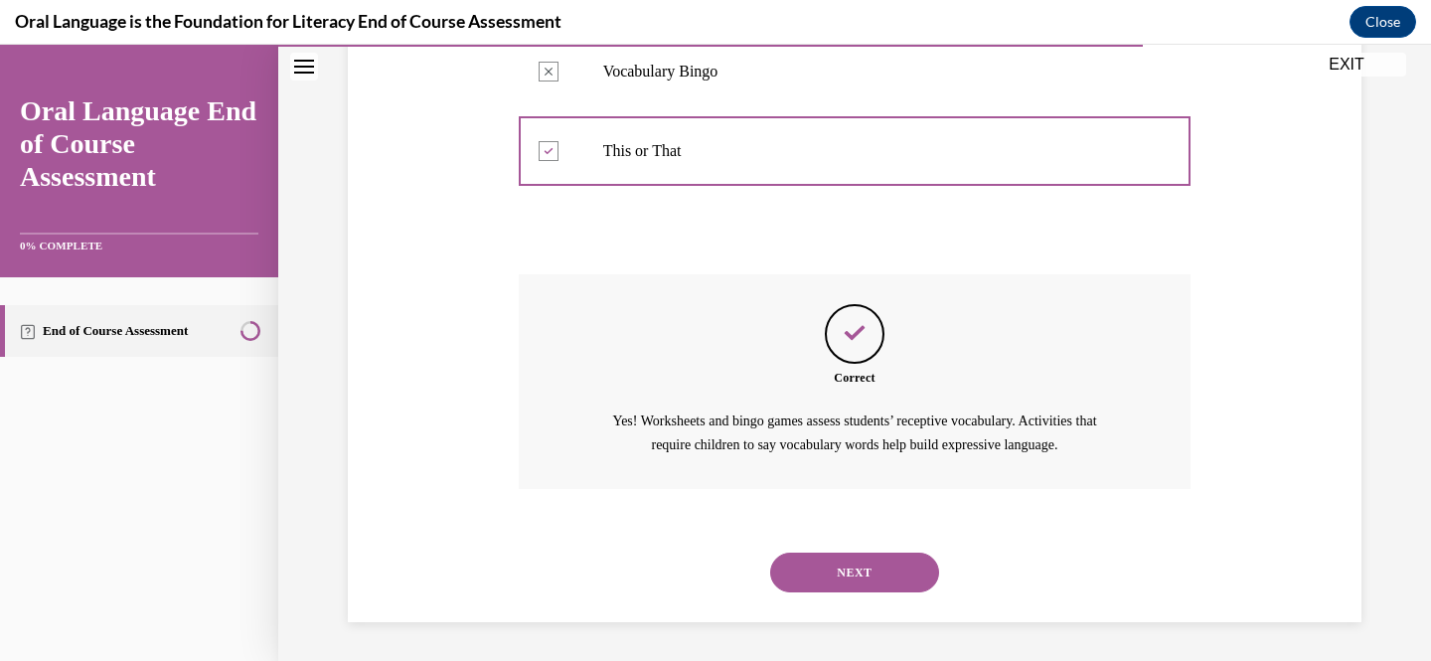
click at [852, 562] on button "NEXT" at bounding box center [854, 573] width 169 height 40
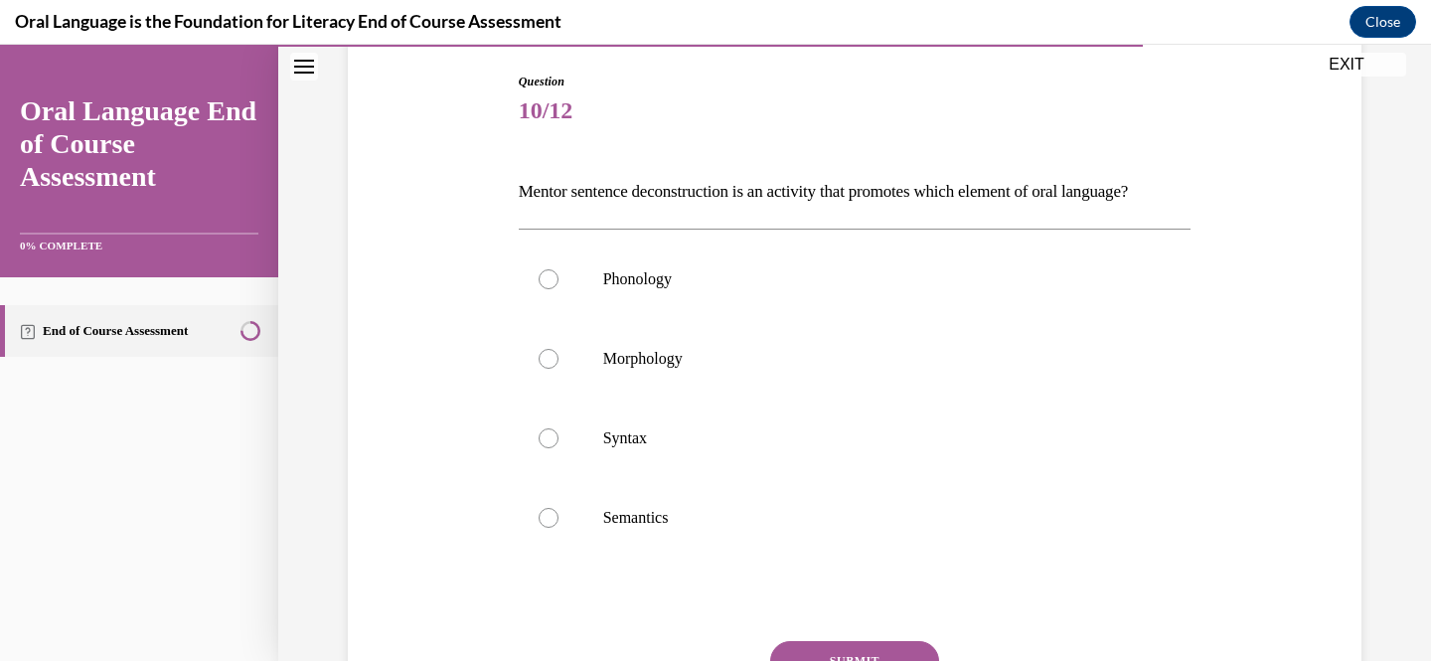
scroll to position [203, 0]
click at [742, 449] on p "Syntax" at bounding box center [872, 439] width 539 height 20
click at [558, 449] on input "Syntax" at bounding box center [549, 439] width 20 height 20
radio input "true"
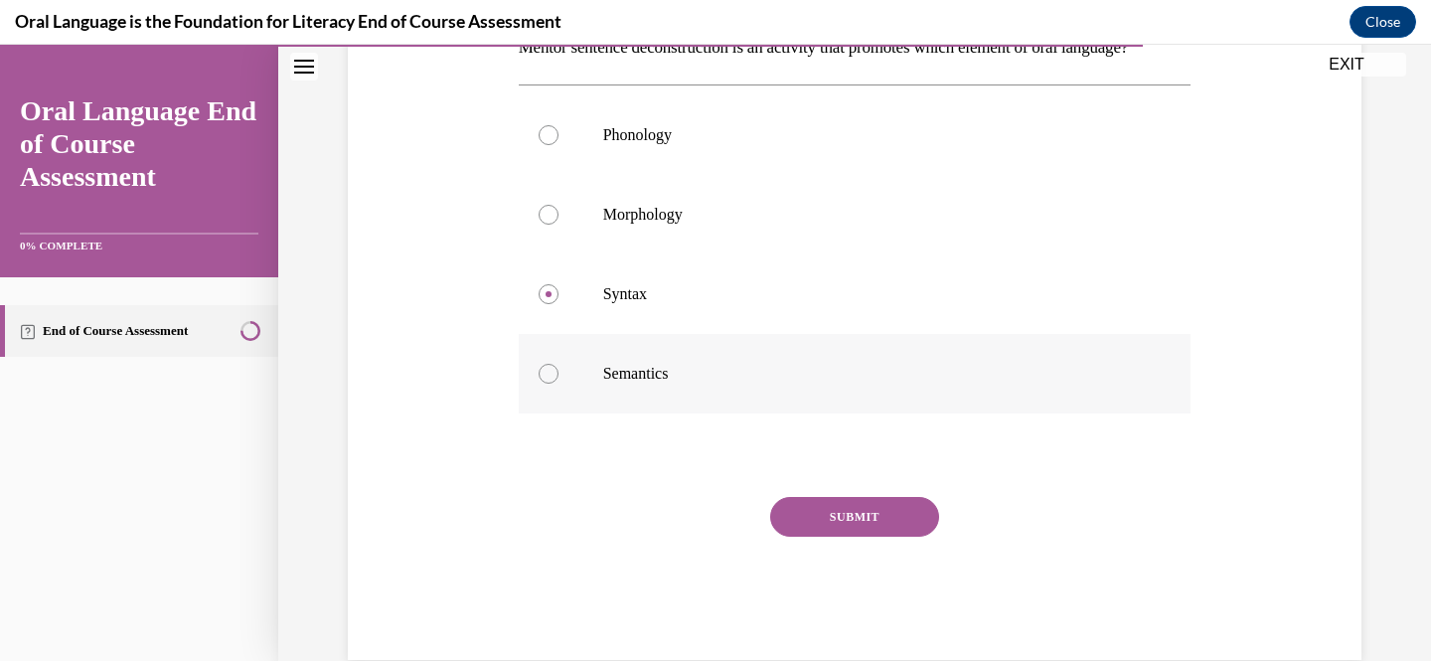
scroll to position [357, 0]
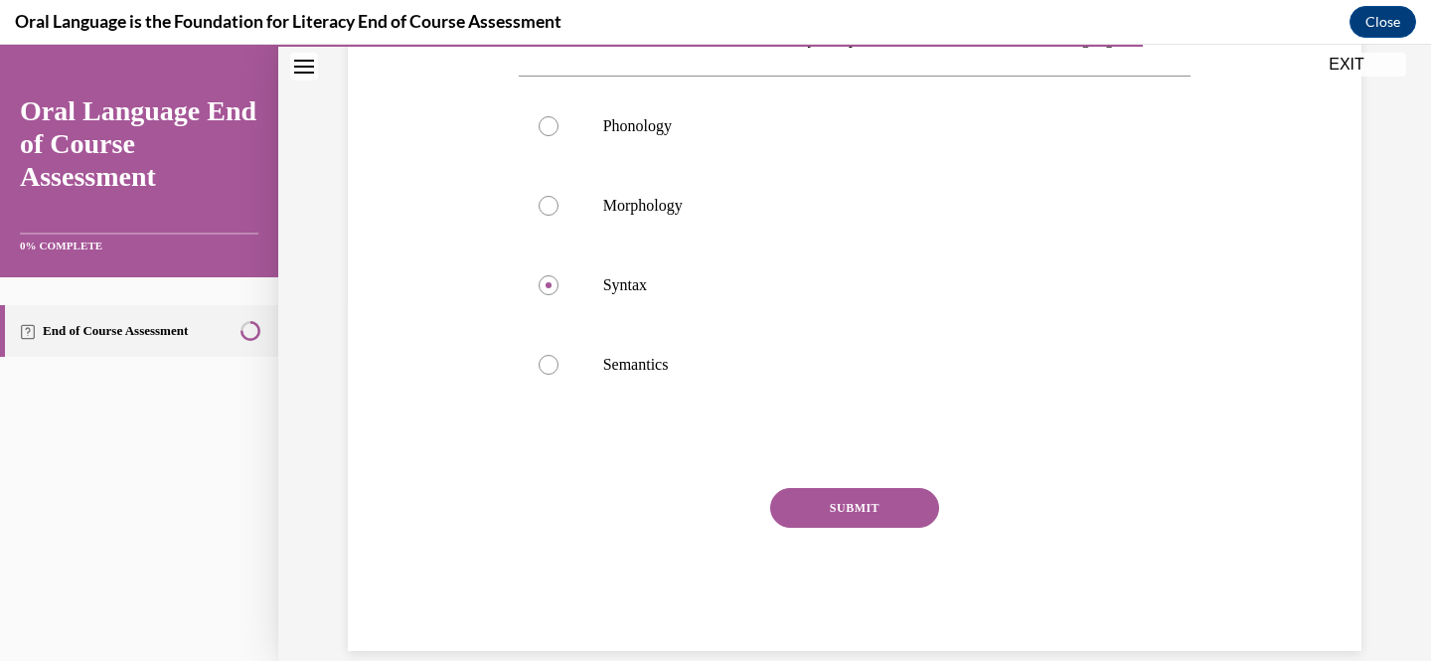
click at [813, 528] on button "SUBMIT" at bounding box center [854, 508] width 169 height 40
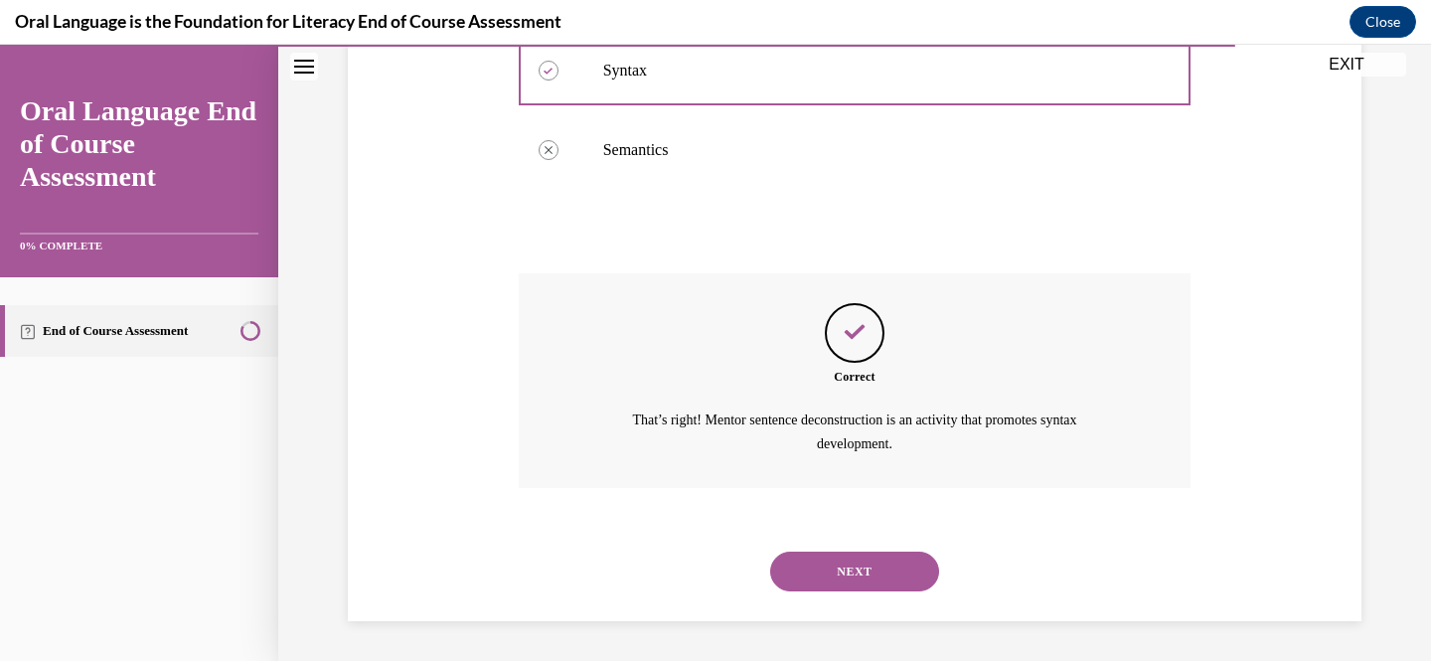
scroll to position [604, 0]
click at [813, 562] on button "NEXT" at bounding box center [854, 572] width 169 height 40
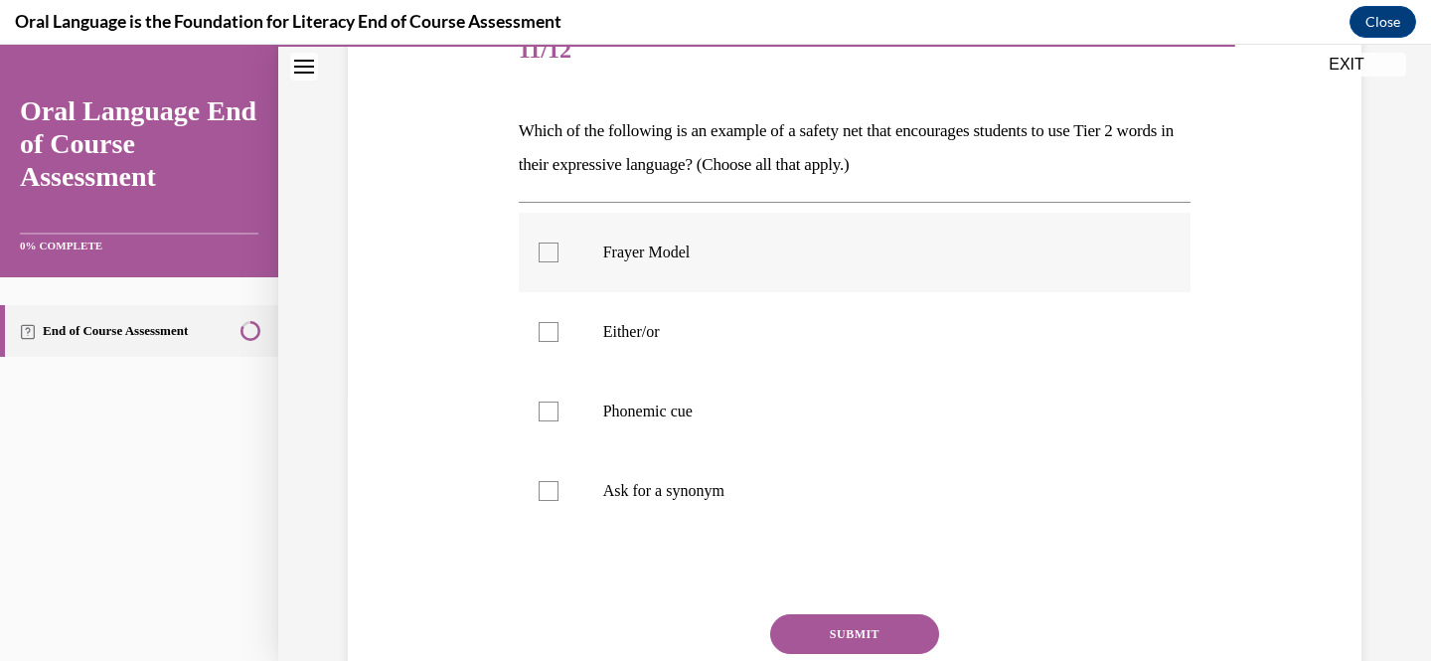
scroll to position [270, 0]
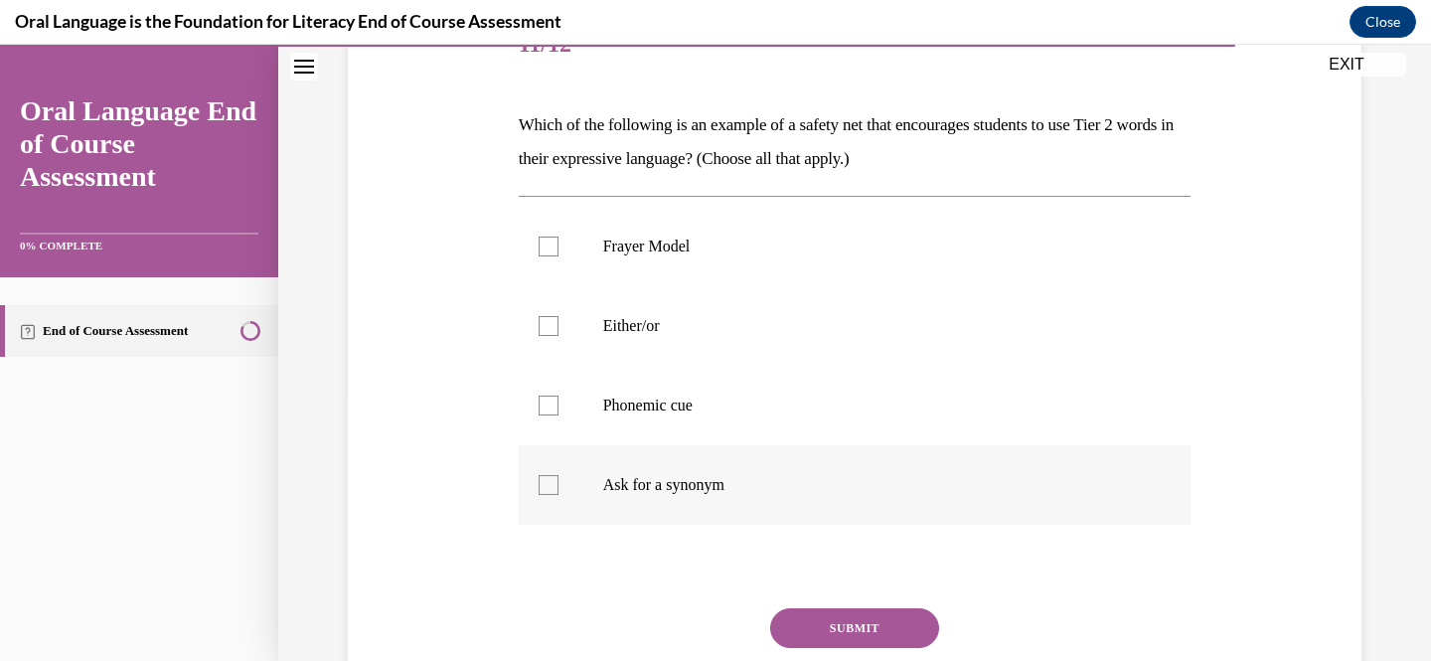
click at [739, 493] on p "Ask for a synonym" at bounding box center [872, 485] width 539 height 20
click at [558, 493] on input "Ask for a synonym" at bounding box center [549, 485] width 20 height 20
checkbox input "true"
click at [893, 272] on label "Frayer Model" at bounding box center [855, 247] width 673 height 80
click at [558, 256] on input "Frayer Model" at bounding box center [549, 247] width 20 height 20
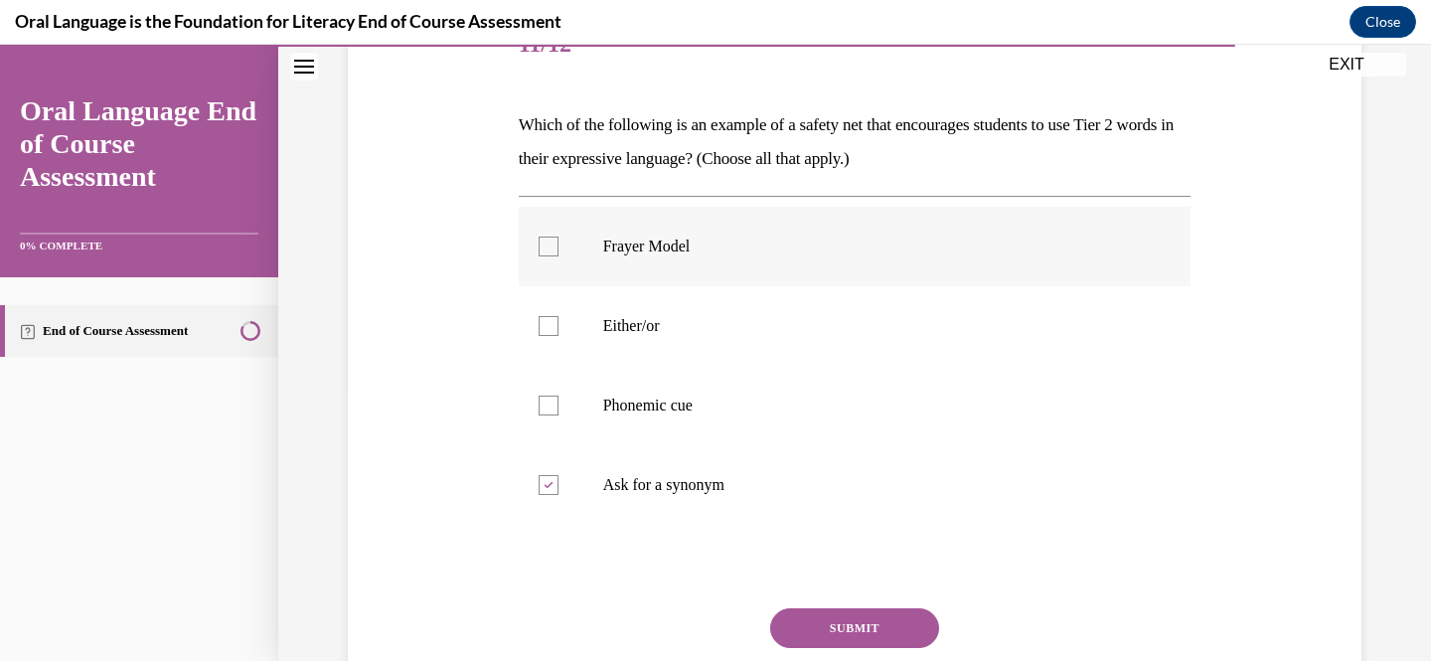
checkbox input "true"
click at [873, 329] on p "Either/or" at bounding box center [872, 326] width 539 height 20
click at [558, 329] on input "Either/or" at bounding box center [549, 326] width 20 height 20
checkbox input "true"
click at [835, 636] on button "SUBMIT" at bounding box center [854, 628] width 169 height 40
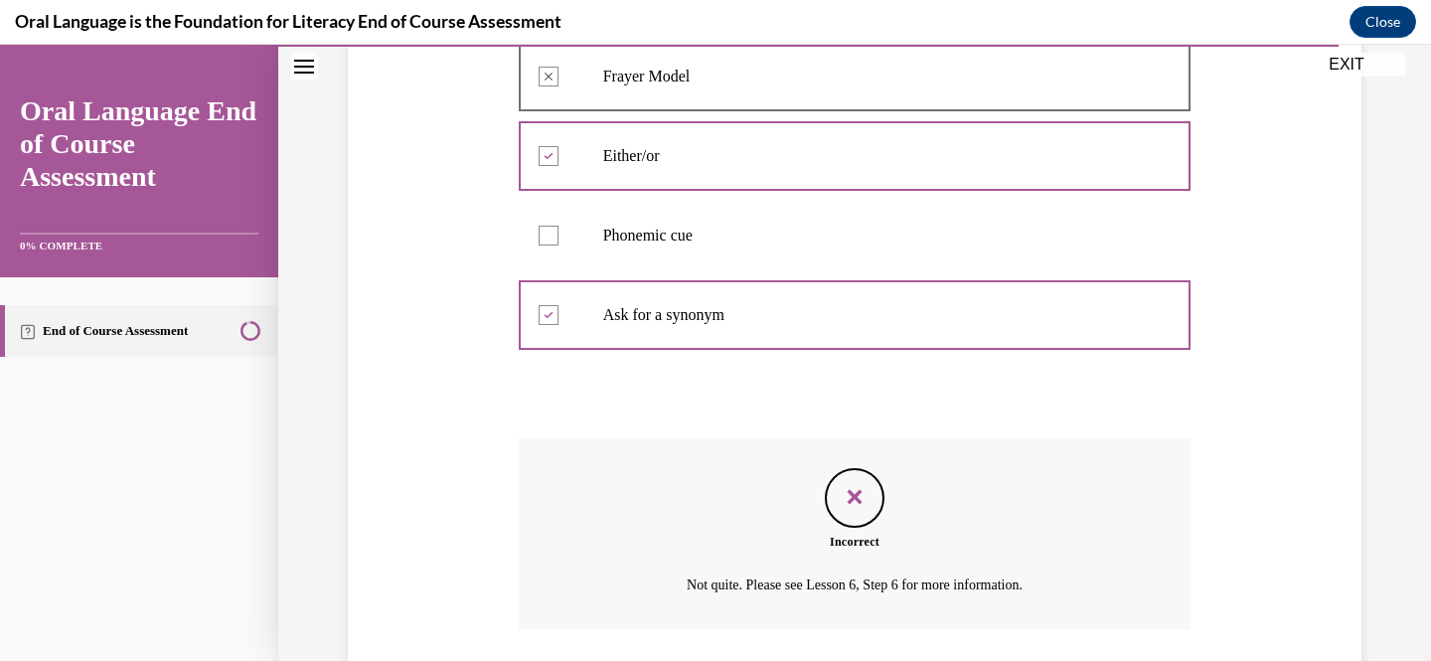
scroll to position [558, 0]
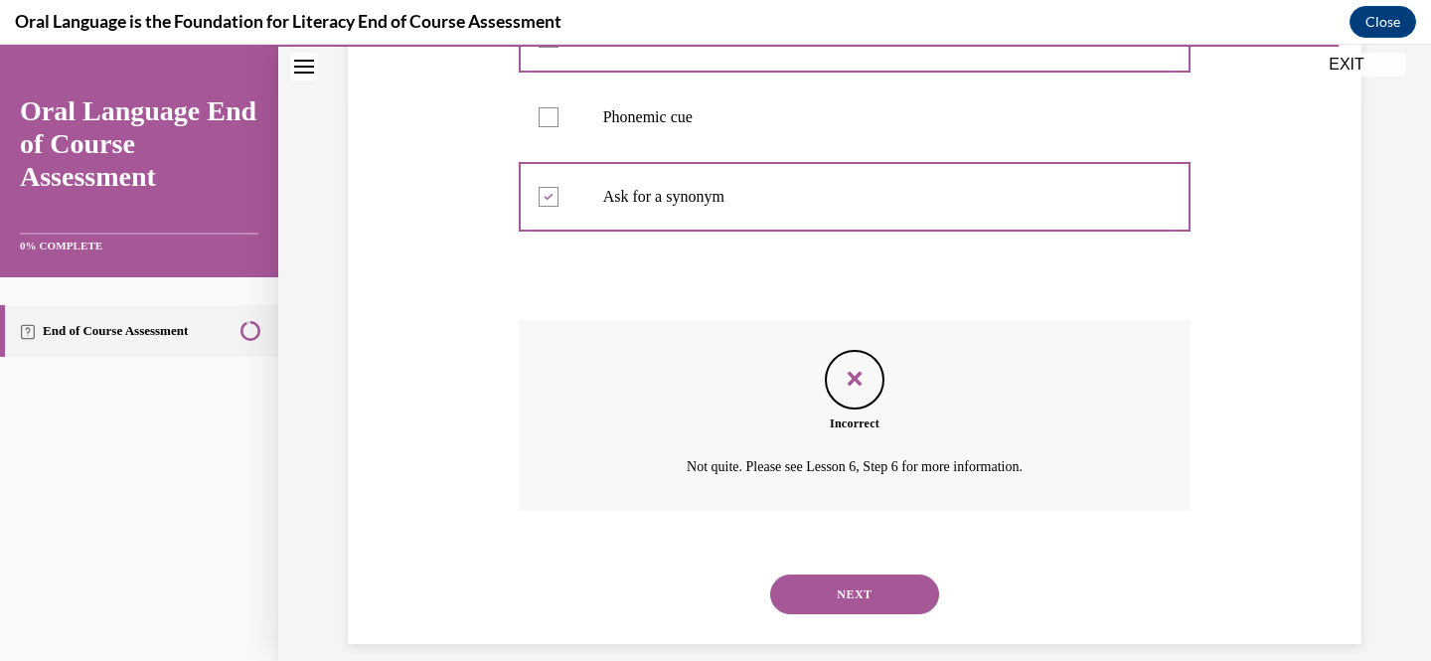
click at [875, 596] on button "NEXT" at bounding box center [854, 594] width 169 height 40
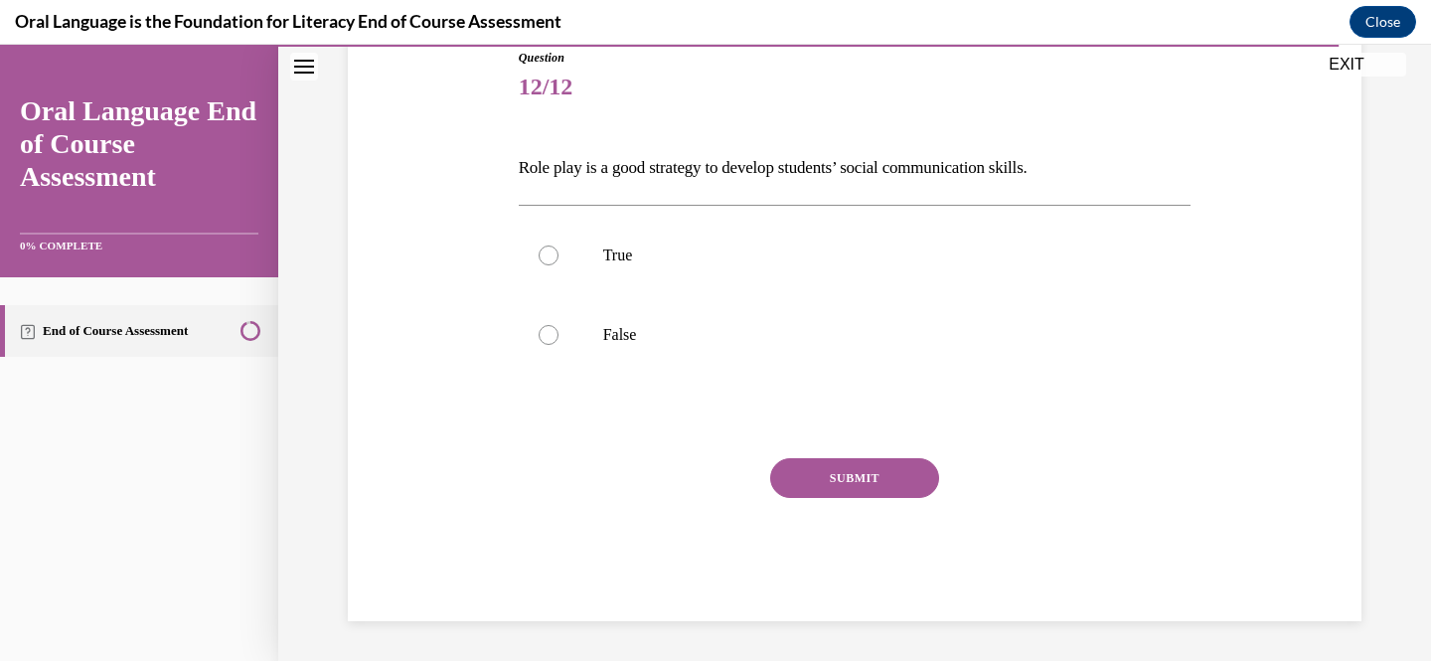
scroll to position [220, 0]
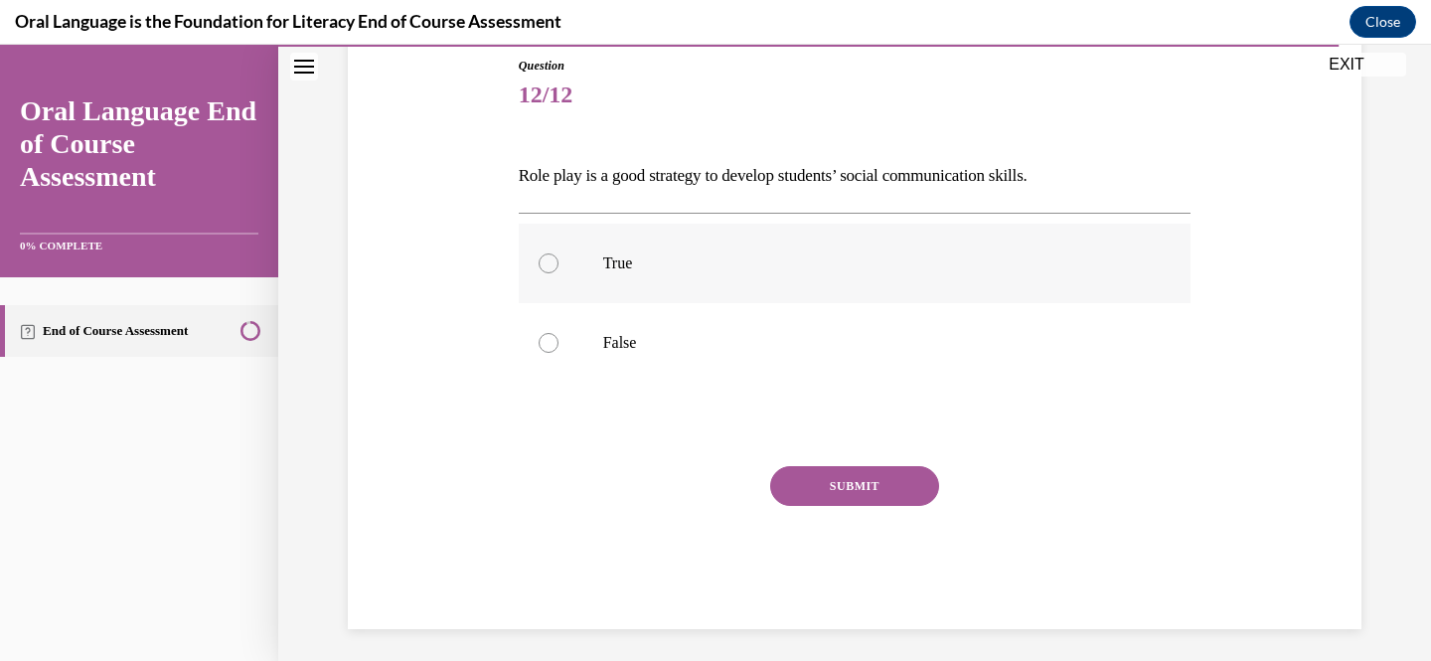
click at [840, 285] on label "True" at bounding box center [855, 264] width 673 height 80
click at [558, 273] on input "True" at bounding box center [549, 263] width 20 height 20
radio input "true"
click at [845, 498] on button "SUBMIT" at bounding box center [854, 486] width 169 height 40
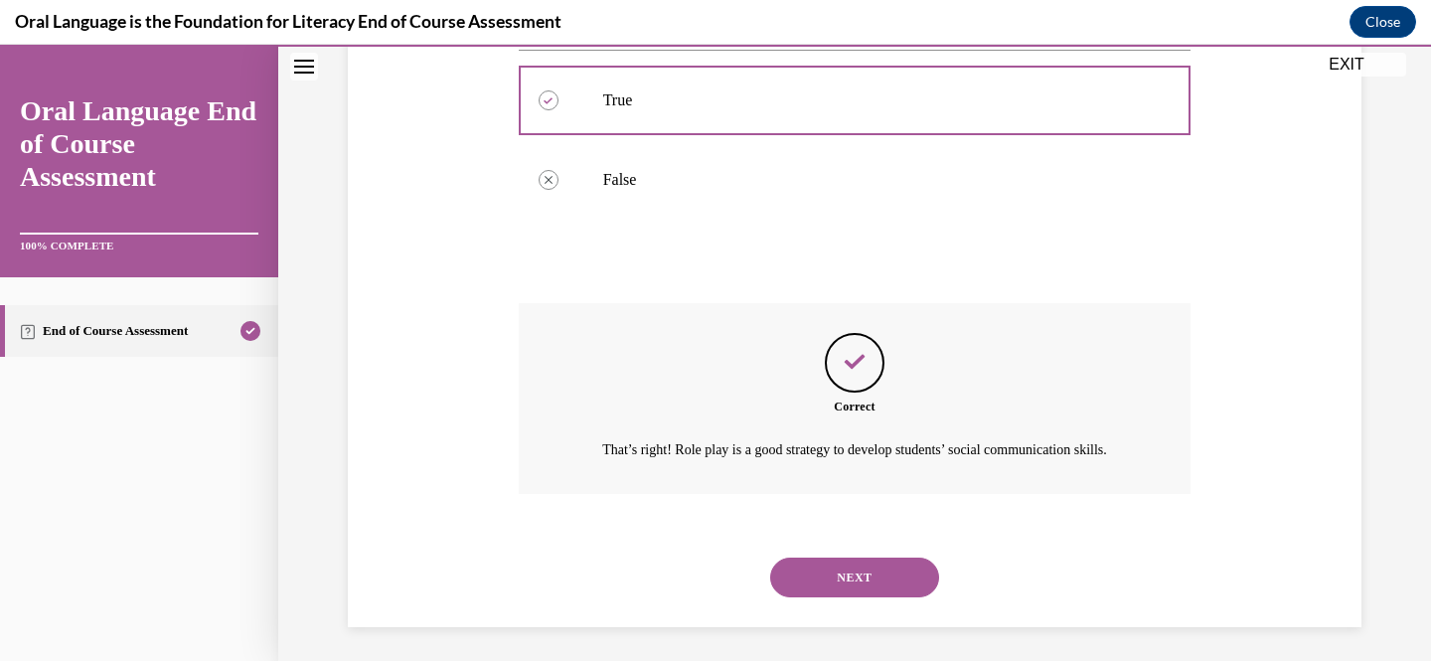
scroll to position [411, 0]
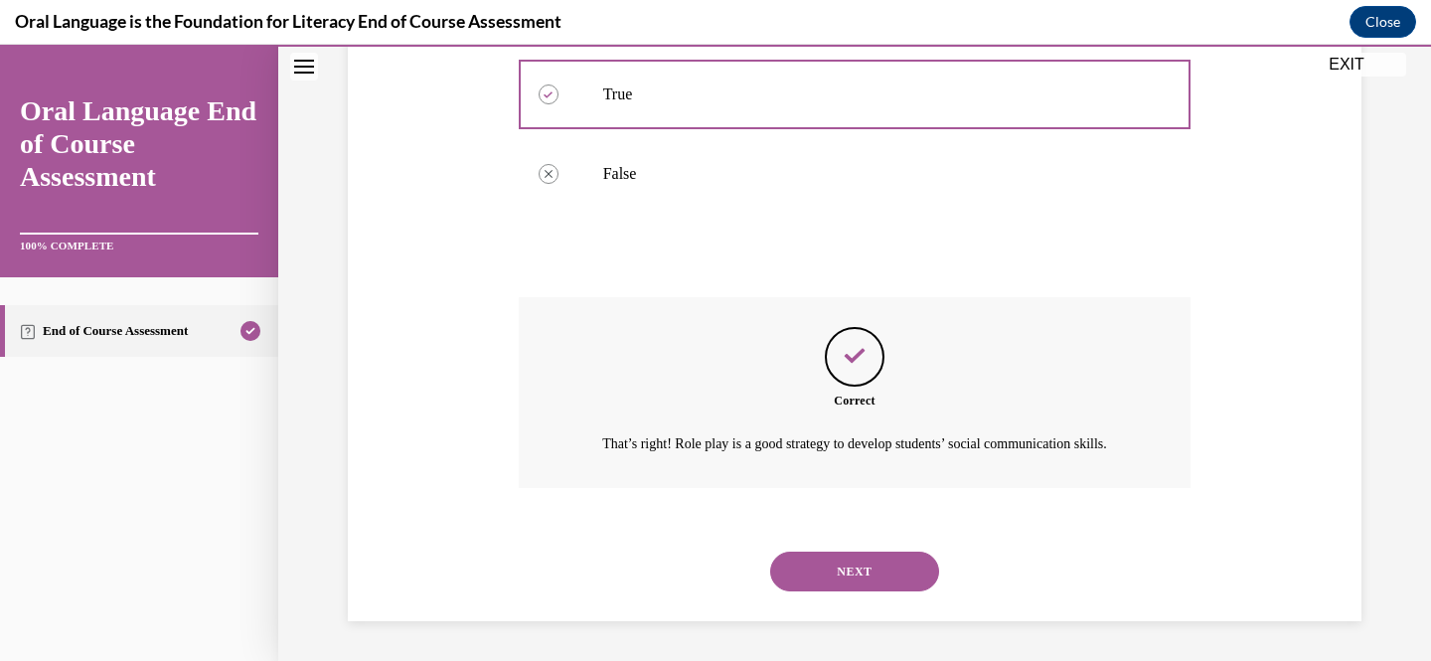
click at [840, 557] on button "NEXT" at bounding box center [854, 572] width 169 height 40
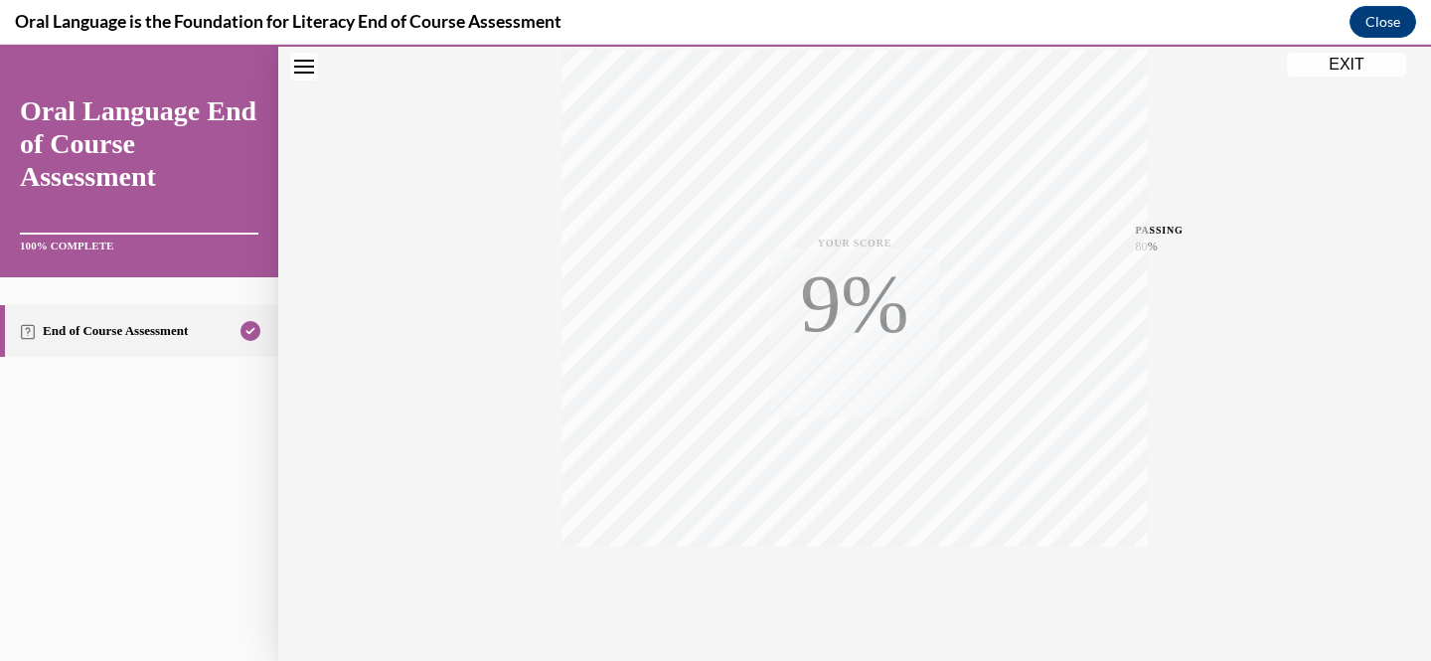
scroll to position [402, 0]
click at [1320, 70] on button "EXIT" at bounding box center [1346, 65] width 119 height 24
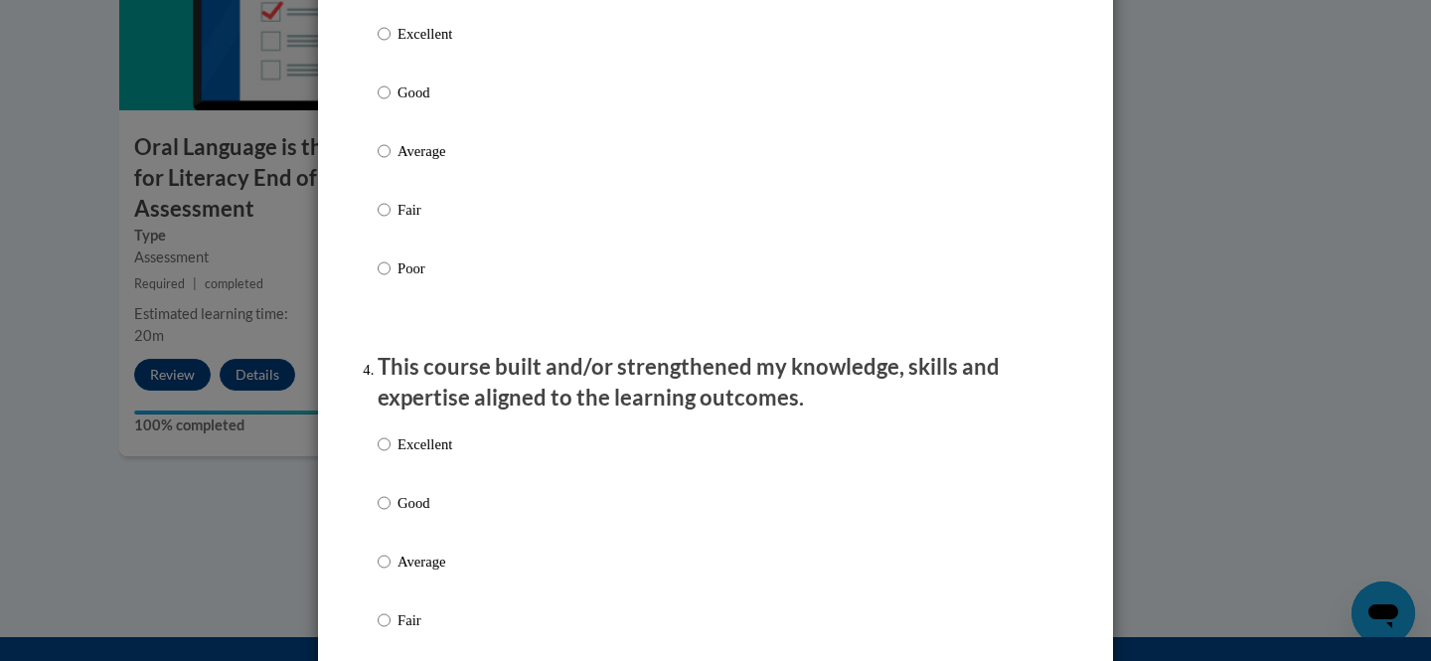
scroll to position [0, 0]
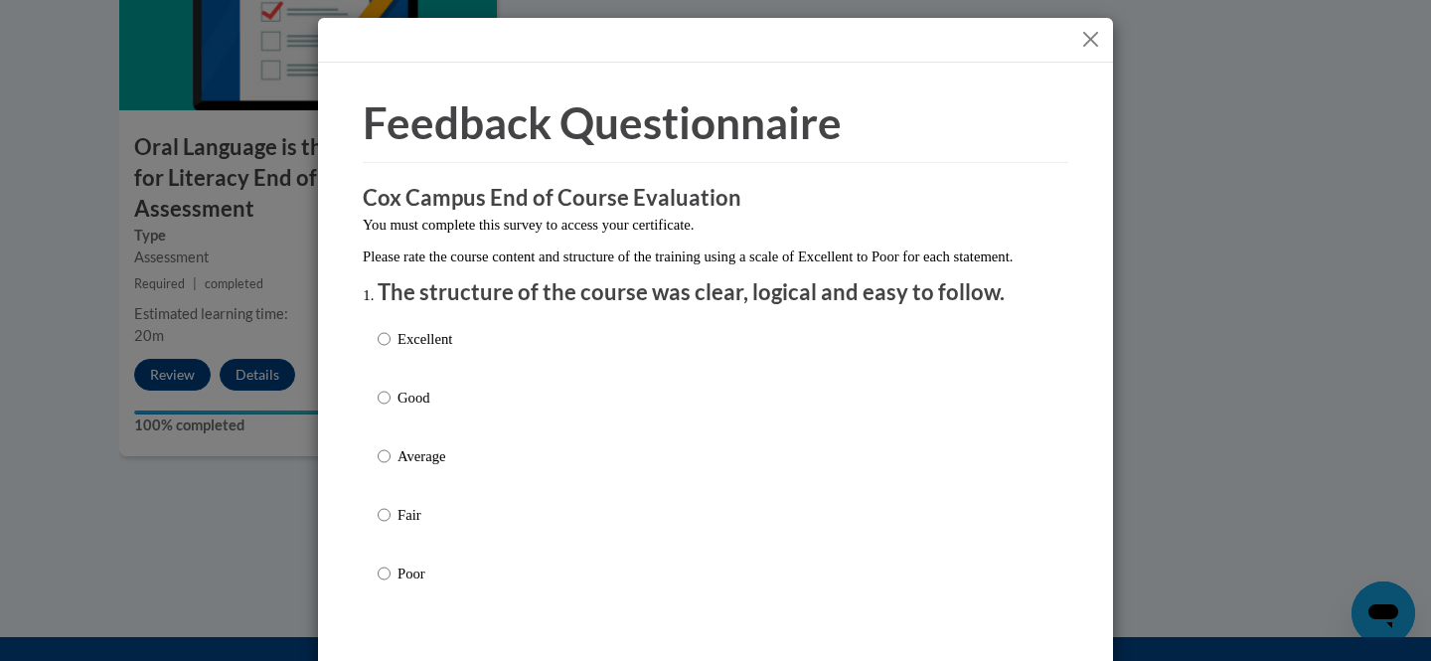
click at [1089, 44] on button "Close" at bounding box center [1090, 39] width 25 height 25
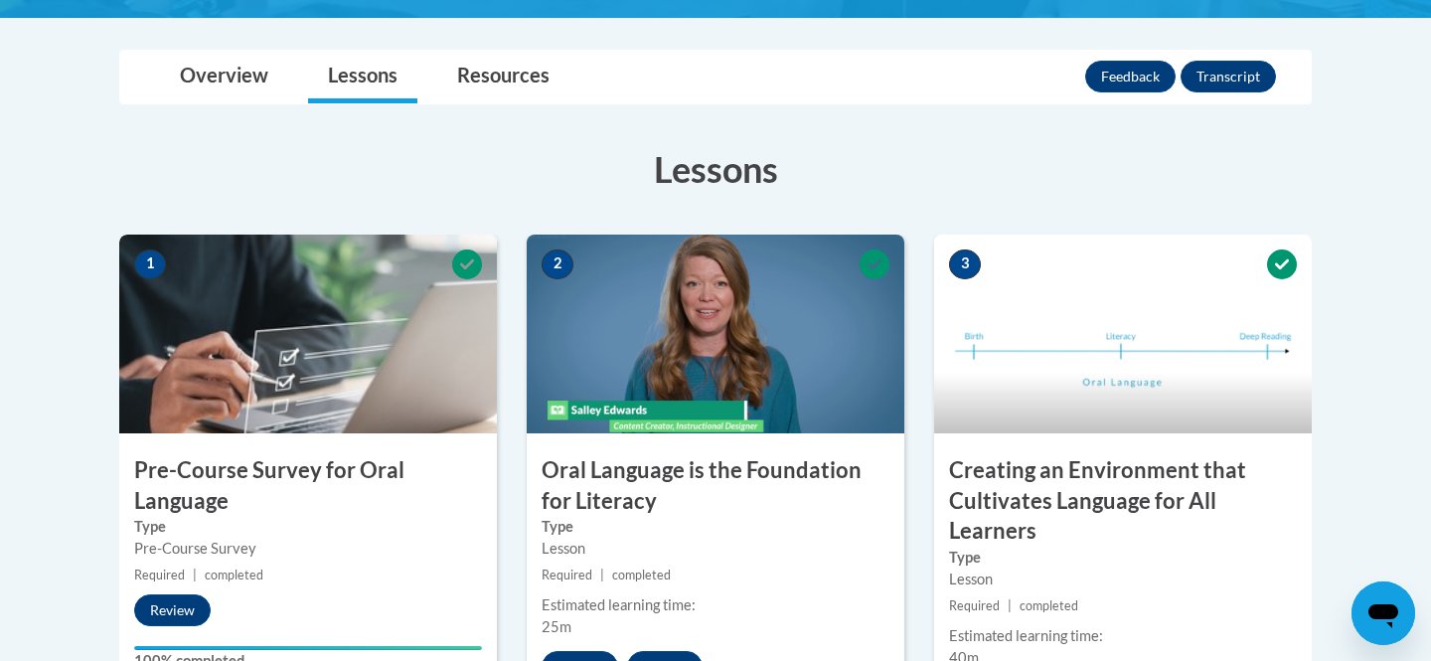
scroll to position [437, 0]
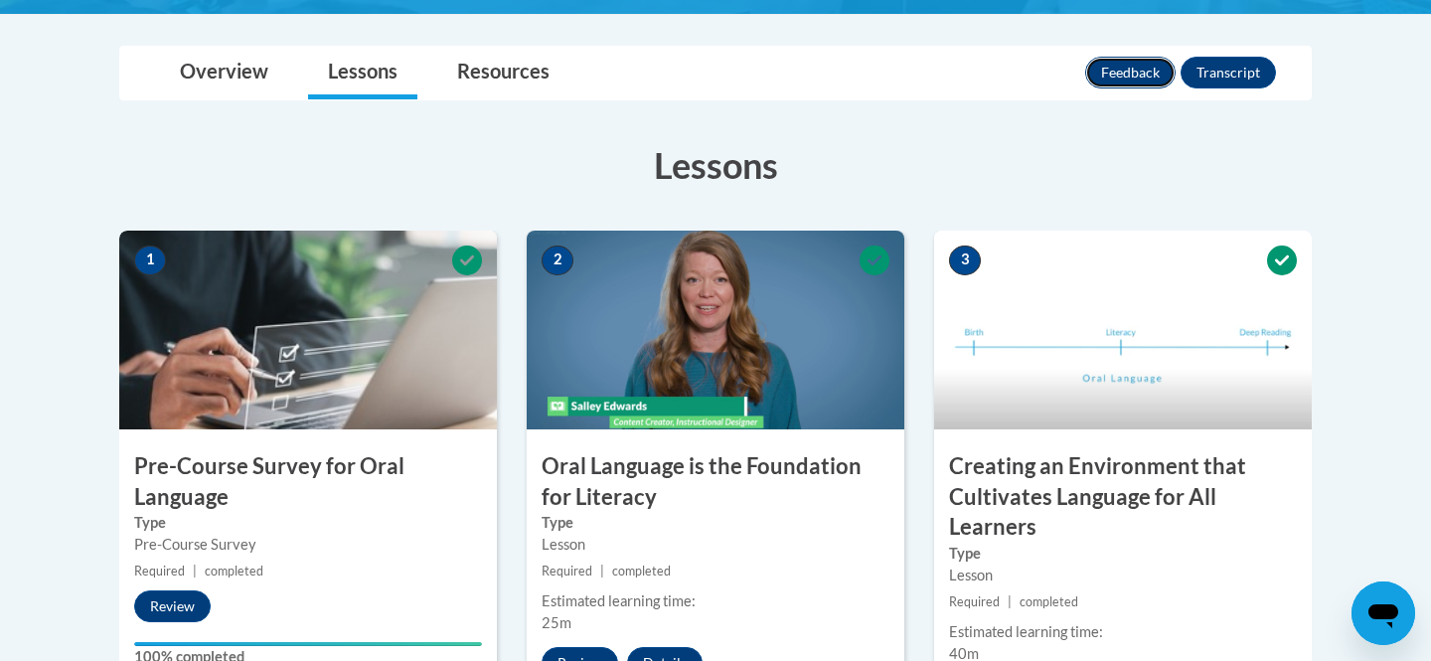
click at [1140, 76] on button "Feedback" at bounding box center [1130, 73] width 90 height 32
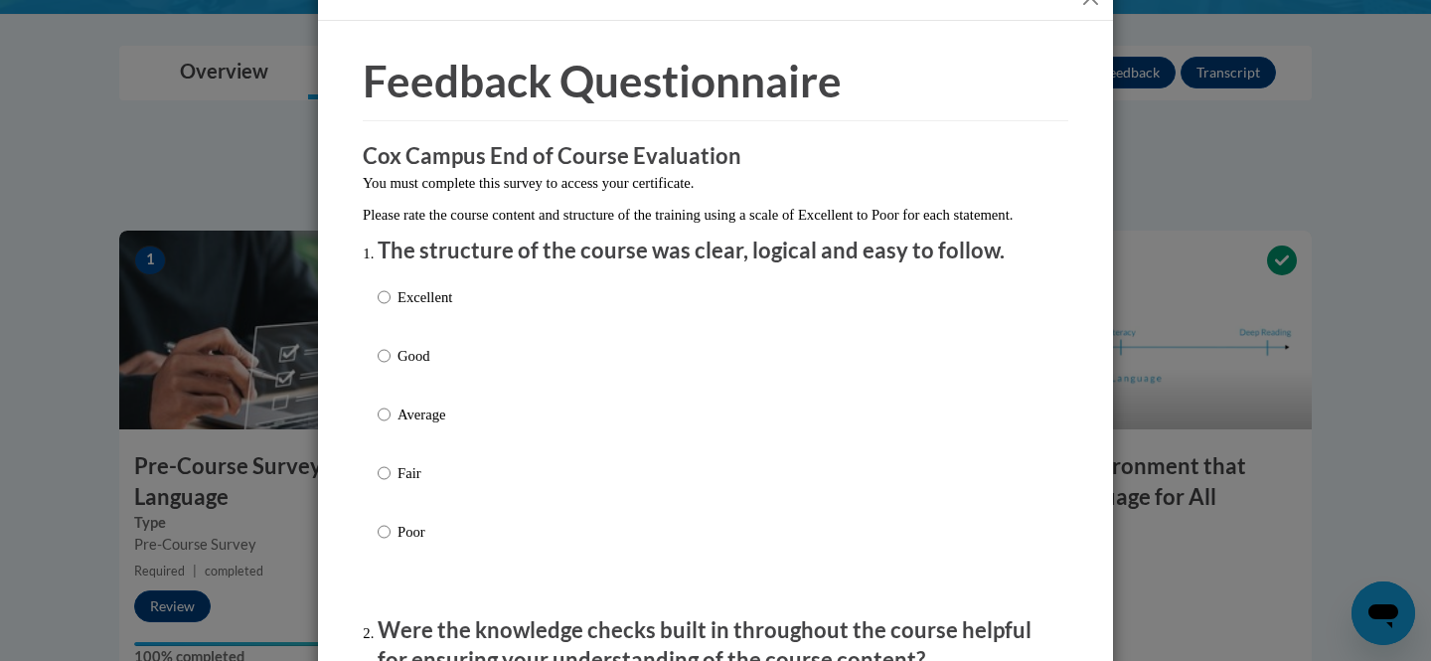
scroll to position [93, 0]
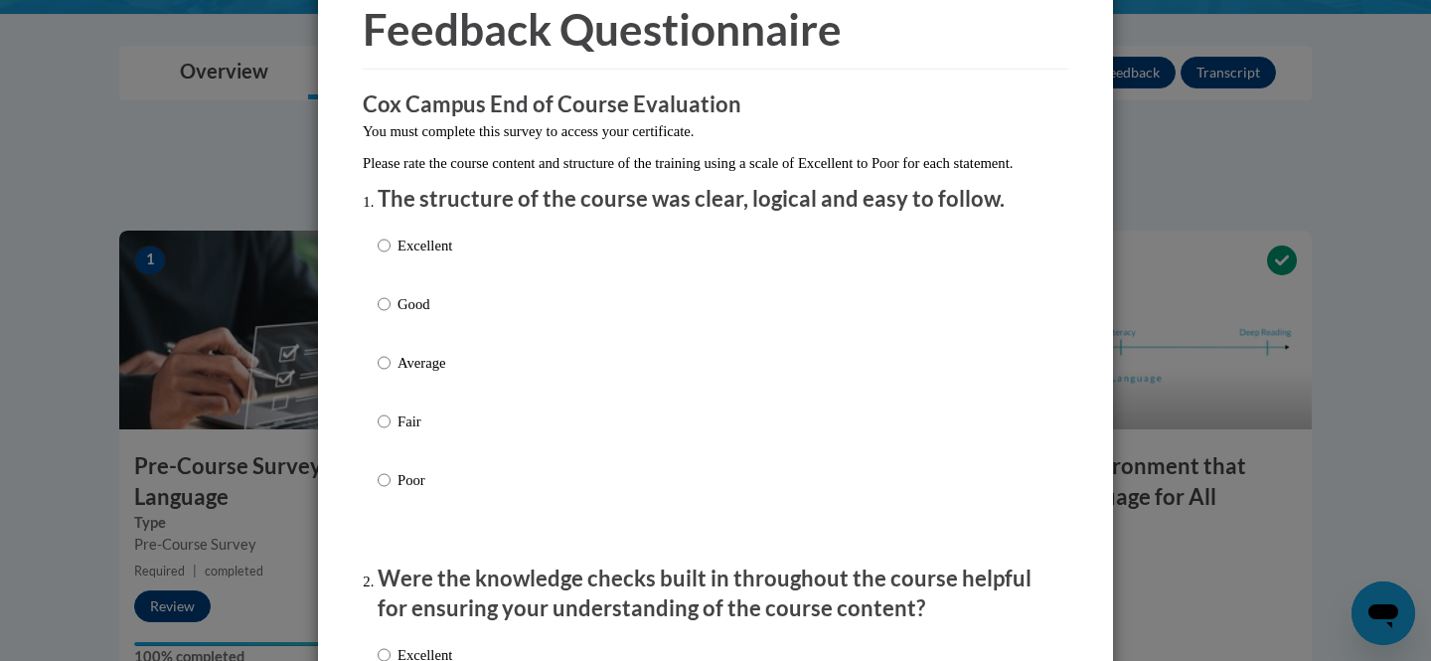
click at [416, 315] on p "Good" at bounding box center [425, 304] width 55 height 22
click at [391, 315] on input "Good" at bounding box center [384, 304] width 13 height 22
radio input "true"
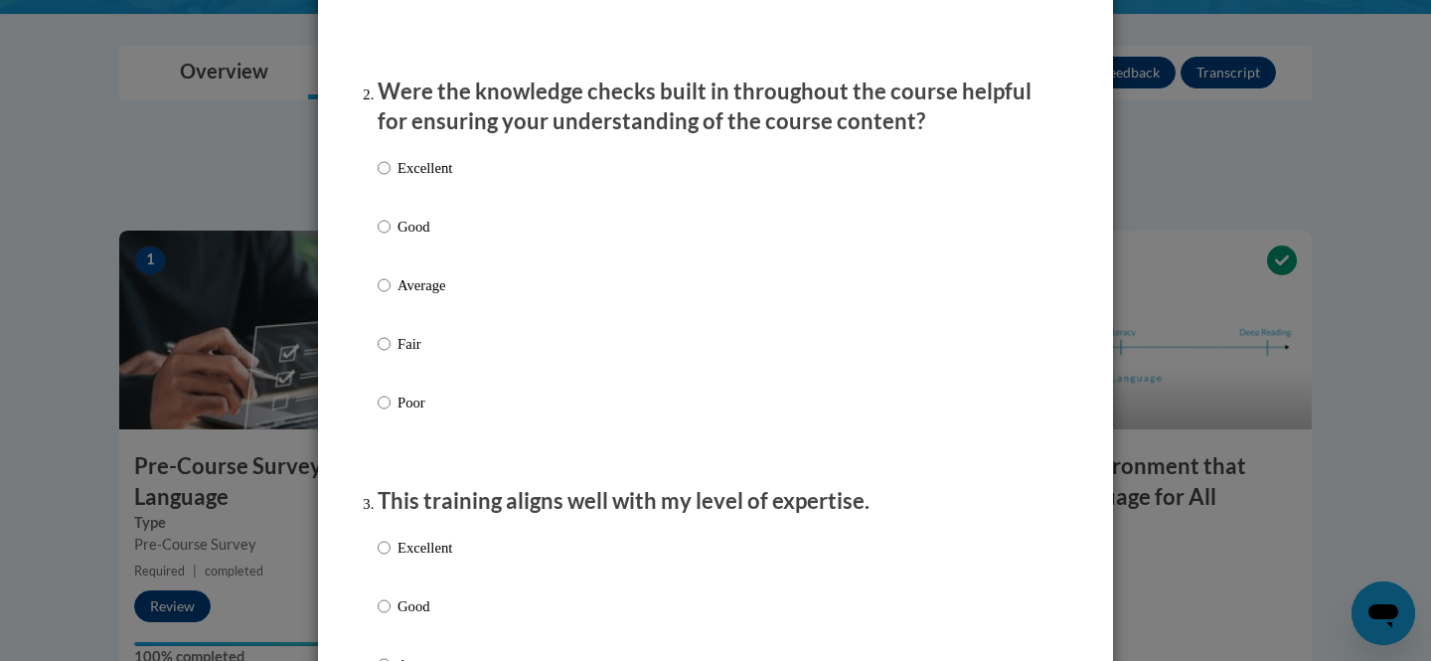
scroll to position [598, 0]
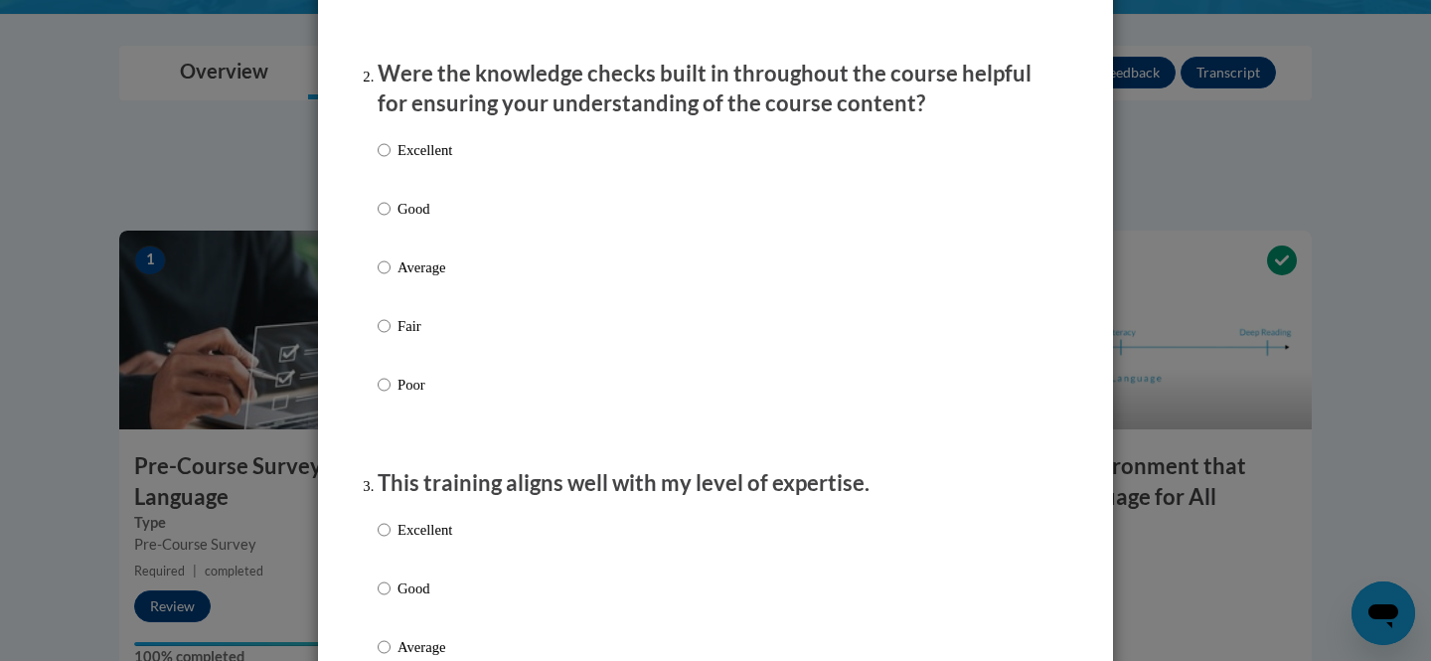
click at [400, 220] on p "Good" at bounding box center [425, 209] width 55 height 22
click at [391, 220] on input "Good" at bounding box center [384, 209] width 13 height 22
radio input "true"
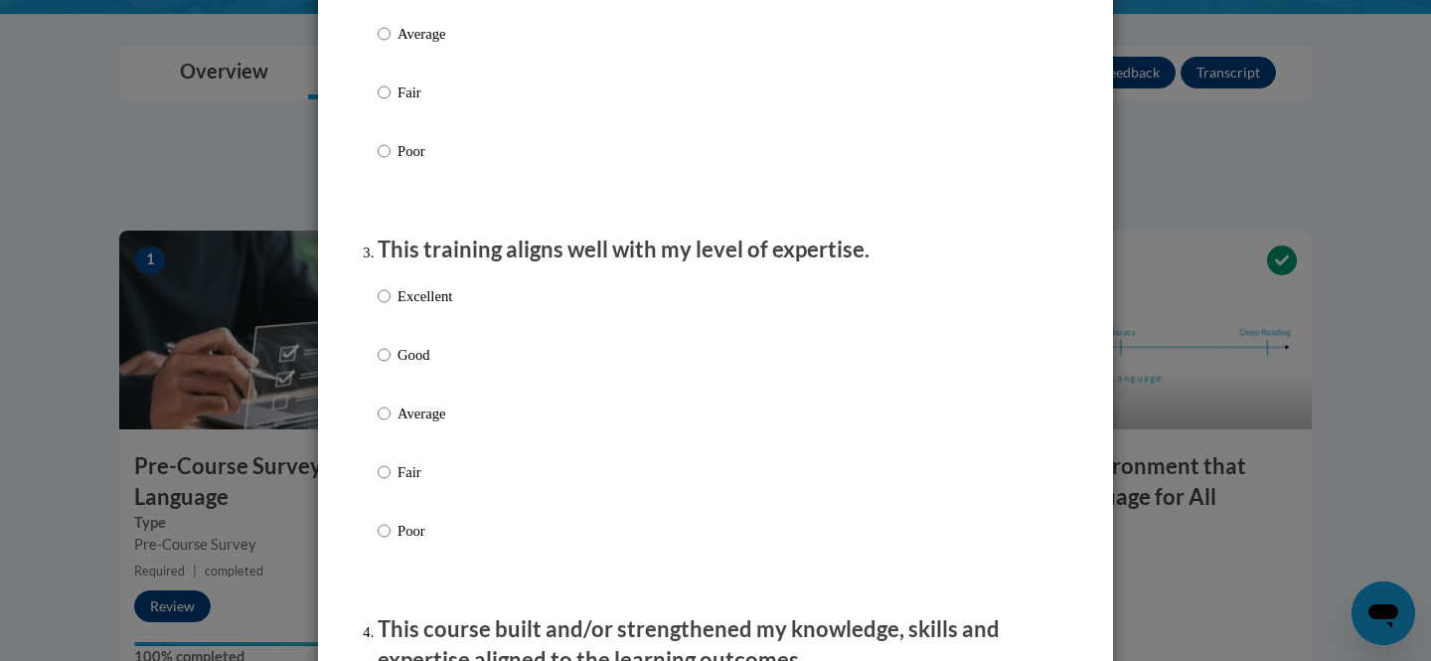
scroll to position [889, 0]
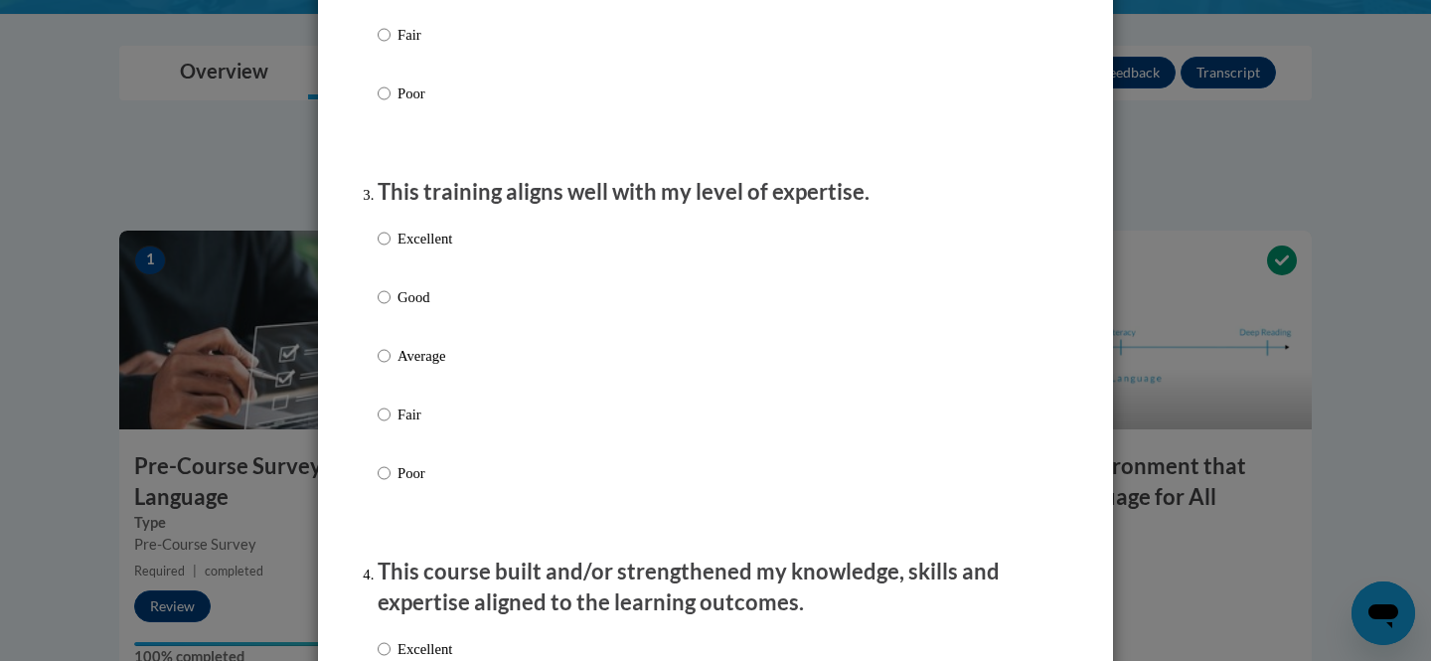
click at [444, 367] on p "Average" at bounding box center [425, 356] width 55 height 22
click at [391, 367] on input "Average" at bounding box center [384, 356] width 13 height 22
radio input "true"
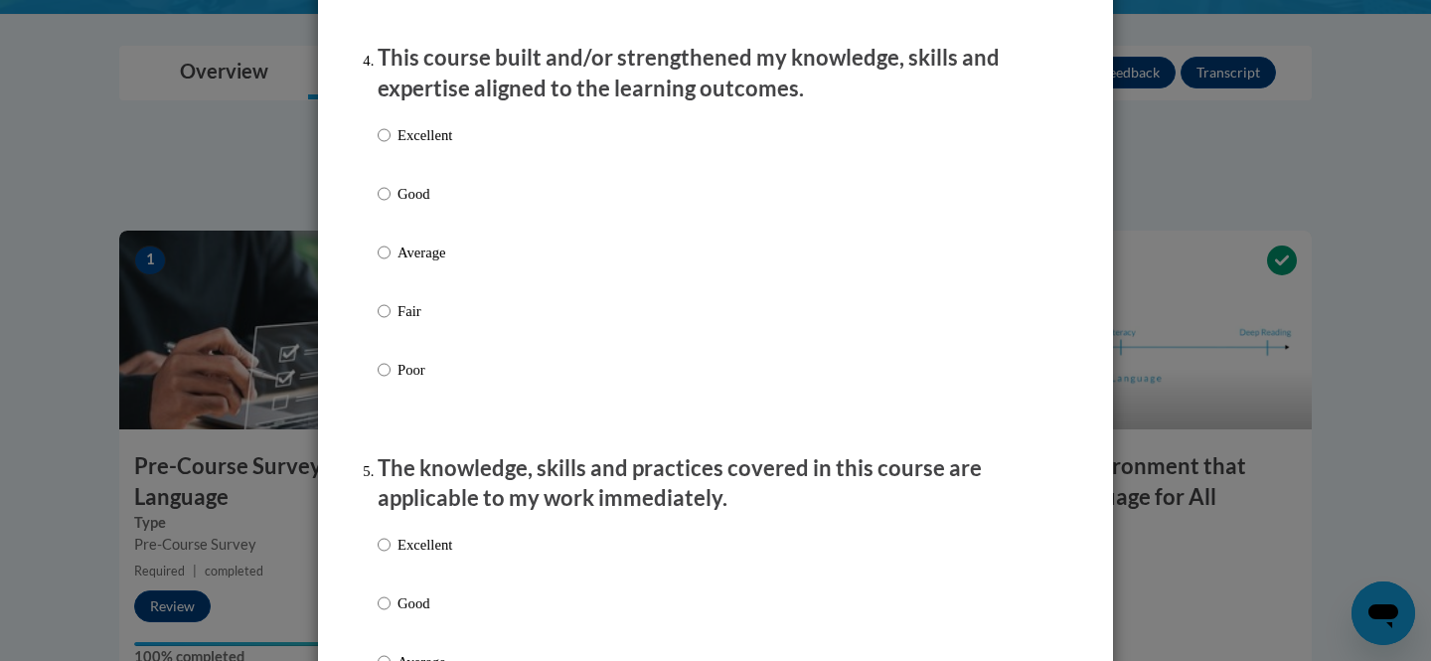
scroll to position [1405, 0]
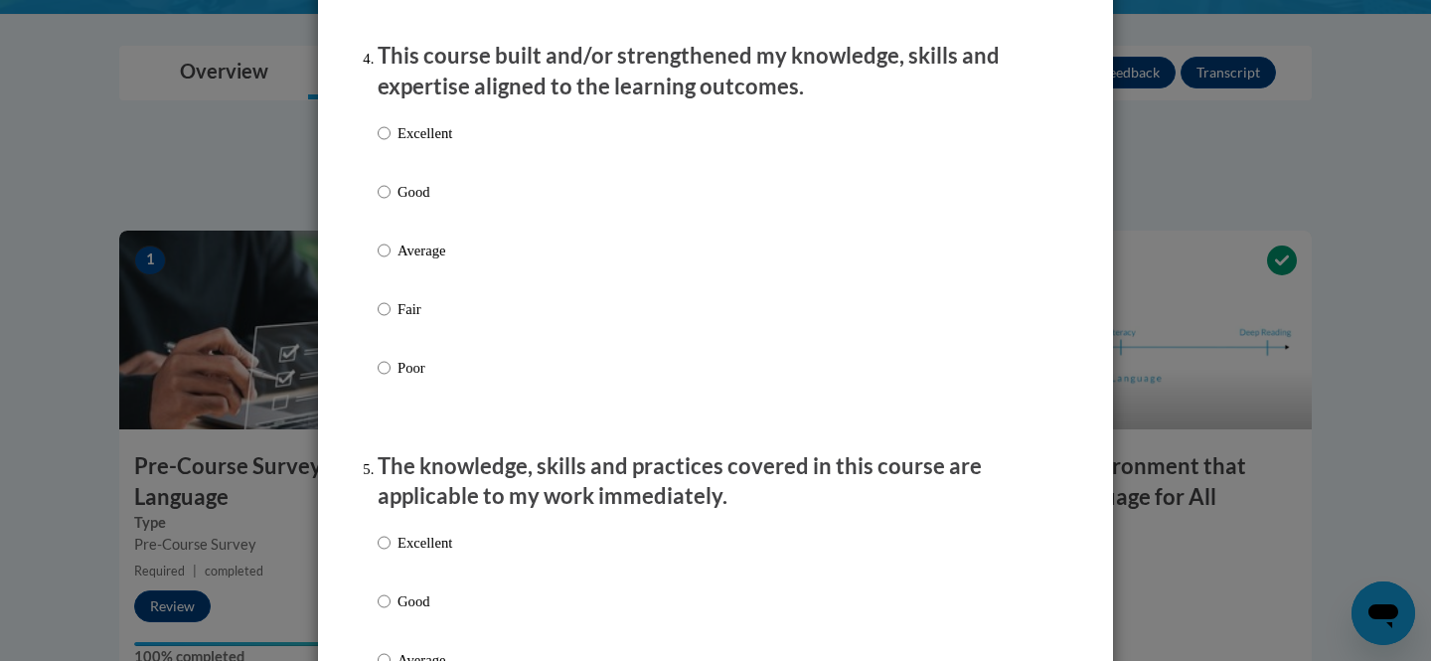
click at [422, 203] on p "Good" at bounding box center [425, 192] width 55 height 22
click at [391, 203] on input "Good" at bounding box center [384, 192] width 13 height 22
radio input "true"
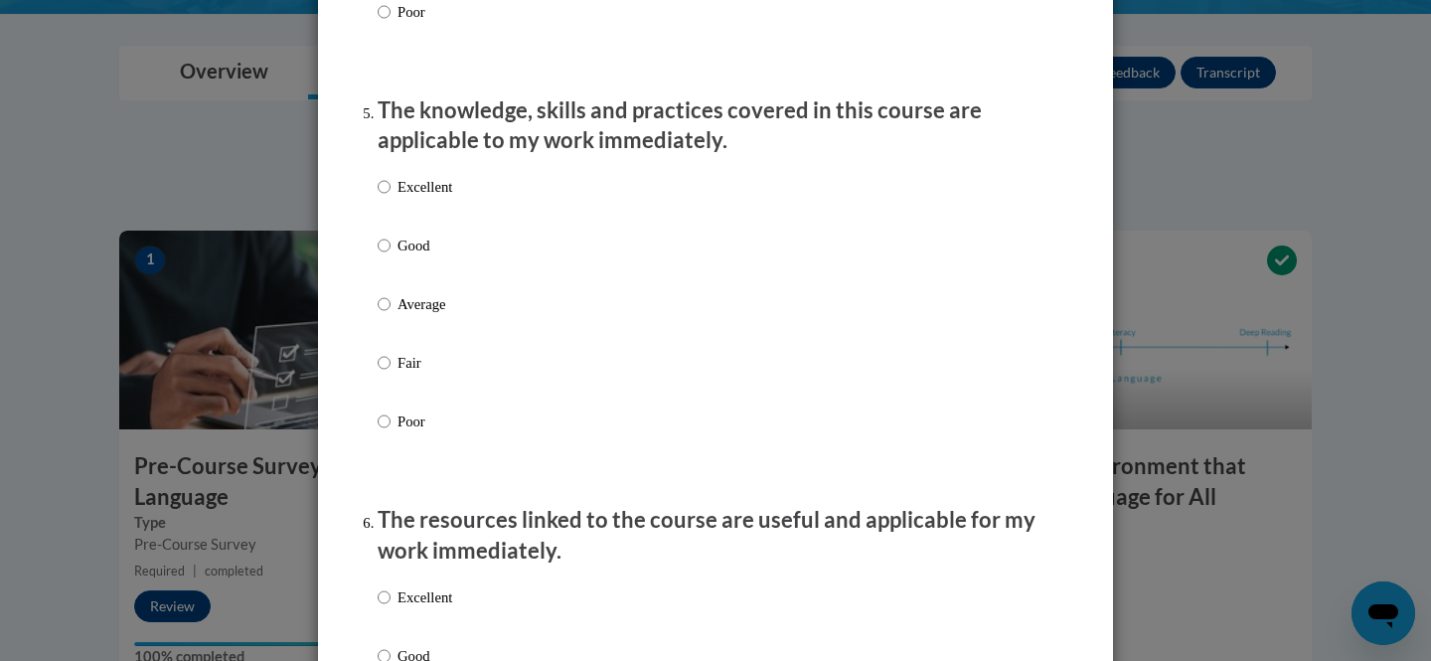
scroll to position [1766, 0]
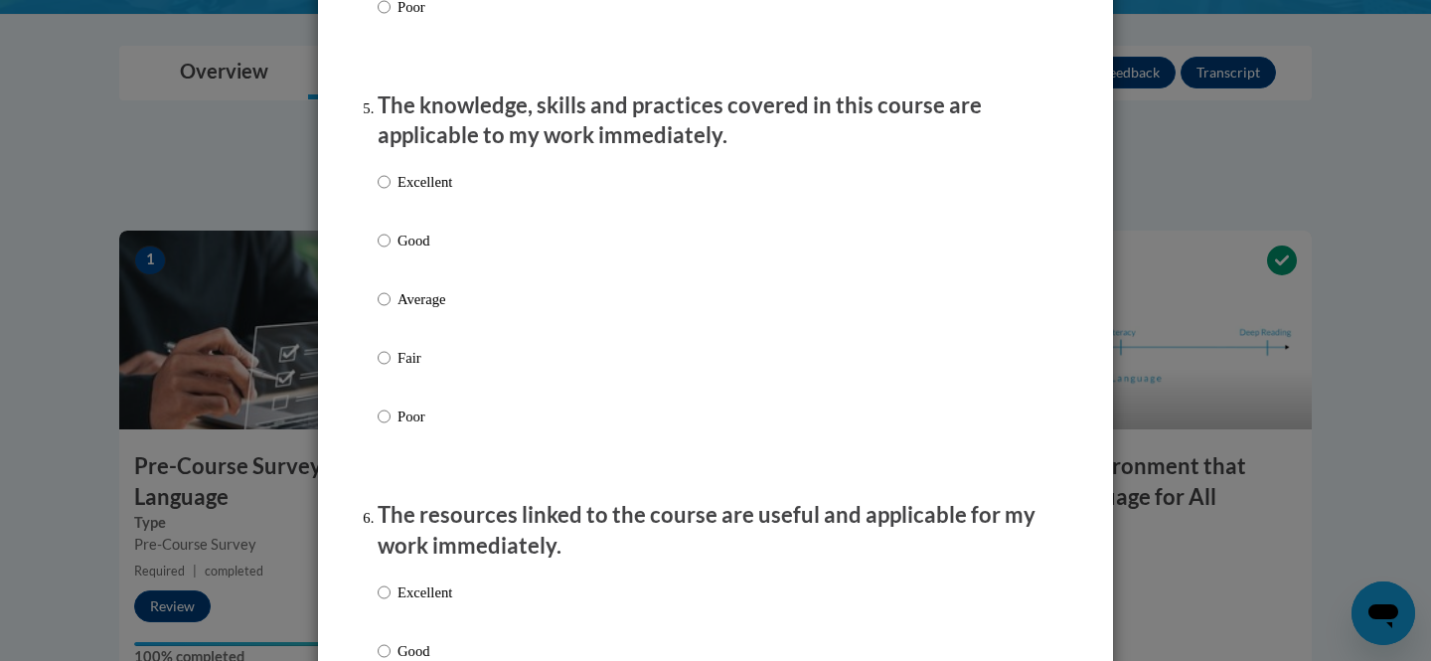
click at [420, 218] on label "Excellent" at bounding box center [415, 198] width 75 height 54
click at [391, 193] on input "Excellent" at bounding box center [384, 182] width 13 height 22
radio input "true"
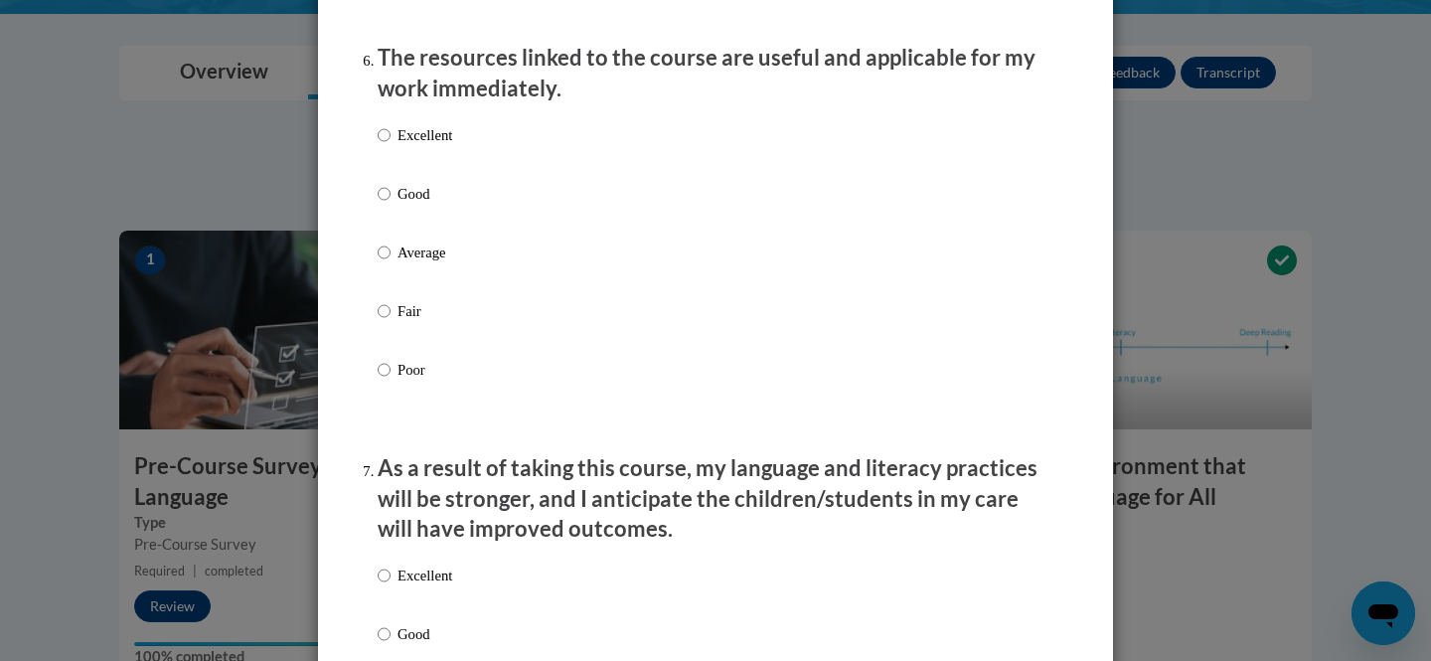
scroll to position [2224, 0]
click at [406, 145] on p "Excellent" at bounding box center [425, 134] width 55 height 22
click at [391, 145] on input "Excellent" at bounding box center [384, 134] width 13 height 22
radio input "true"
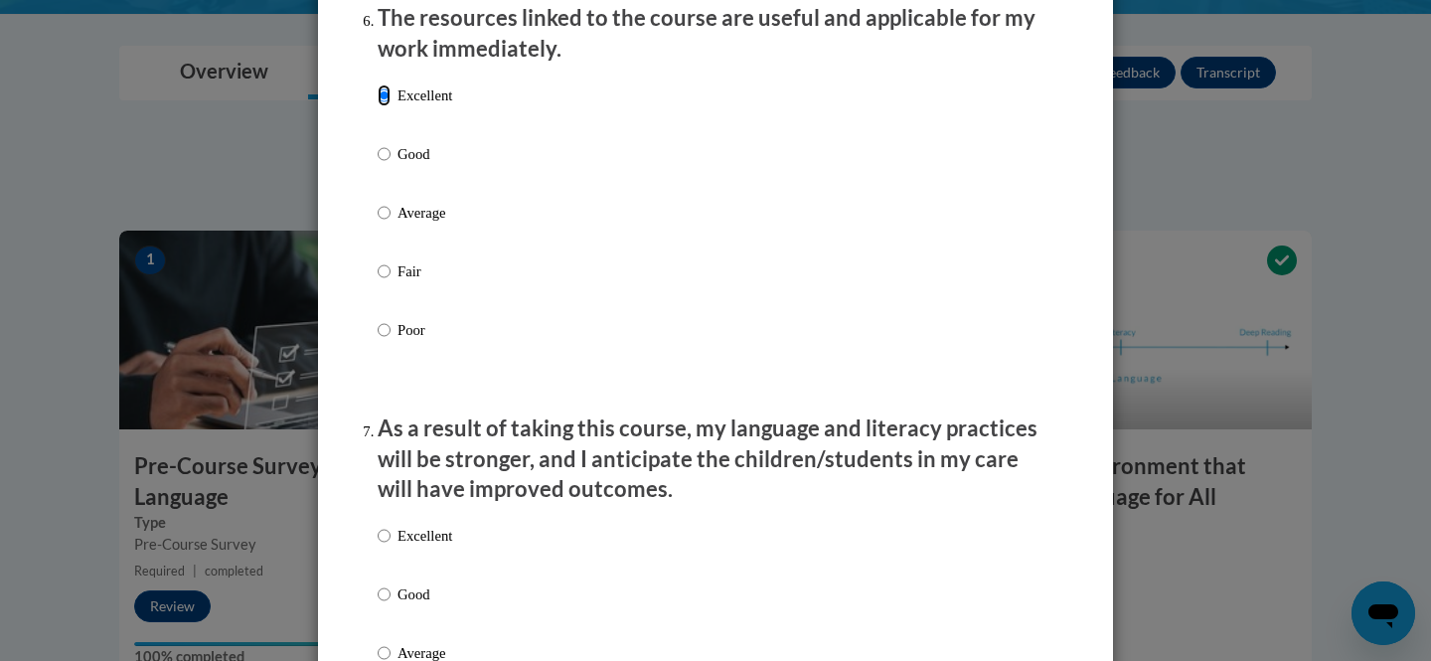
scroll to position [2199, 0]
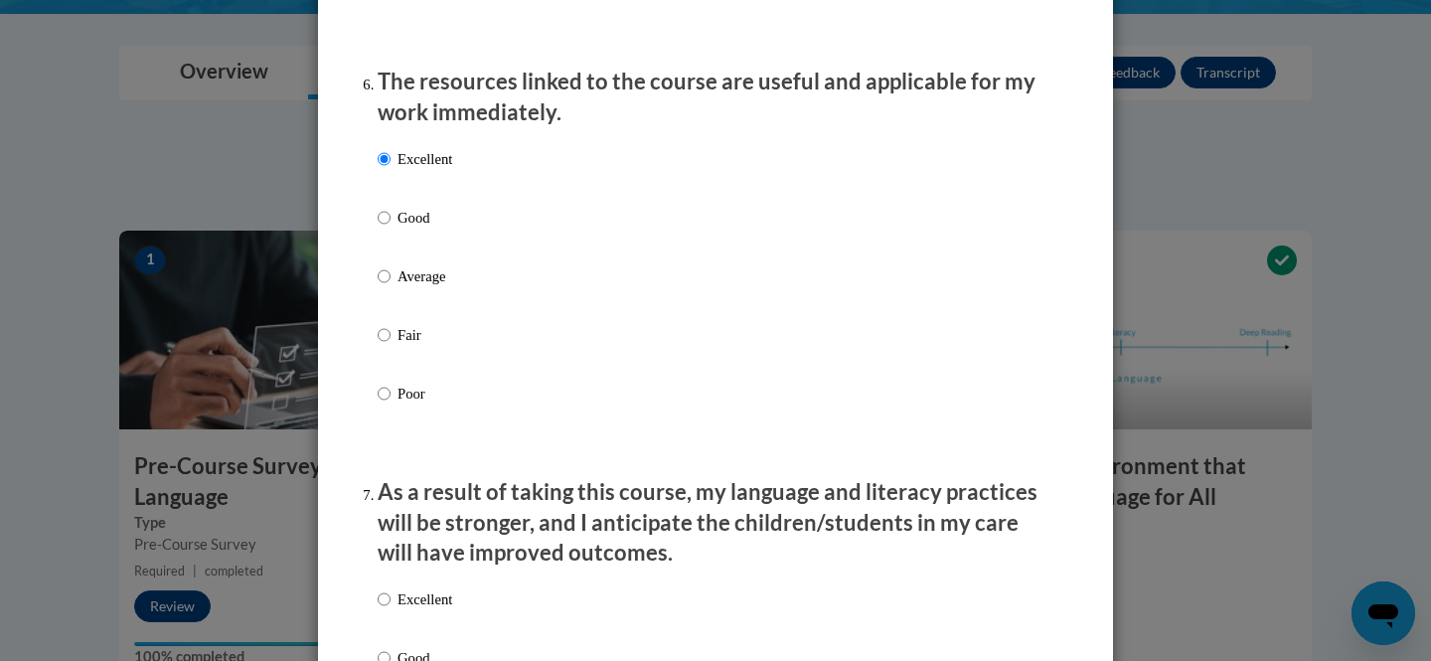
click at [421, 229] on p "Good" at bounding box center [425, 218] width 55 height 22
click at [391, 229] on input "Good" at bounding box center [384, 218] width 13 height 22
radio input "true"
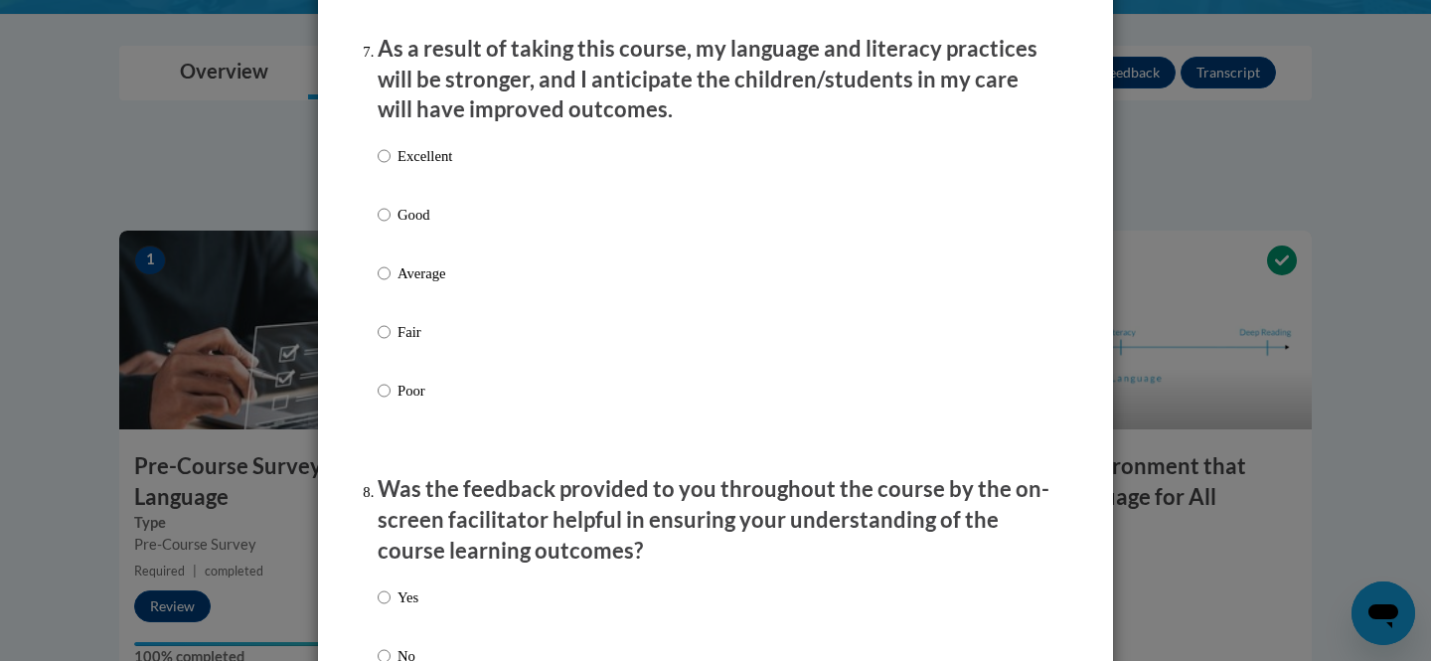
scroll to position [2652, 0]
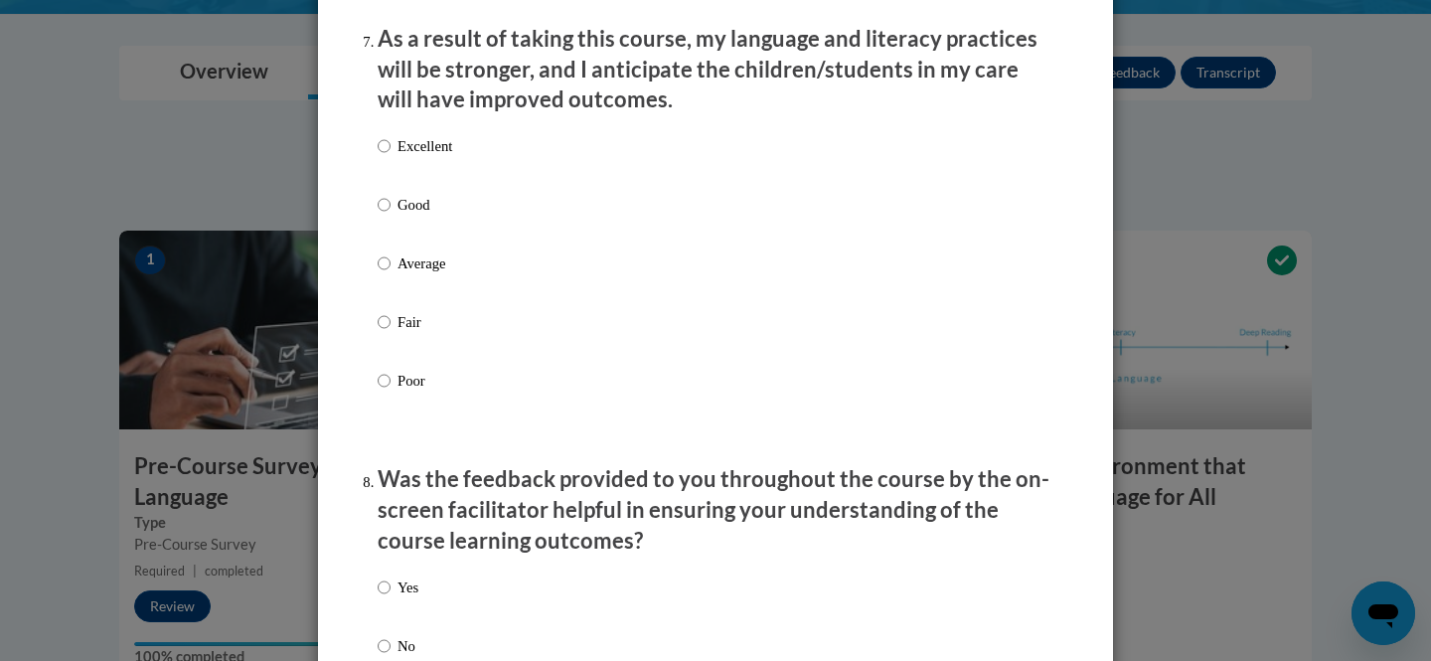
click at [405, 216] on p "Good" at bounding box center [425, 205] width 55 height 22
click at [391, 216] on input "Good" at bounding box center [384, 205] width 13 height 22
radio input "true"
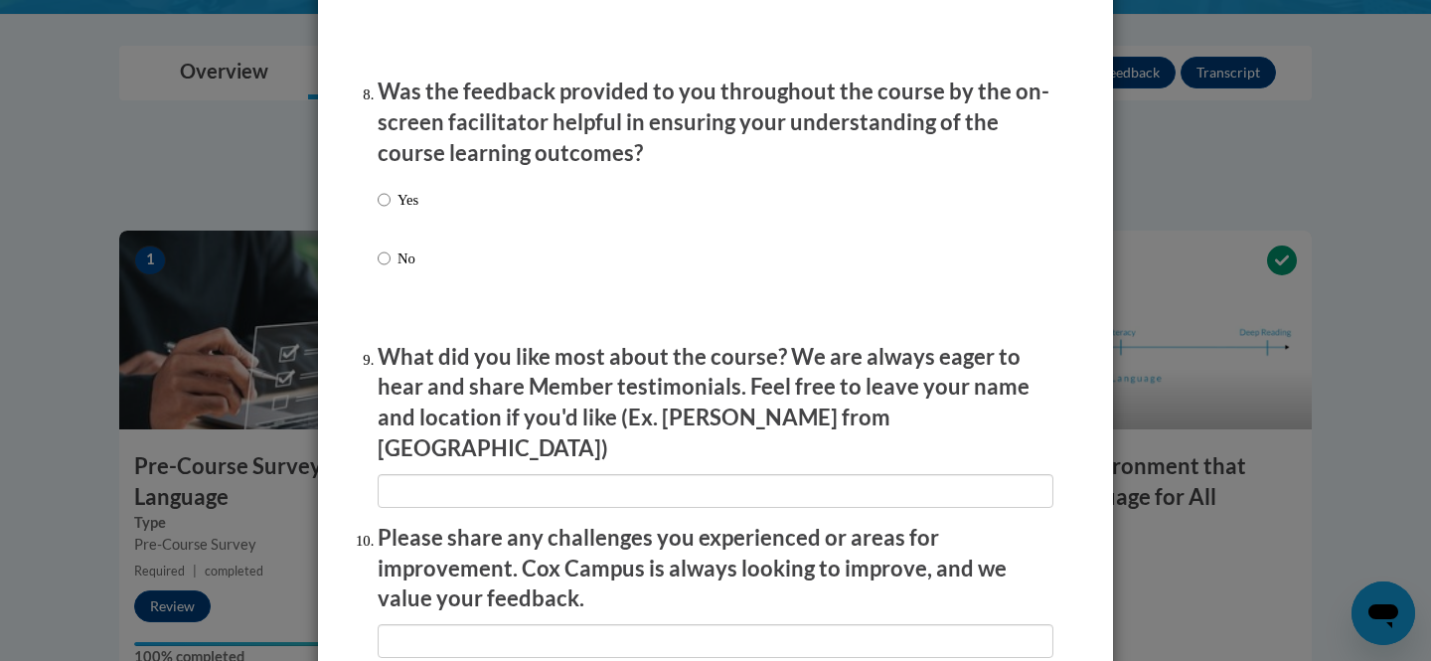
scroll to position [3044, 0]
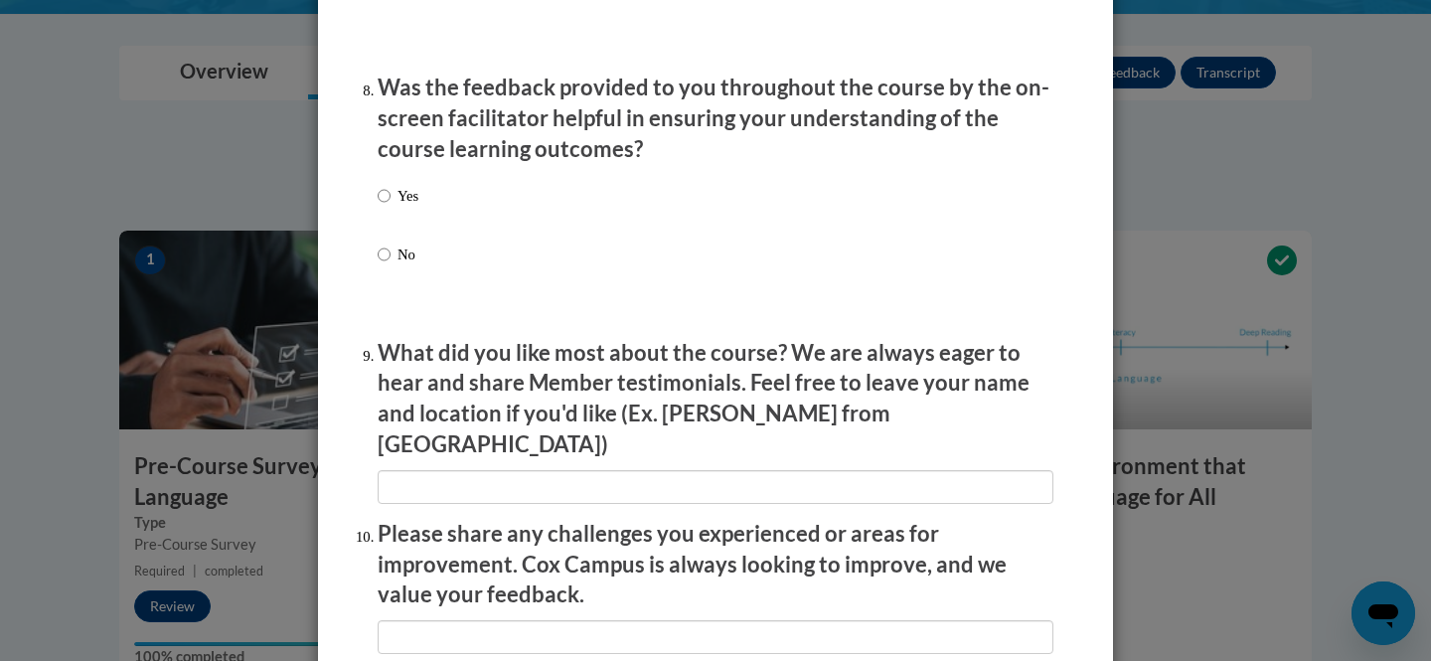
click at [404, 207] on p "Yes" at bounding box center [408, 196] width 21 height 22
click at [391, 207] on input "Yes" at bounding box center [384, 196] width 13 height 22
radio input "true"
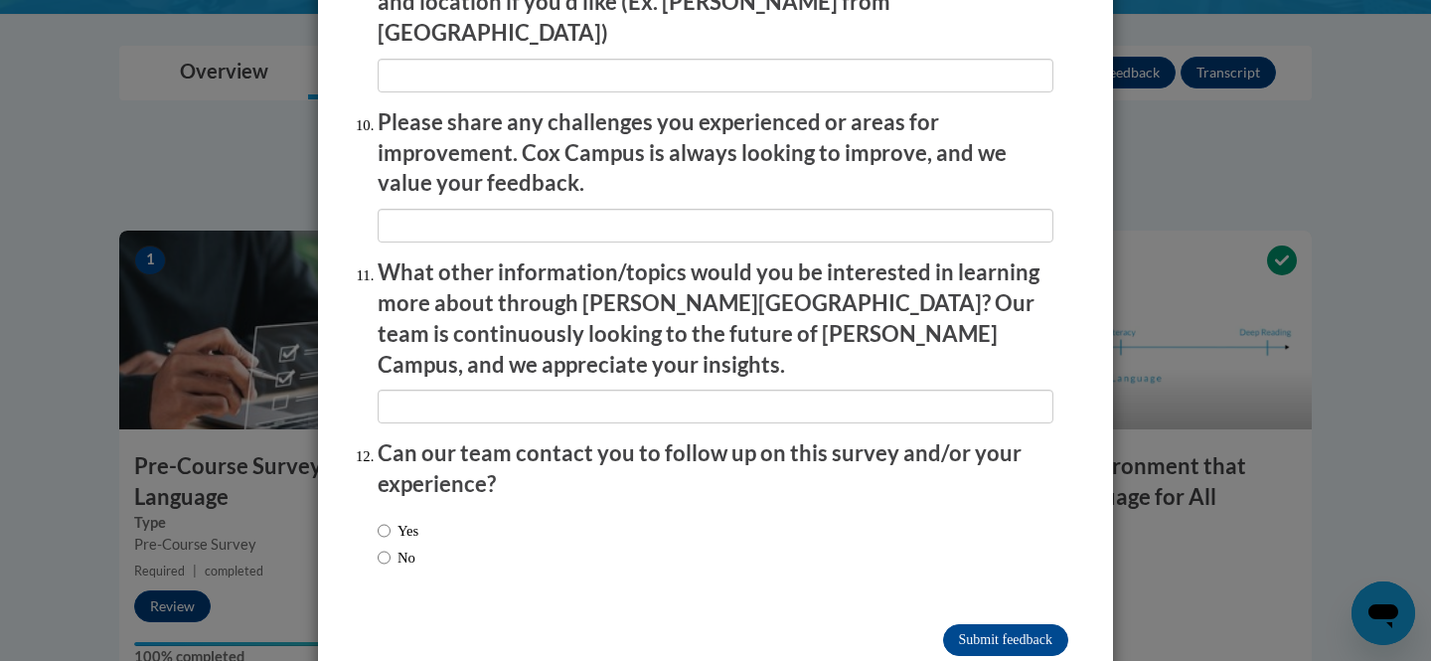
scroll to position [3473, 0]
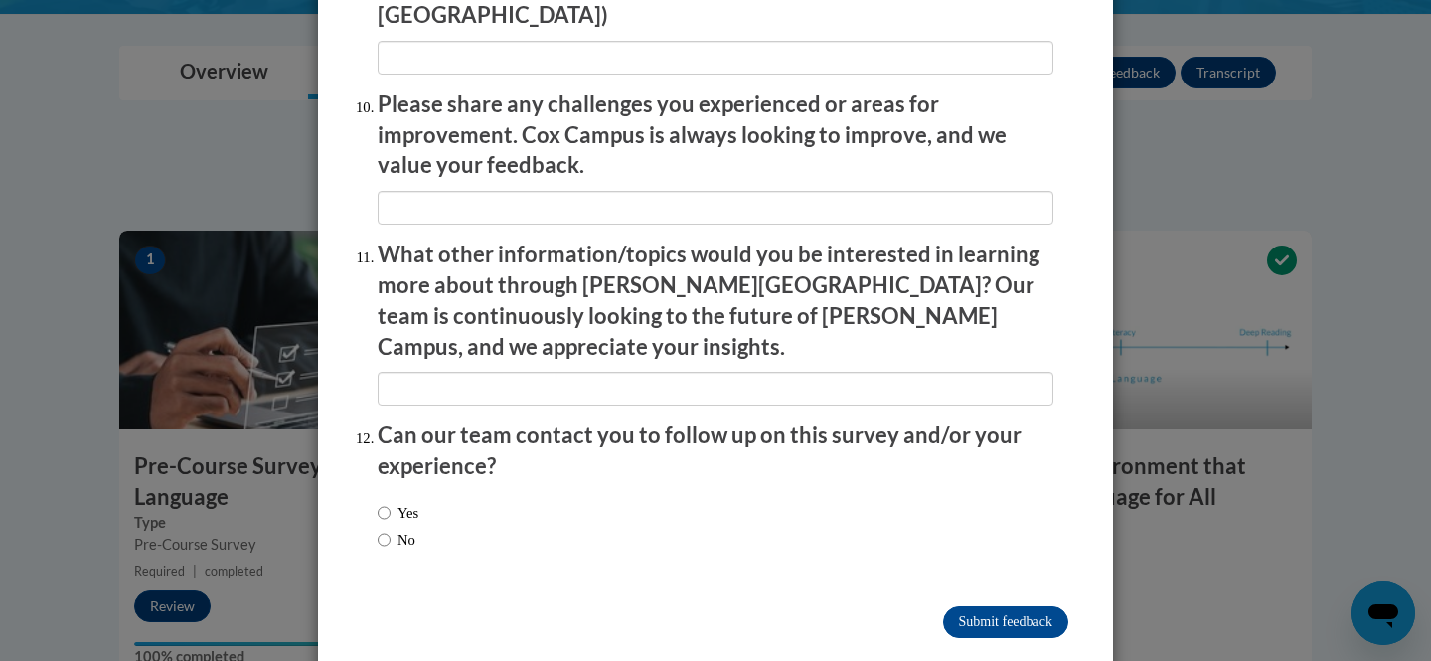
click at [403, 529] on label "No" at bounding box center [397, 540] width 38 height 22
click at [391, 529] on input "No" at bounding box center [384, 540] width 13 height 22
radio input "true"
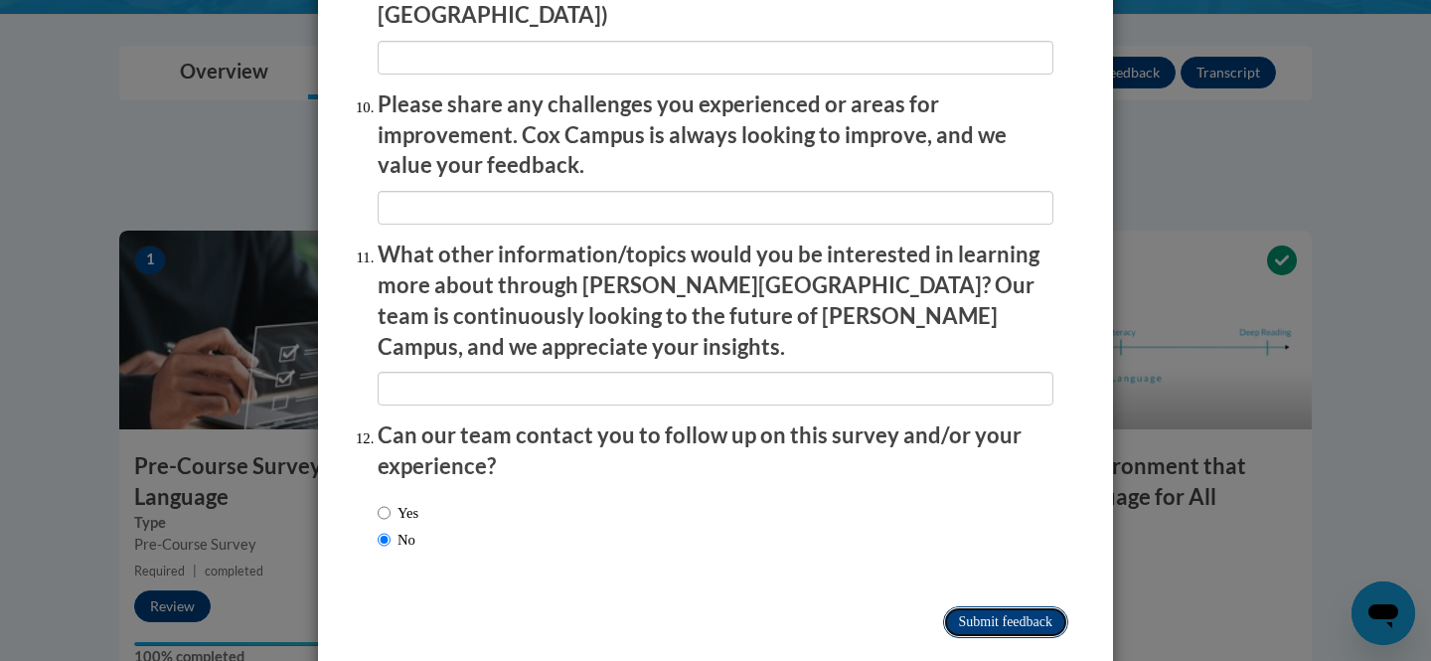
click at [1009, 606] on input "Submit feedback" at bounding box center [1005, 622] width 125 height 32
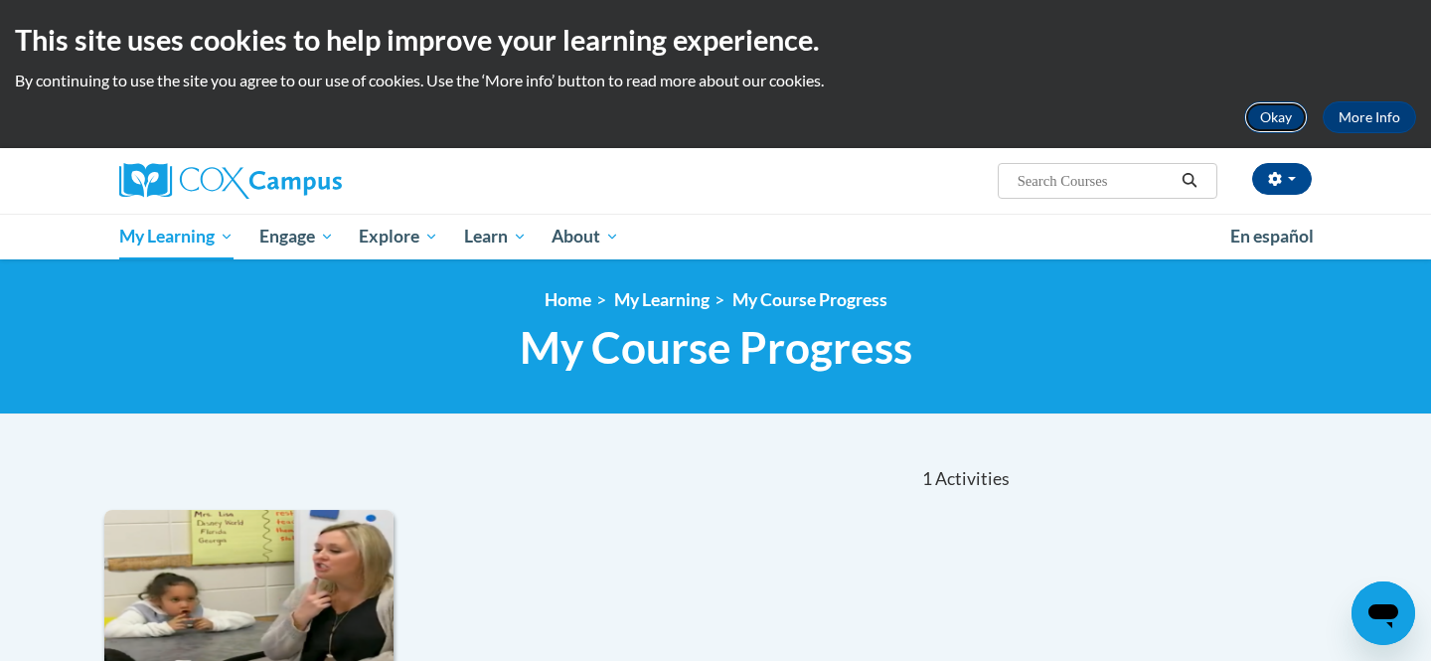
click at [1282, 130] on button "Okay" at bounding box center [1276, 117] width 64 height 32
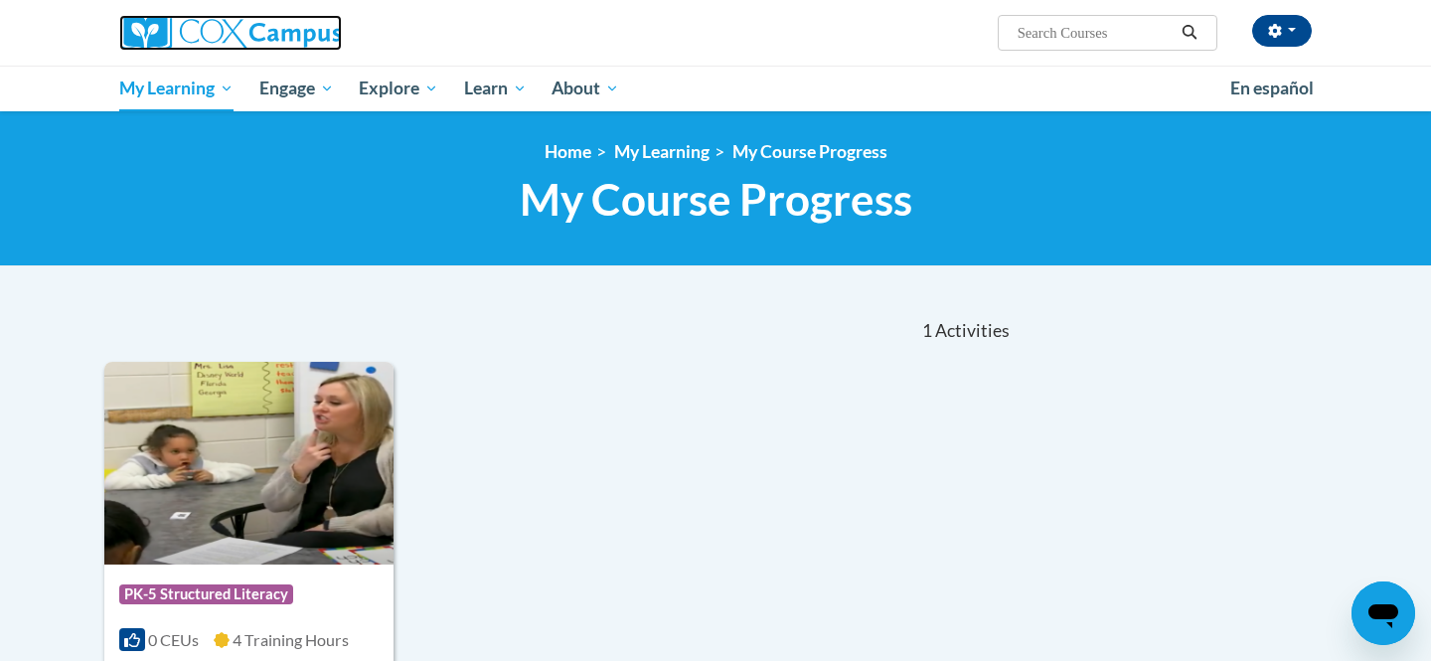
click at [245, 22] on img at bounding box center [230, 33] width 223 height 36
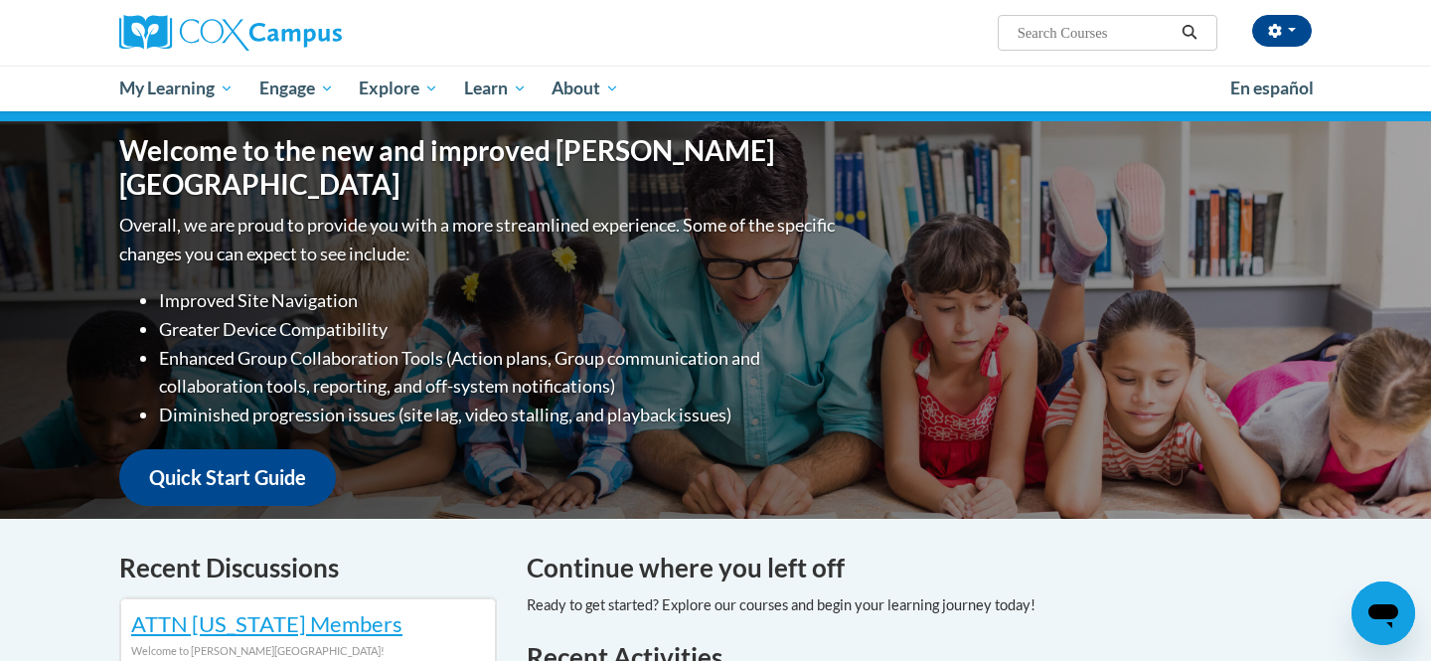
scroll to position [161, 0]
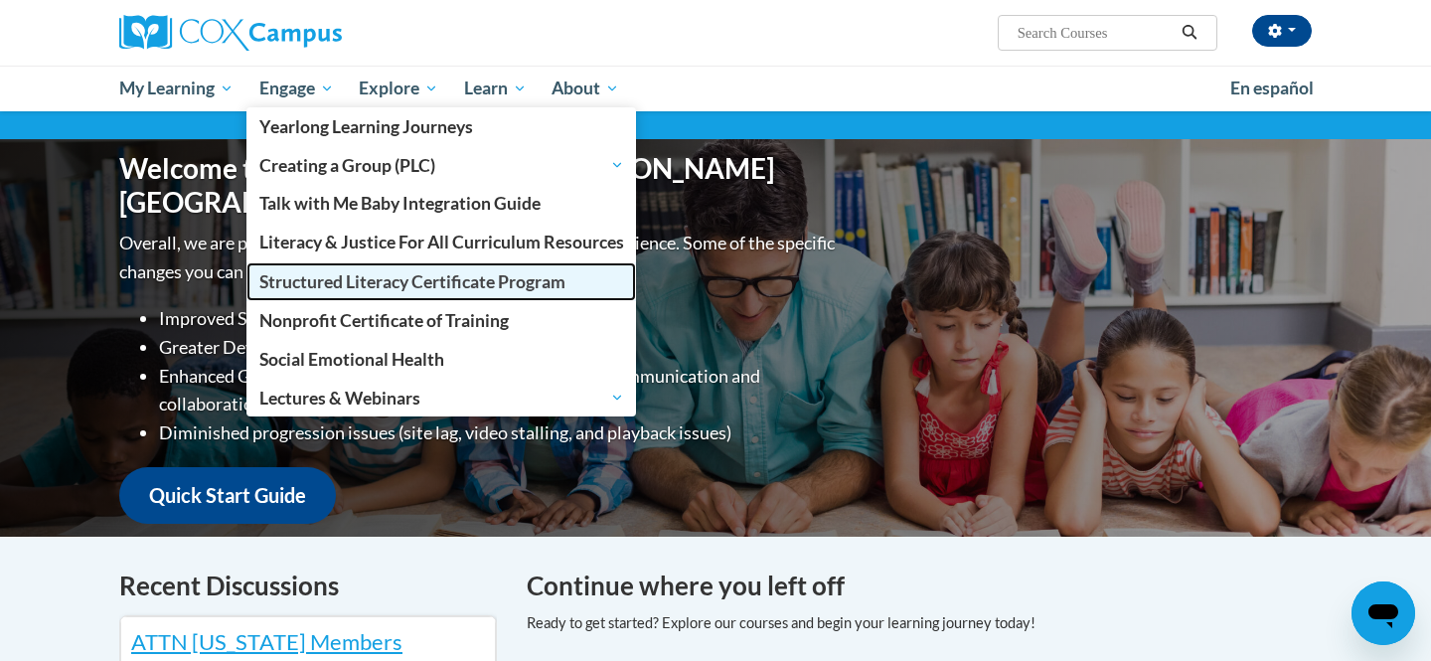
click at [452, 284] on span "Structured Literacy Certificate Program" at bounding box center [412, 281] width 306 height 21
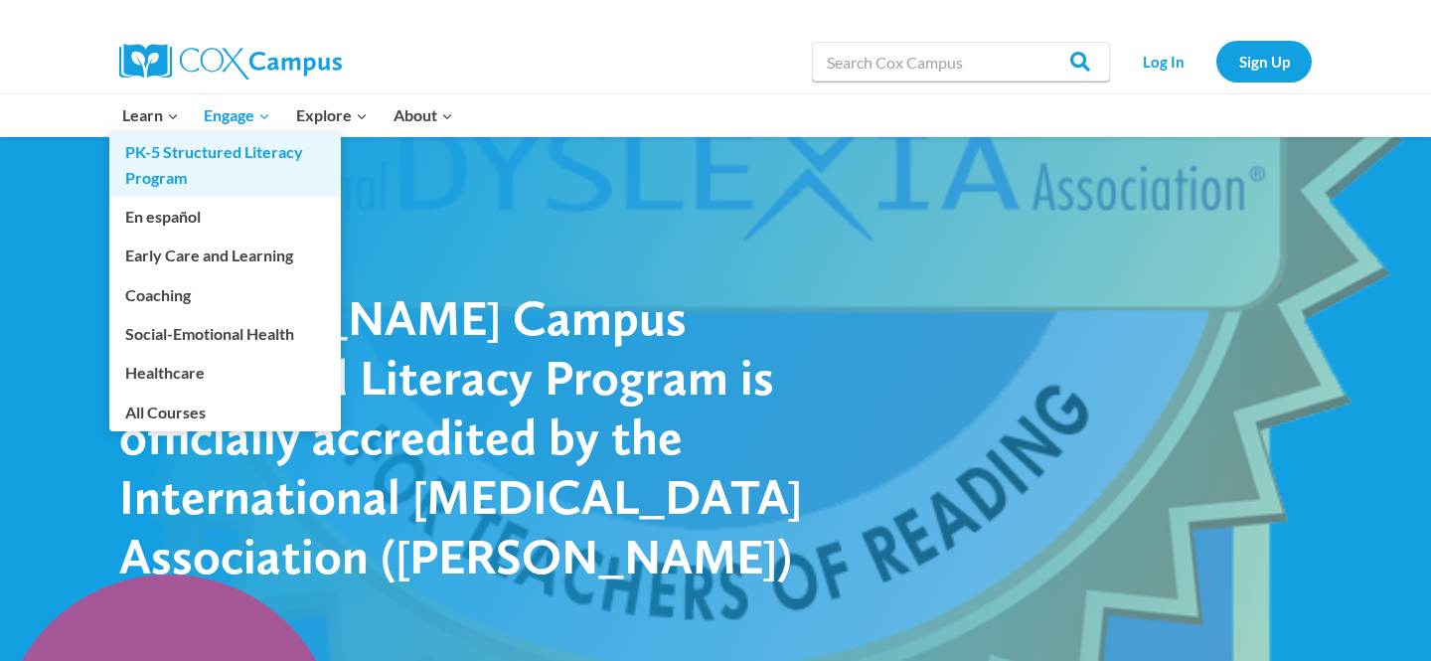
click at [165, 174] on link "PK-5 Structured Literacy Program" at bounding box center [225, 165] width 232 height 64
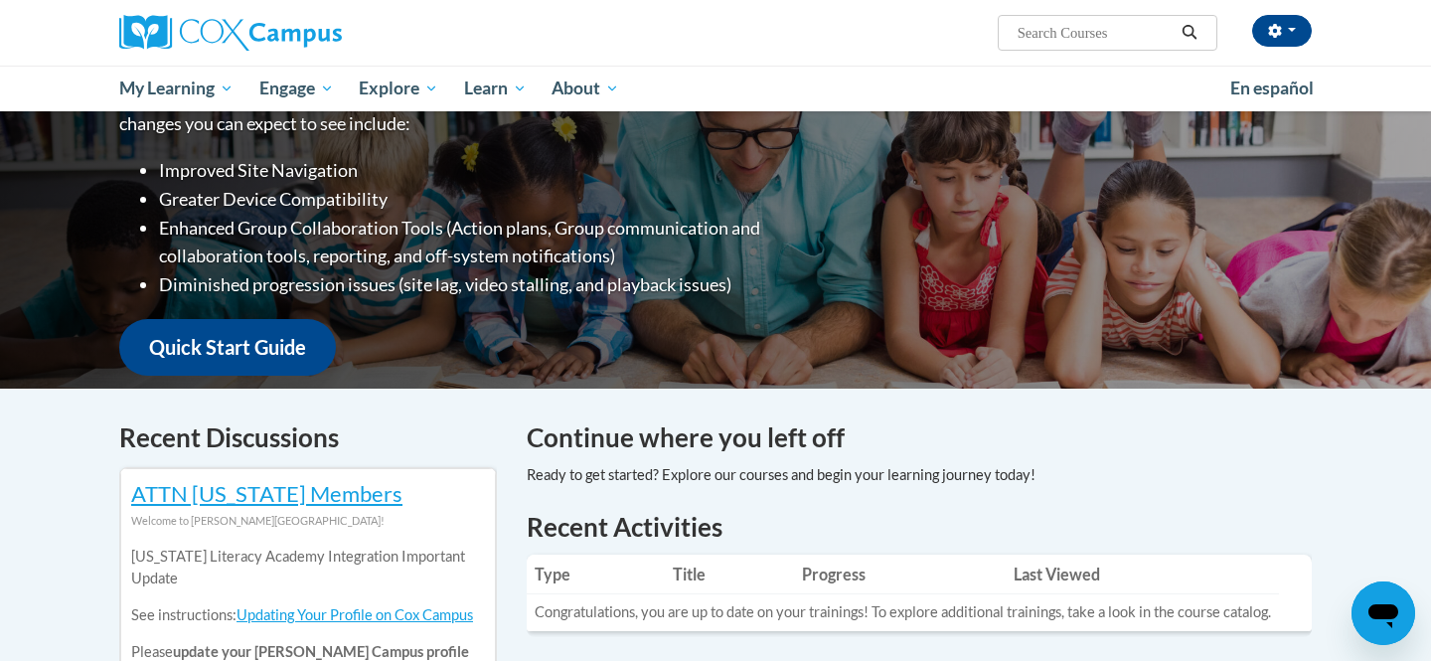
scroll to position [214, 0]
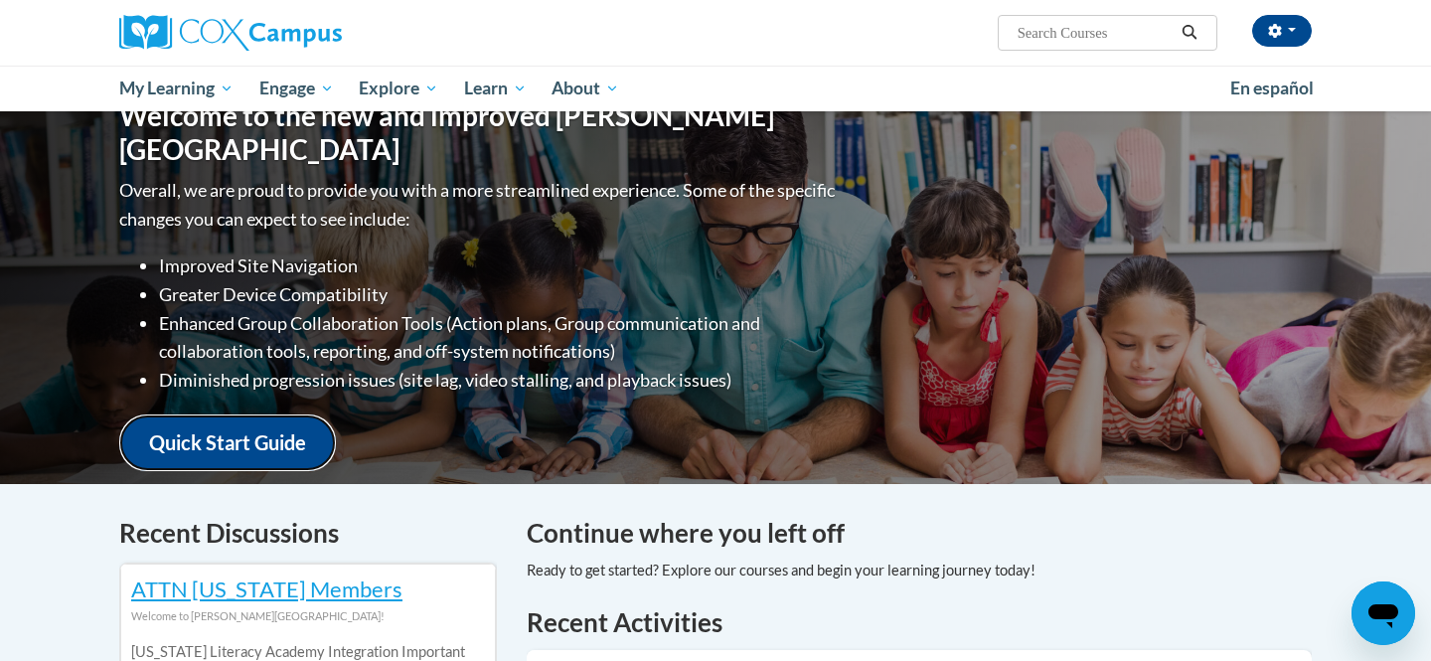
click at [224, 420] on link "Quick Start Guide" at bounding box center [227, 442] width 217 height 57
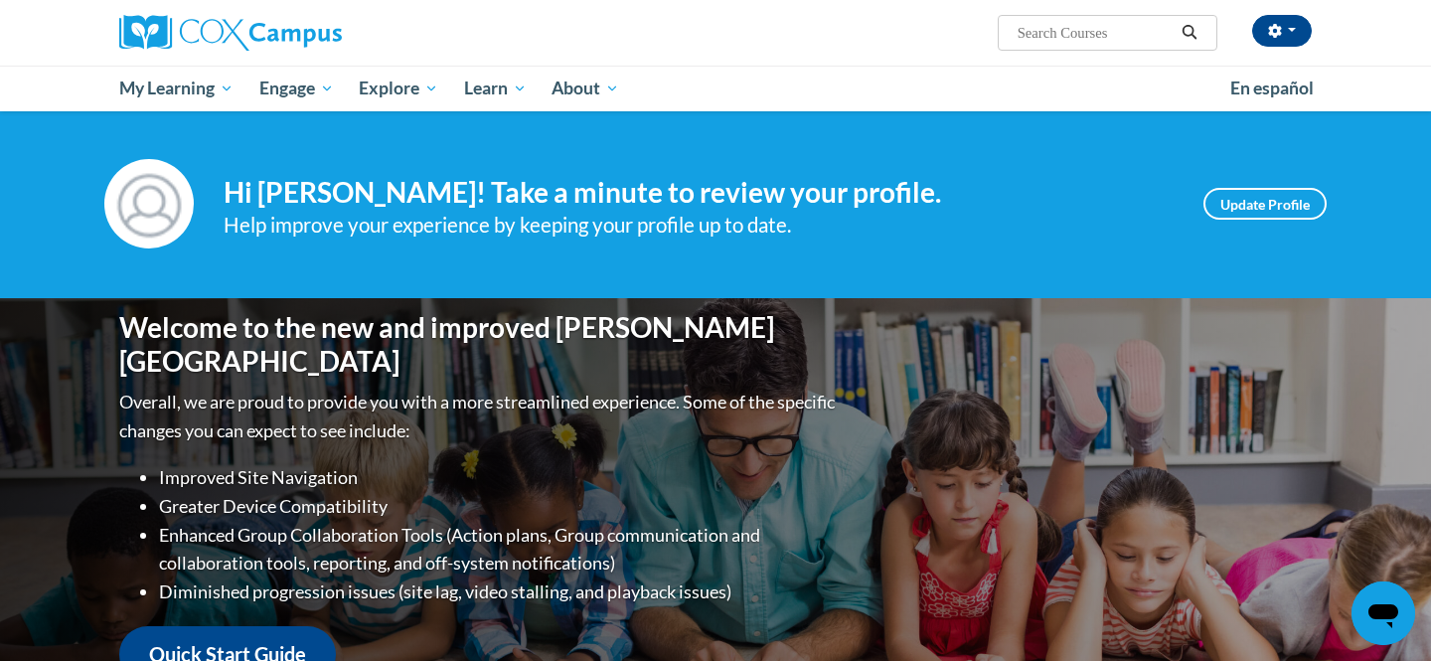
scroll to position [0, 0]
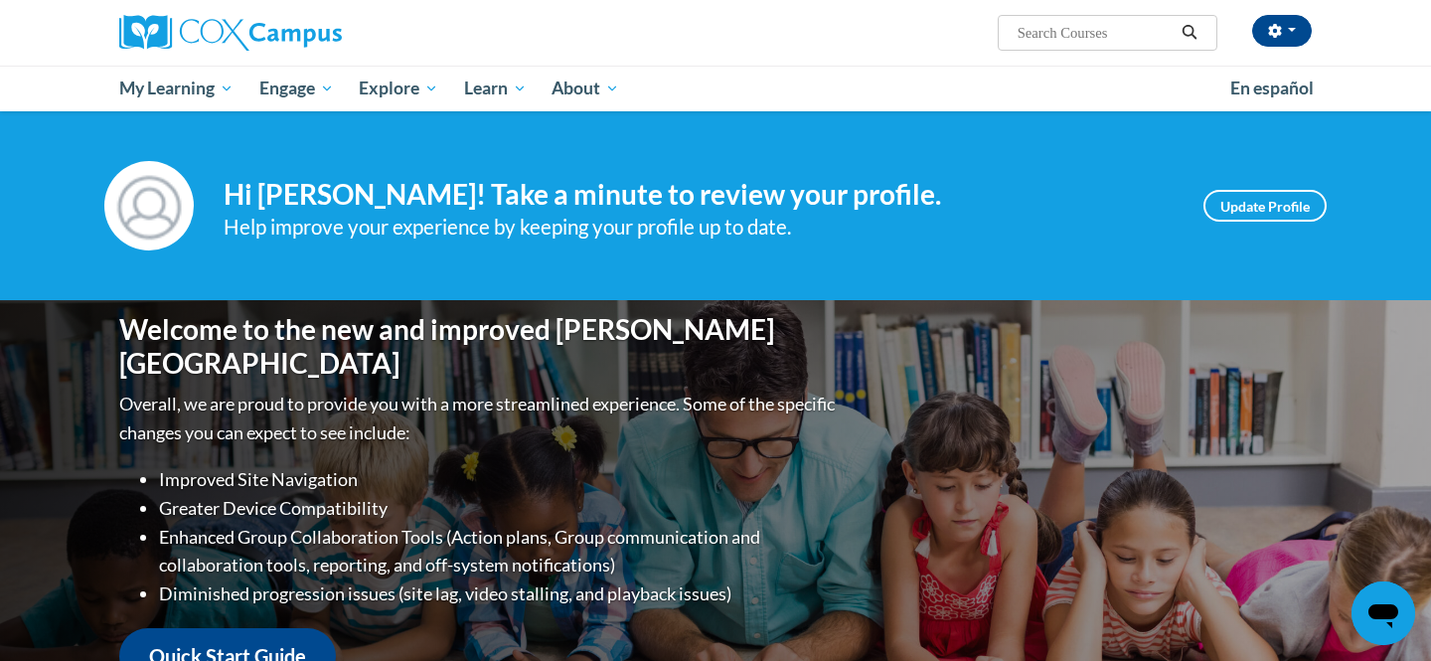
click at [616, 203] on h4 "Hi Chloe Schroeder! Take a minute to review your profile." at bounding box center [699, 195] width 950 height 34
click at [1094, 37] on input "Search..." at bounding box center [1095, 33] width 159 height 24
type input "w"
type input "early"
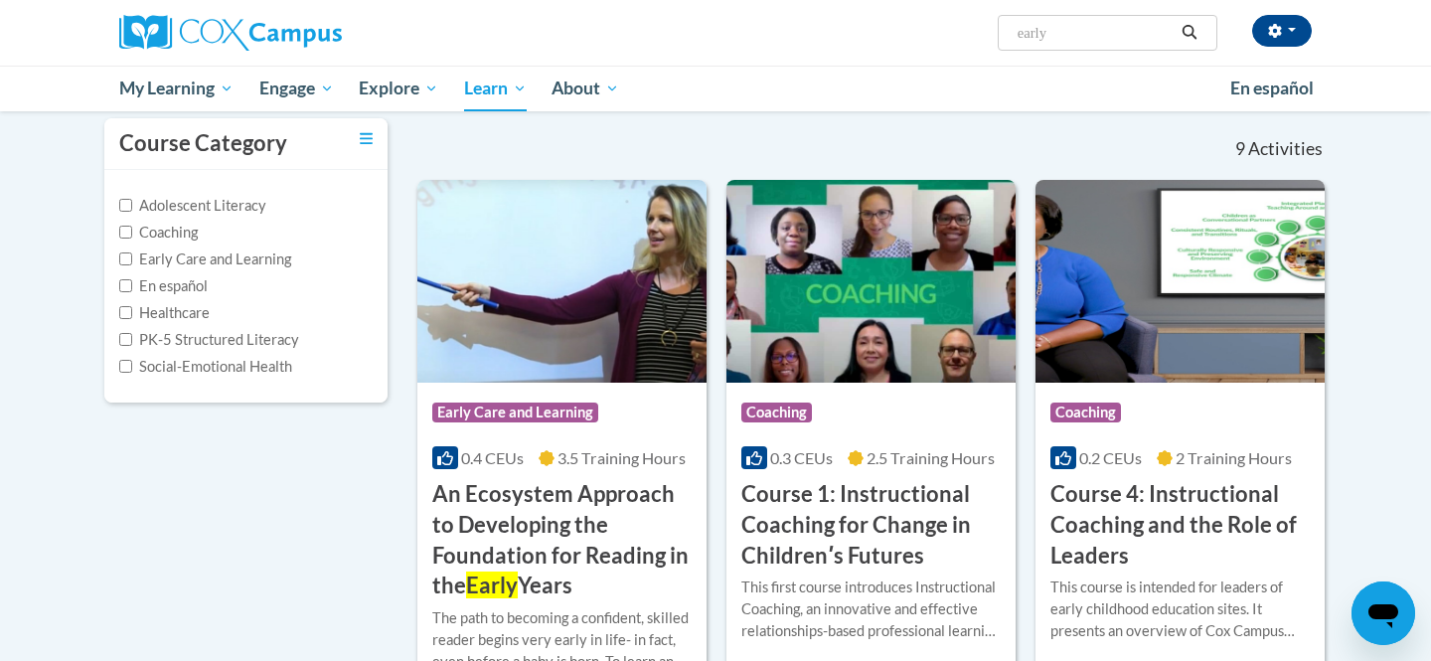
scroll to position [201, 0]
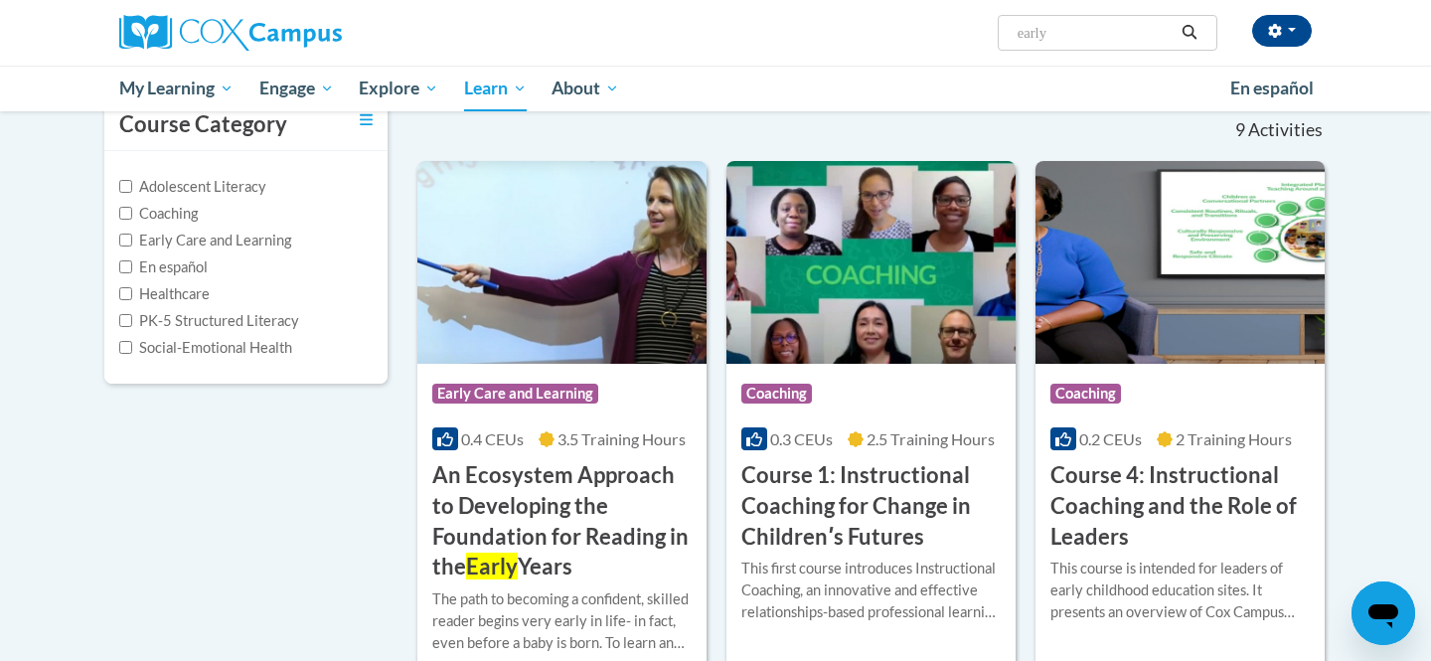
click at [1109, 37] on input "early" at bounding box center [1095, 33] width 159 height 24
type input "early literacy"
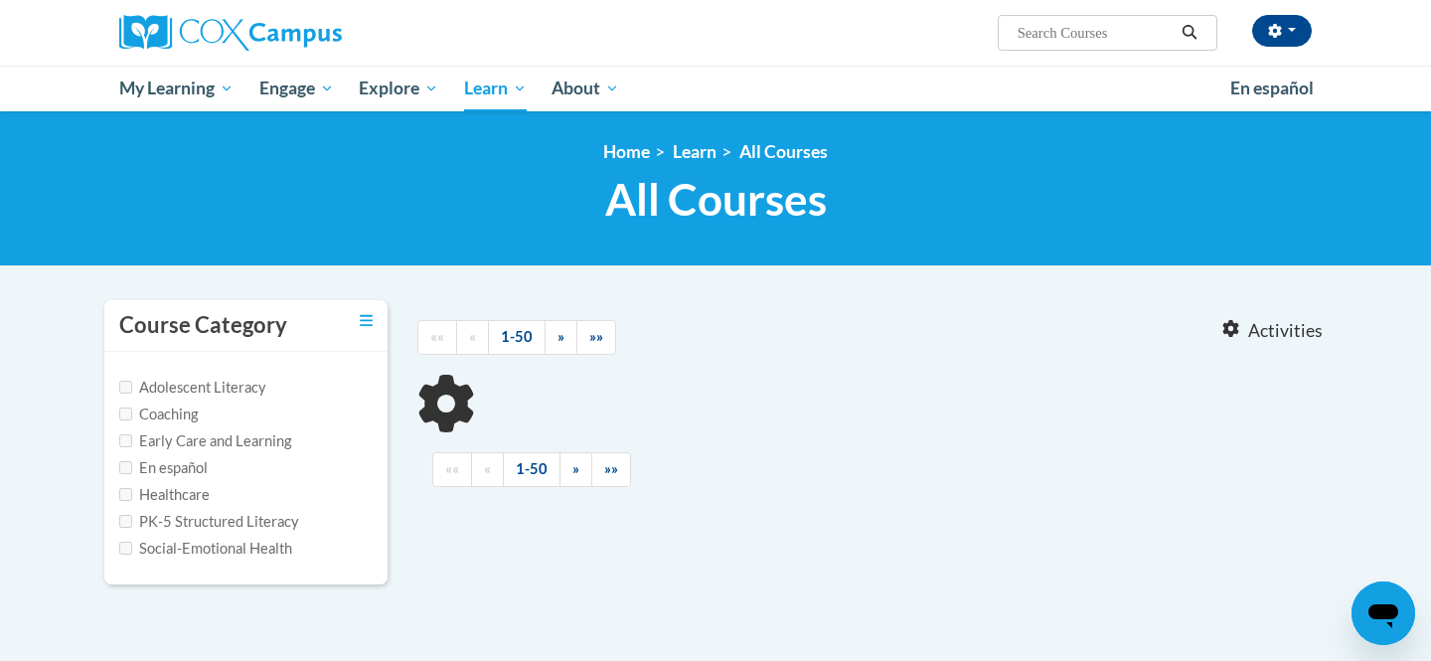
type input "early literacy"
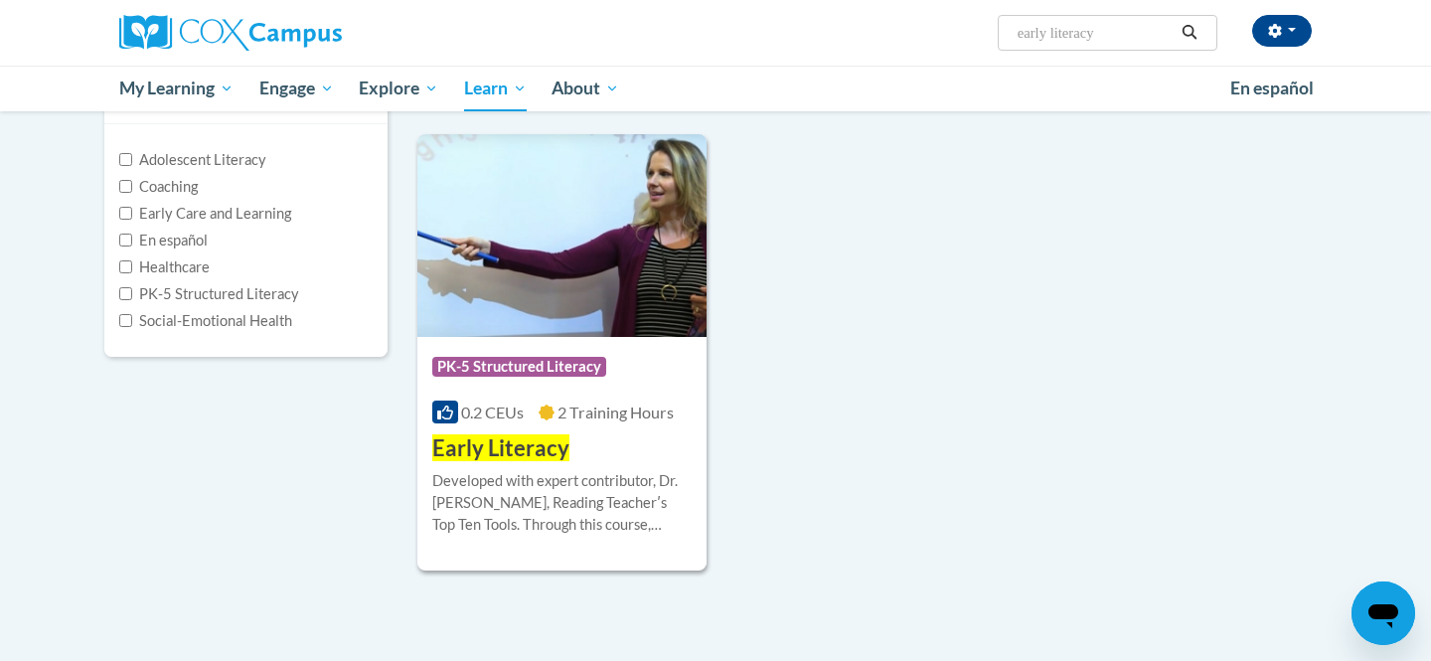
scroll to position [227, 0]
click at [548, 363] on span "PK-5 Structured Literacy" at bounding box center [519, 368] width 174 height 20
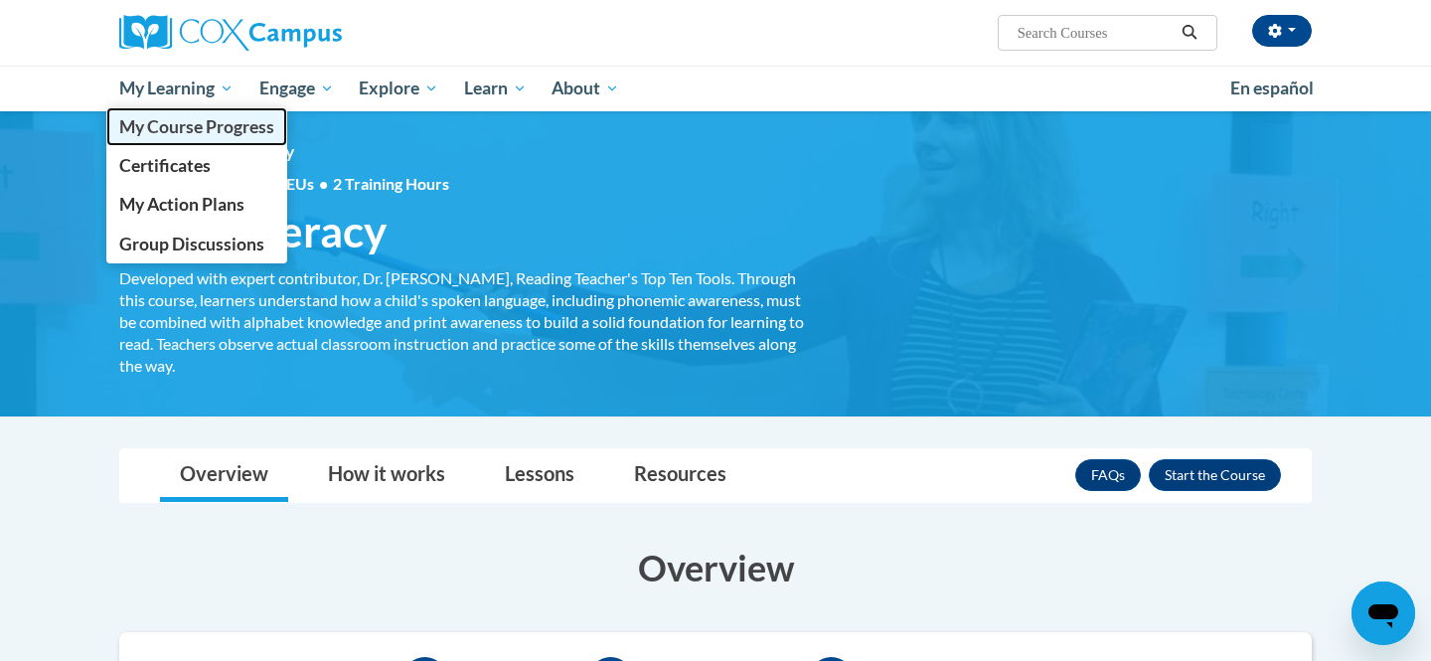
click at [186, 118] on span "My Course Progress" at bounding box center [196, 126] width 155 height 21
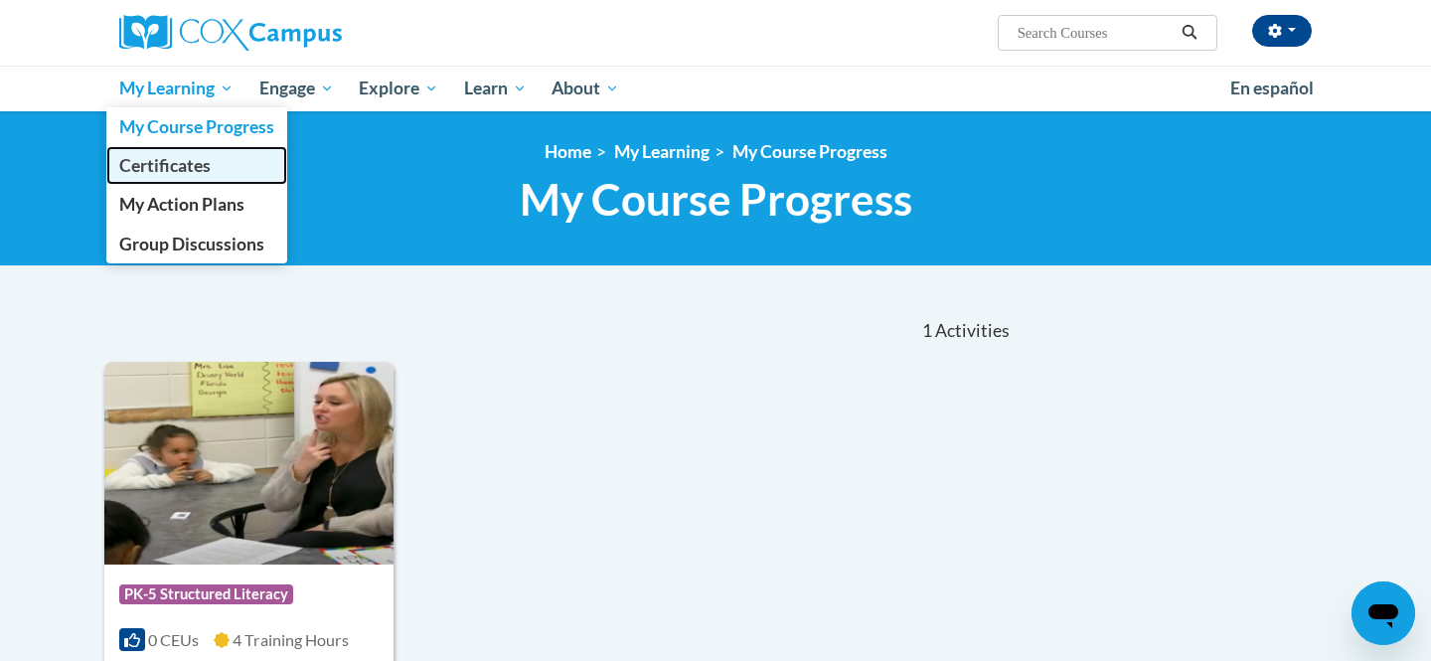
click at [175, 157] on span "Certificates" at bounding box center [164, 165] width 91 height 21
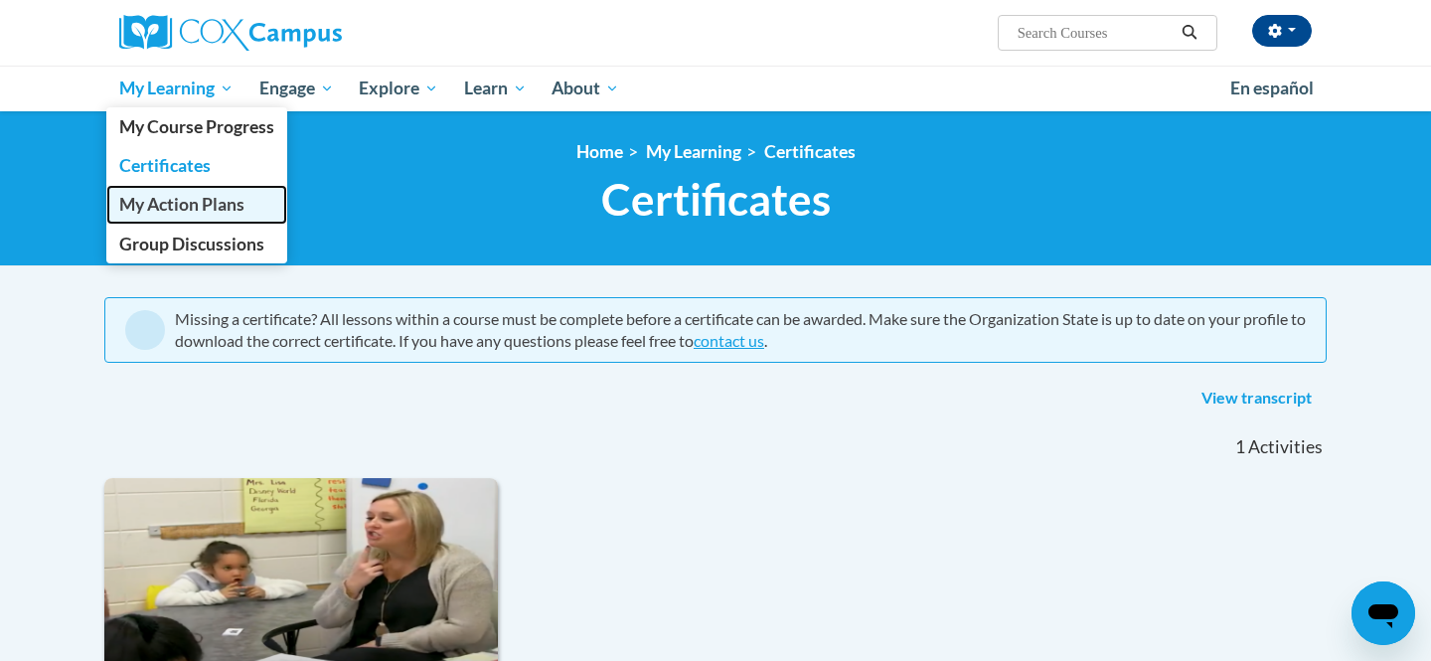
click at [179, 206] on span "My Action Plans" at bounding box center [181, 204] width 125 height 21
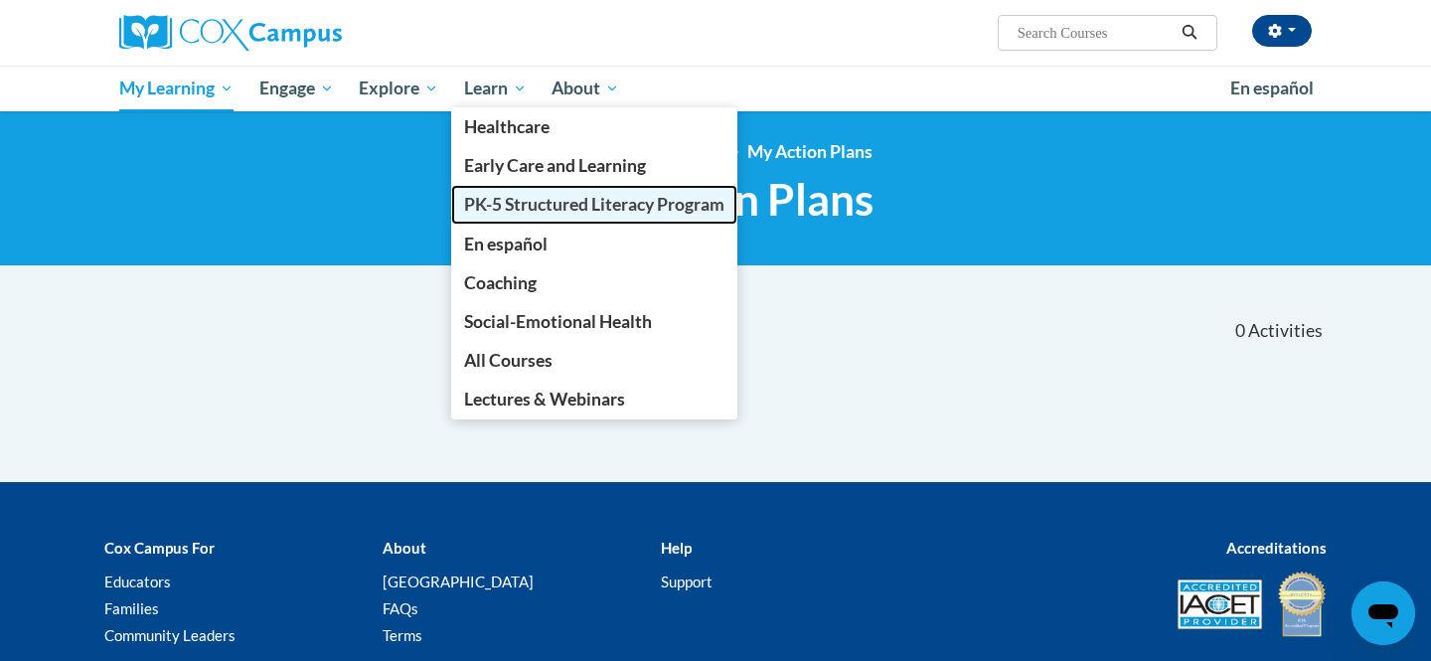
click at [526, 191] on link "PK-5 Structured Literacy Program" at bounding box center [594, 204] width 286 height 39
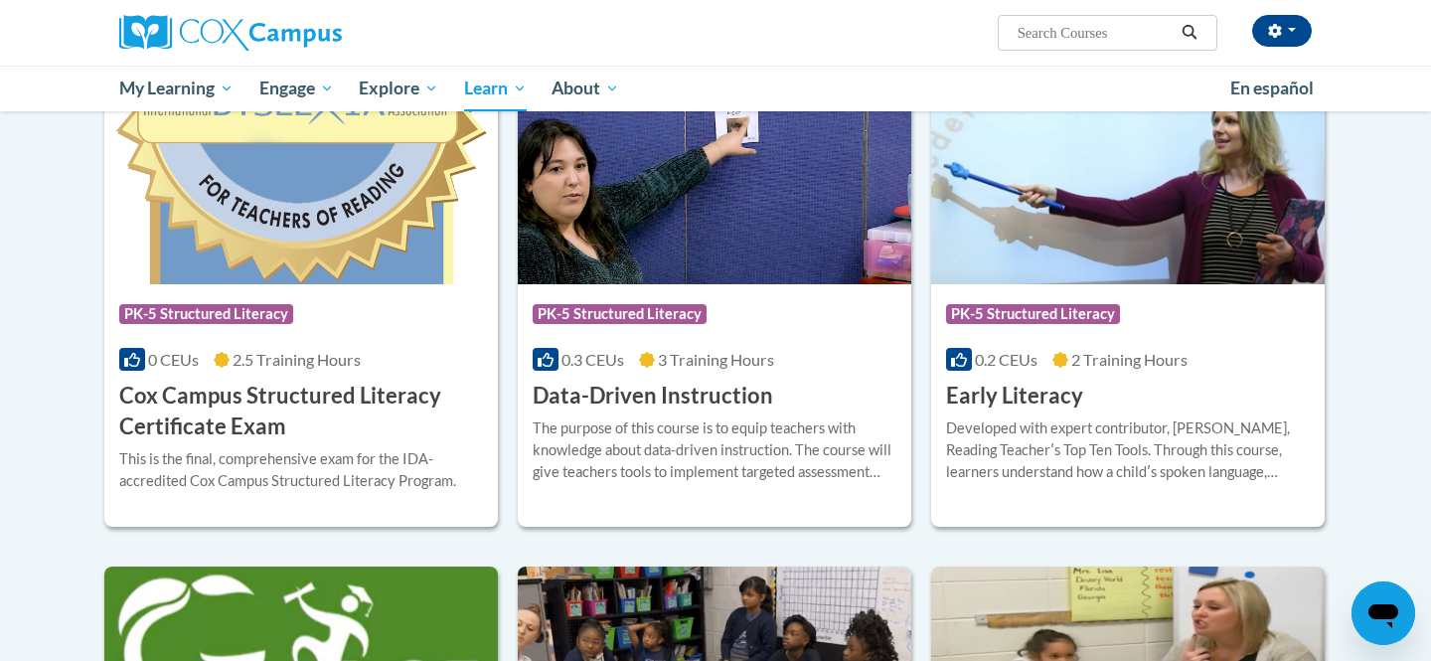
scroll to position [674, 0]
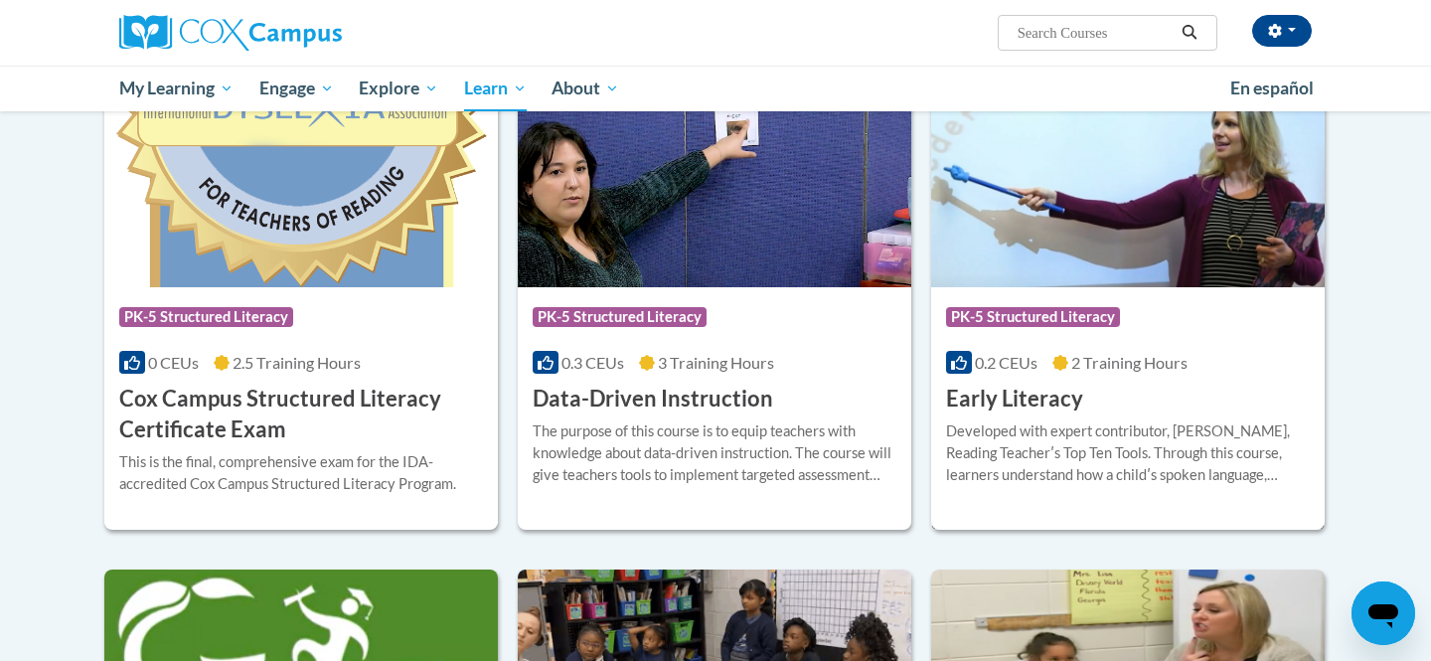
click at [1087, 258] on img at bounding box center [1128, 185] width 394 height 203
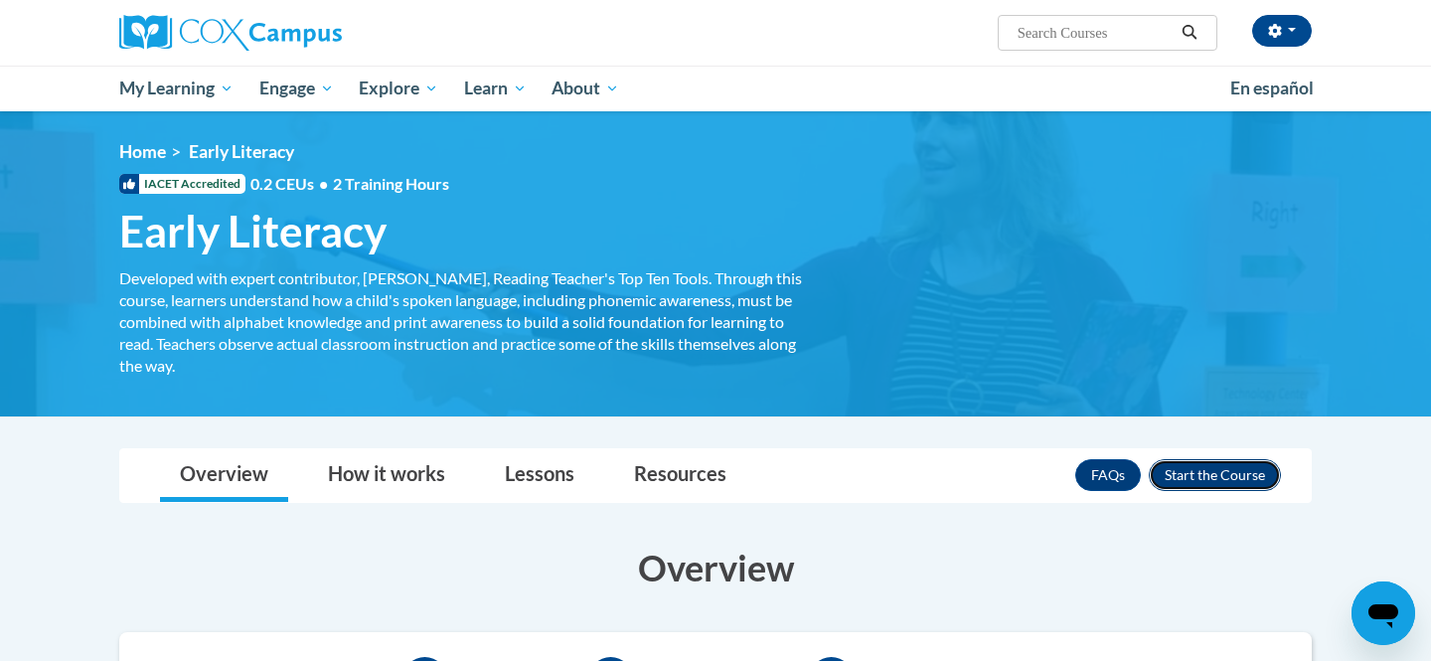
click at [1215, 470] on button "Enroll" at bounding box center [1215, 475] width 132 height 32
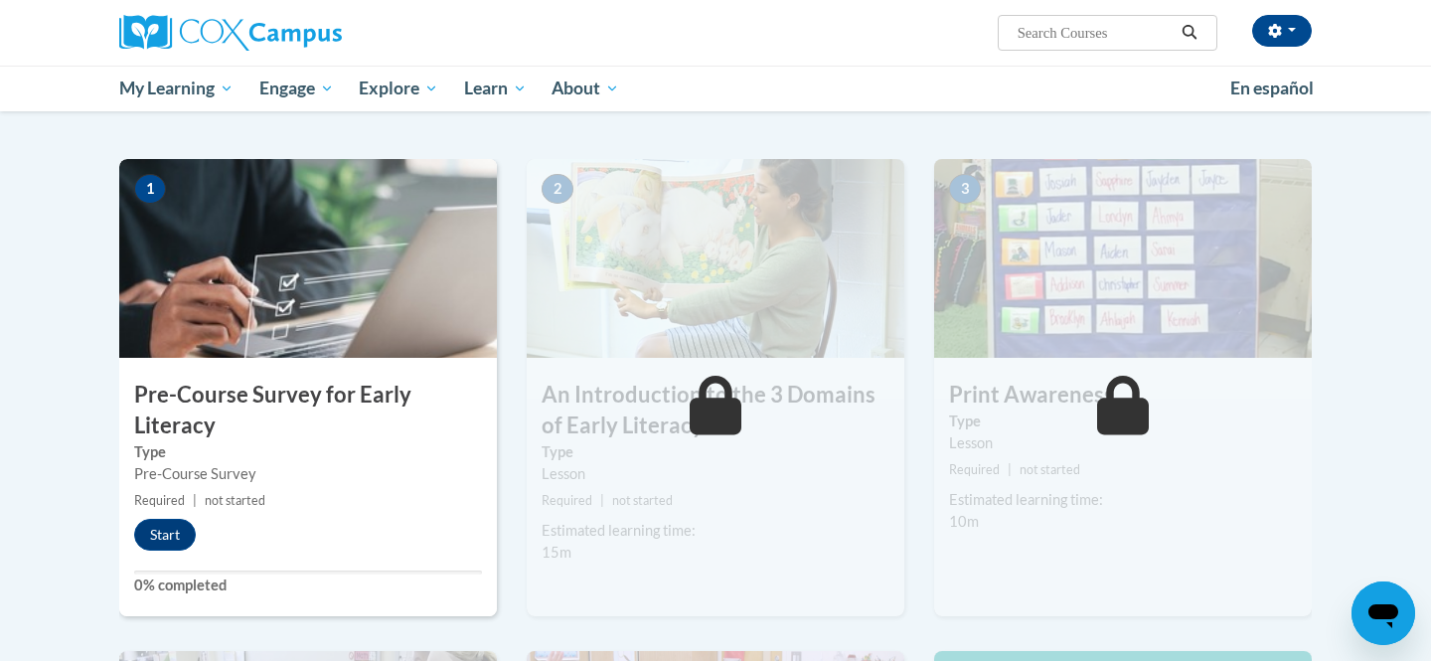
scroll to position [367, 0]
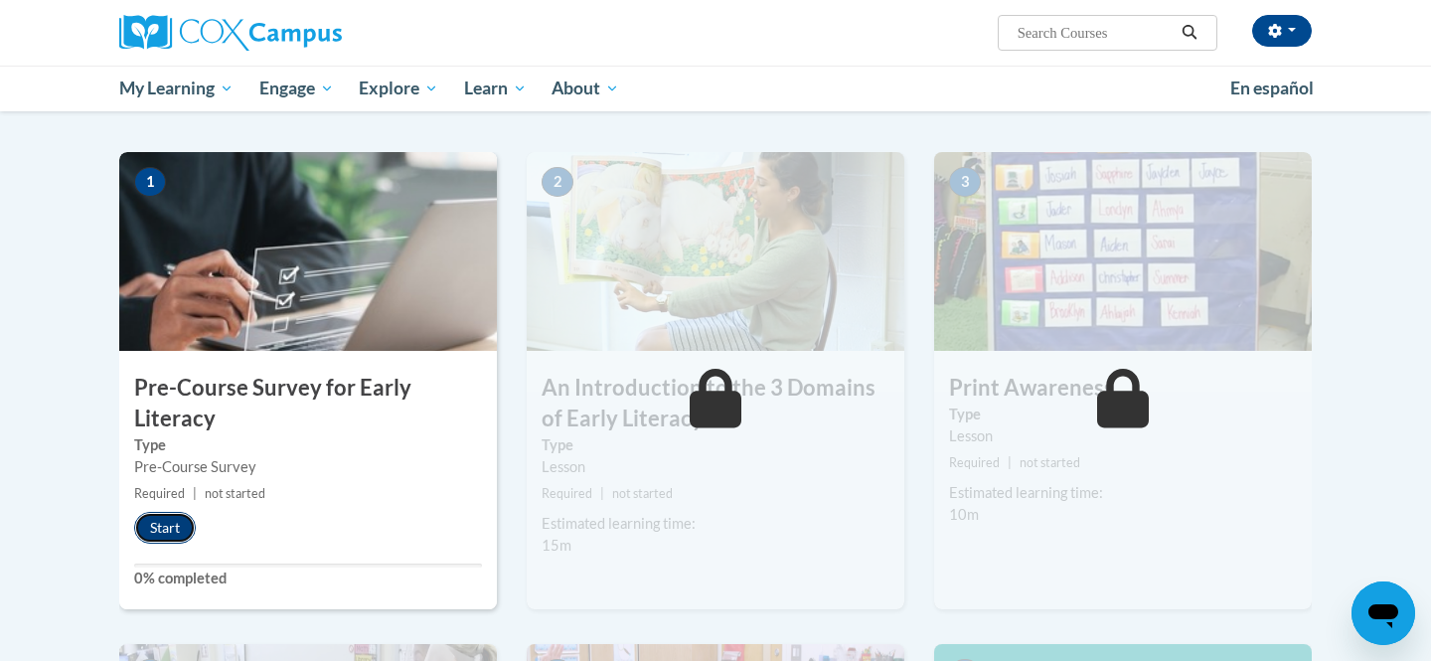
click at [143, 538] on button "Start" at bounding box center [165, 528] width 62 height 32
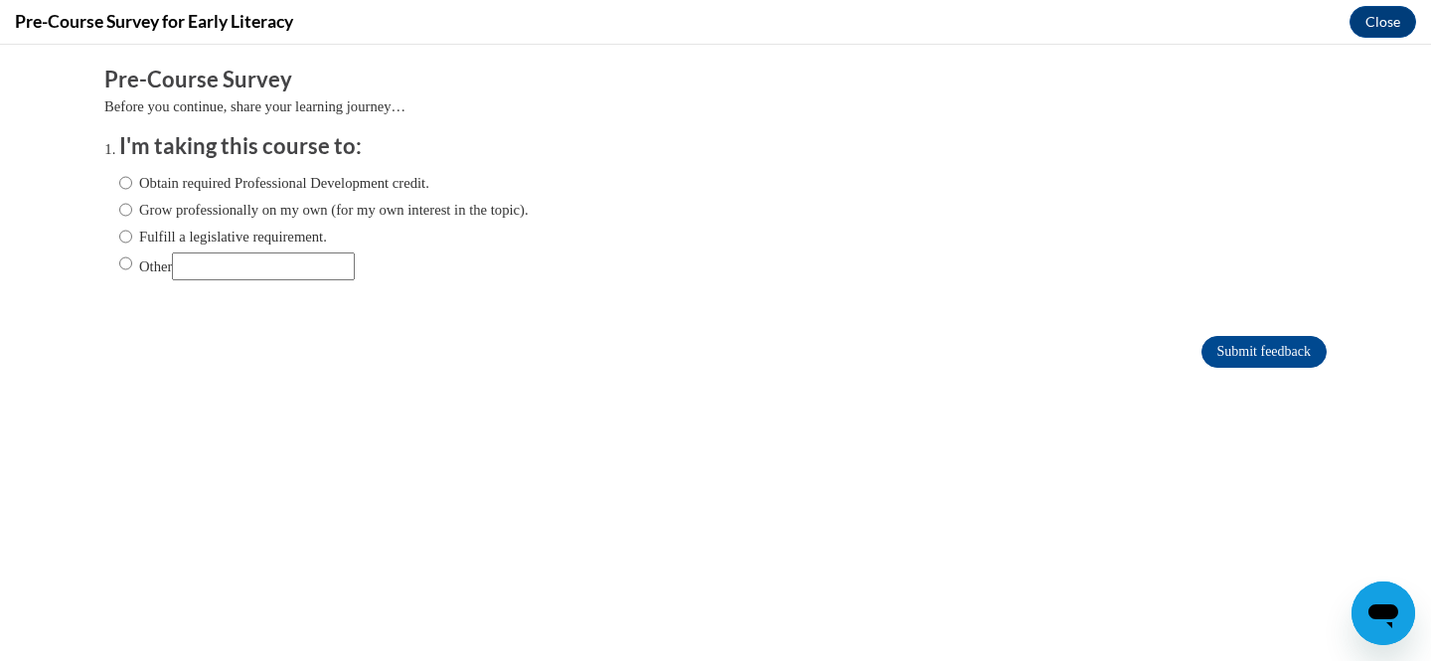
scroll to position [0, 0]
click at [222, 231] on label "Fulfill a legislative requirement." at bounding box center [223, 237] width 208 height 22
click at [132, 231] on input "Fulfill a legislative requirement." at bounding box center [125, 237] width 13 height 22
radio input "true"
click at [1198, 364] on div "Submit feedback" at bounding box center [715, 352] width 1222 height 32
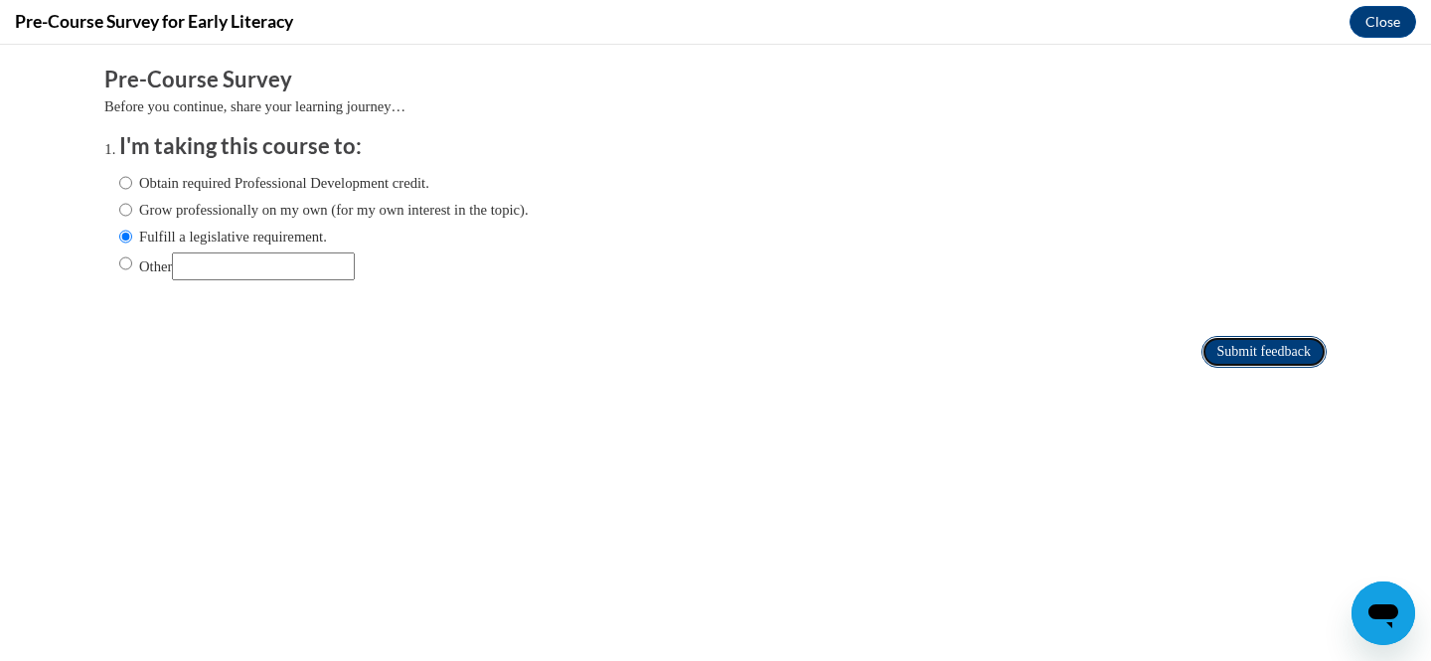
click at [1238, 354] on input "Submit feedback" at bounding box center [1263, 352] width 125 height 32
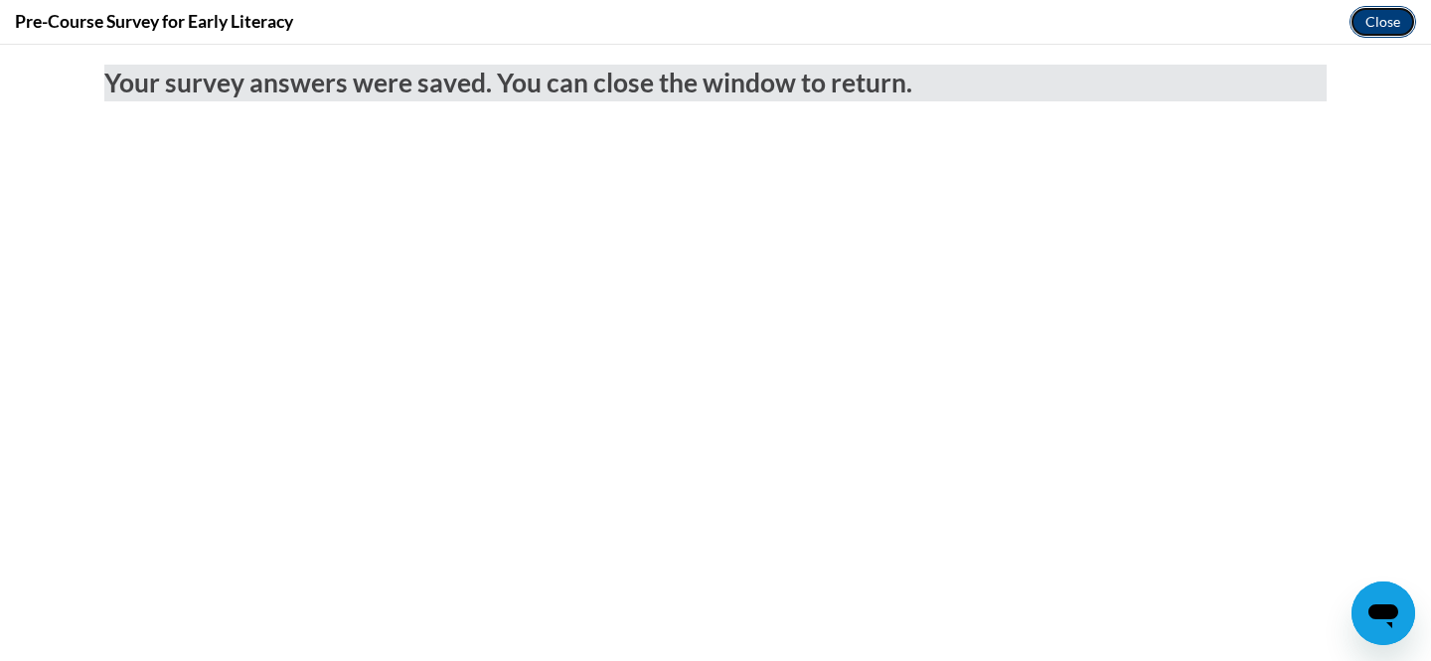
click at [1399, 8] on button "Close" at bounding box center [1383, 22] width 67 height 32
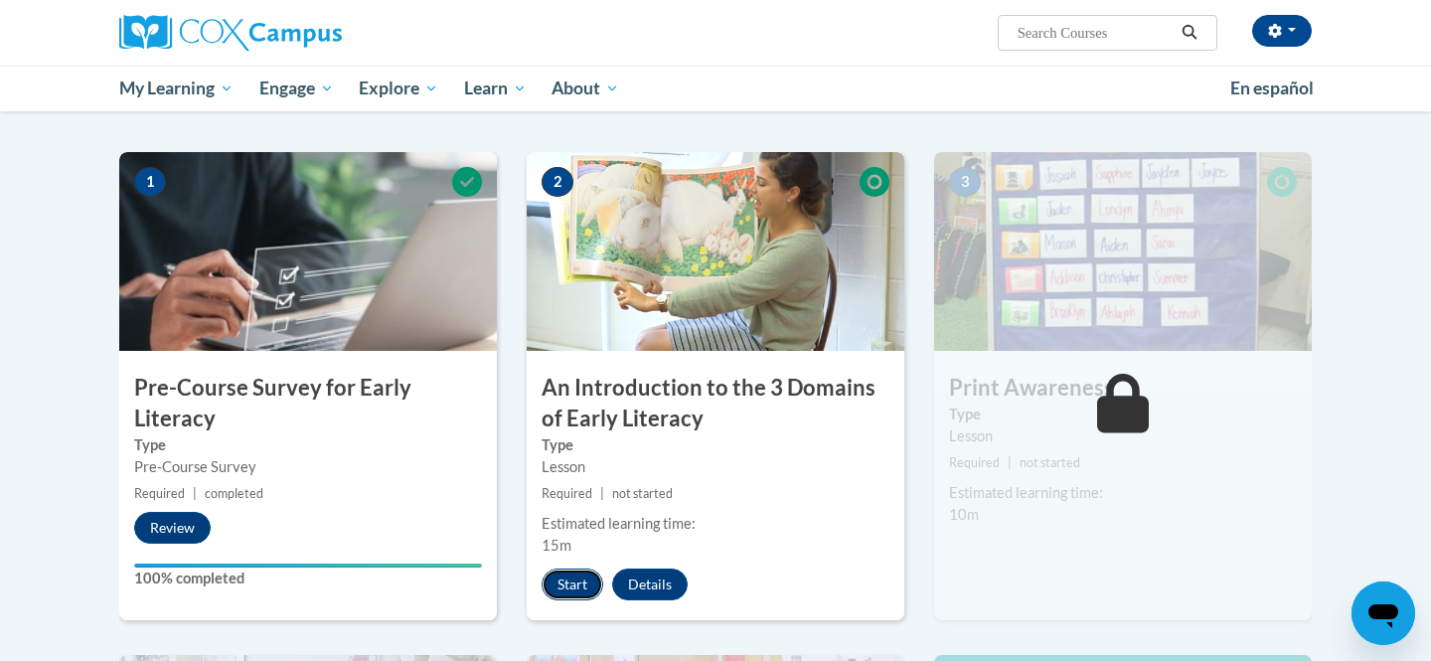
click at [580, 589] on button "Start" at bounding box center [573, 584] width 62 height 32
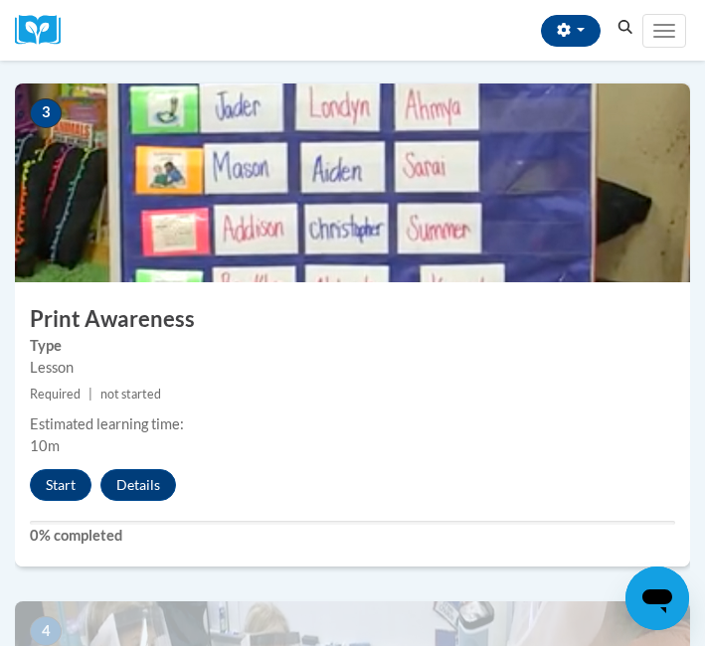
scroll to position [1397, 0]
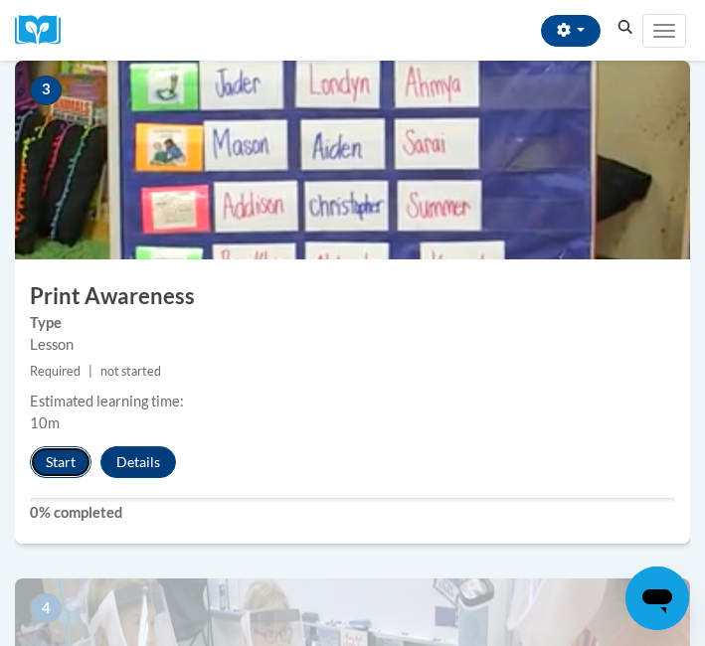
click at [74, 464] on button "Start" at bounding box center [61, 462] width 62 height 32
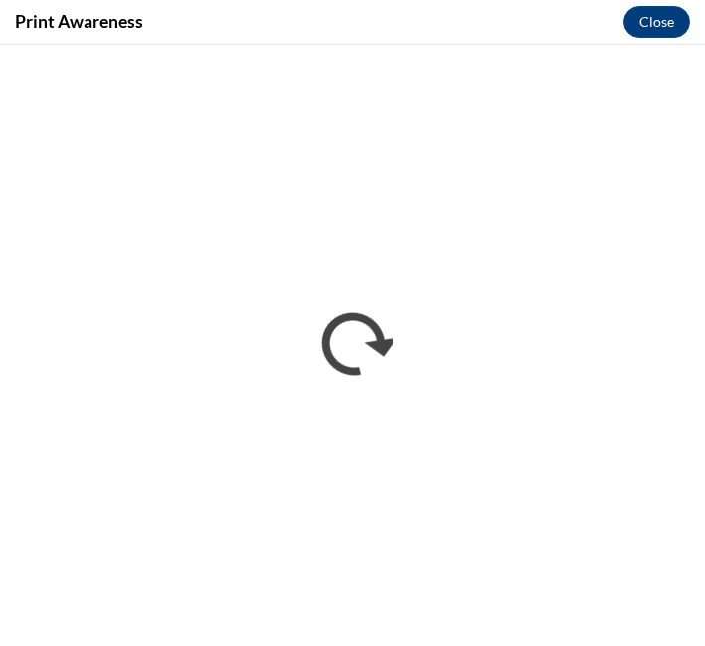
scroll to position [0, 0]
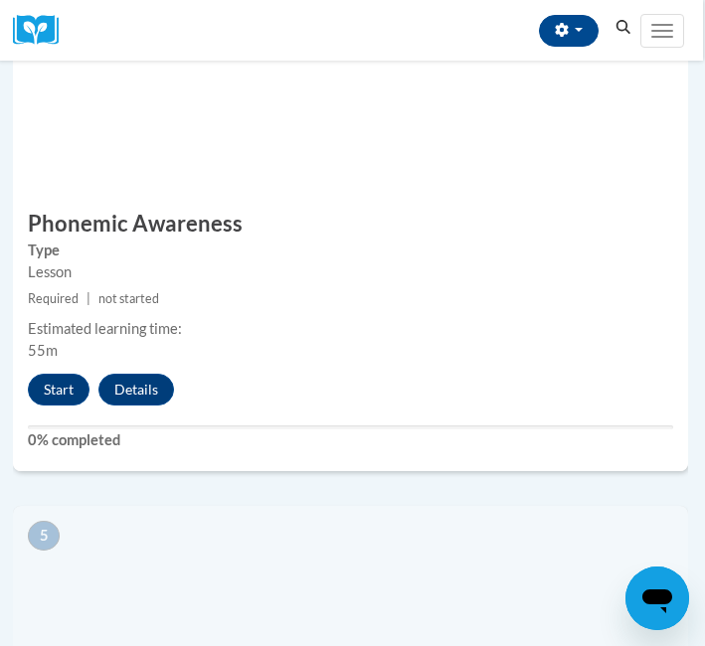
scroll to position [1982, 2]
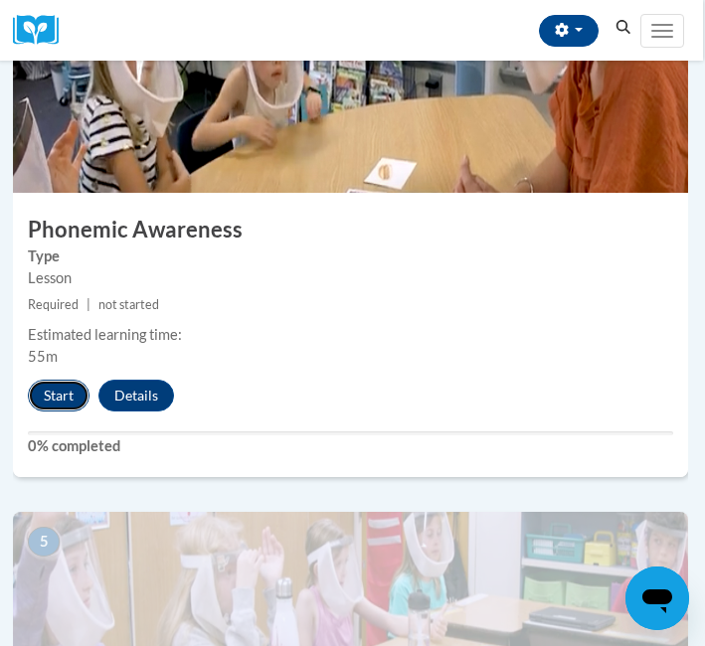
click at [60, 401] on button "Start" at bounding box center [59, 396] width 62 height 32
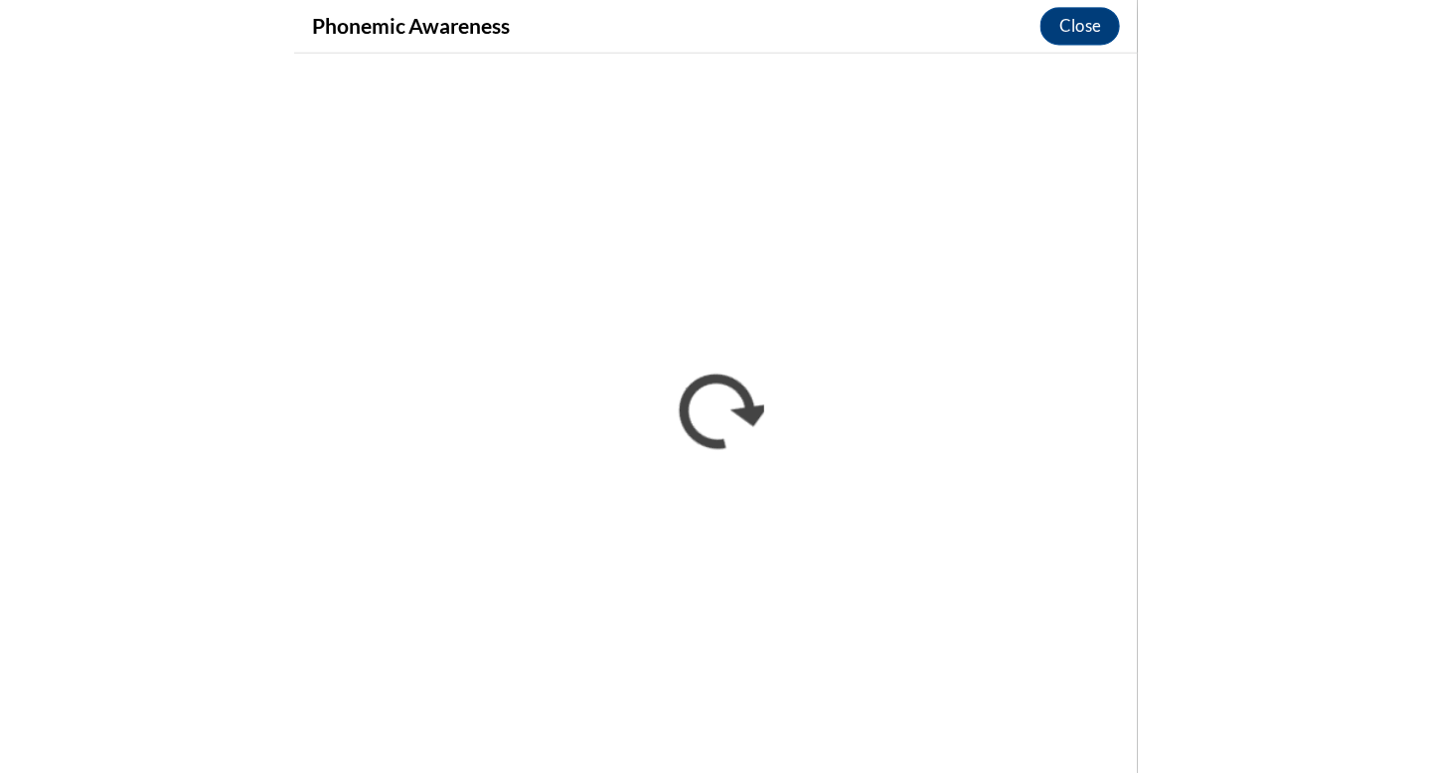
scroll to position [1164, 0]
